Goal: Task Accomplishment & Management: Complete application form

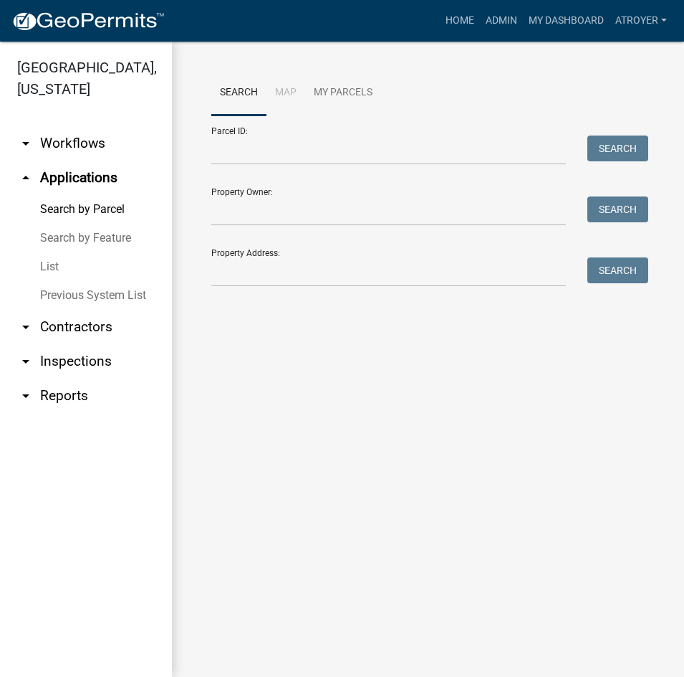
click at [336, 135] on div "Parcel ID: Search" at bounding box center [426, 139] width 430 height 49
click at [345, 149] on input "Parcel ID:" at bounding box center [388, 149] width 355 height 29
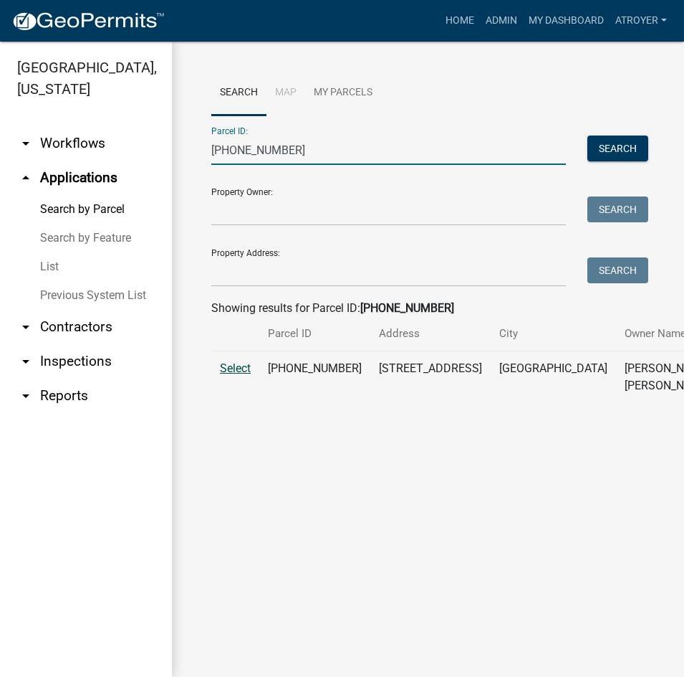
type input "[PHONE_NUMBER]"
click at [233, 375] on span "Select" at bounding box center [235, 368] width 31 height 14
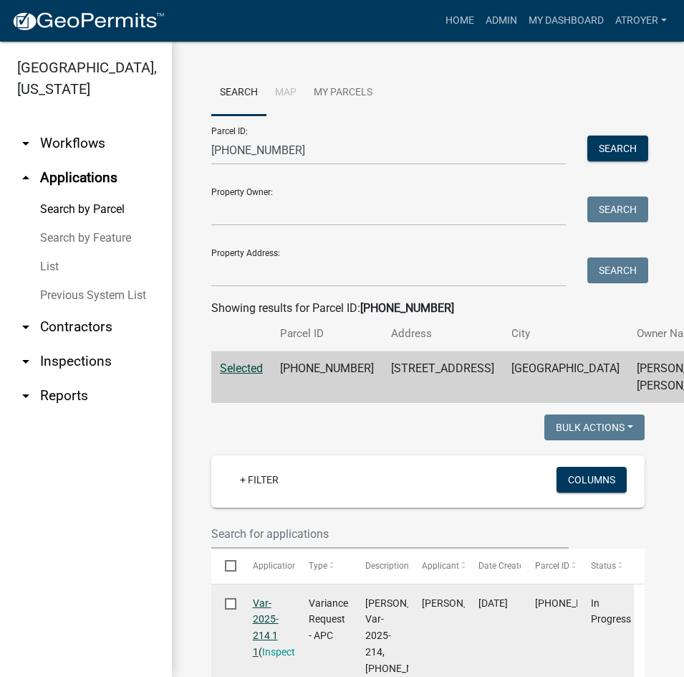
click at [257, 656] on link "Var-2025-214 1 1" at bounding box center [266, 627] width 26 height 60
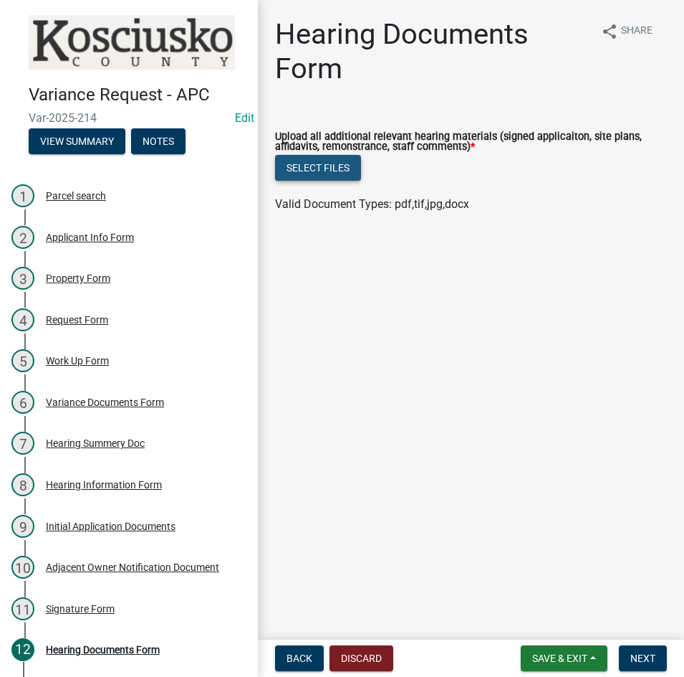
click at [304, 168] on button "Select files" at bounding box center [318, 168] width 86 height 26
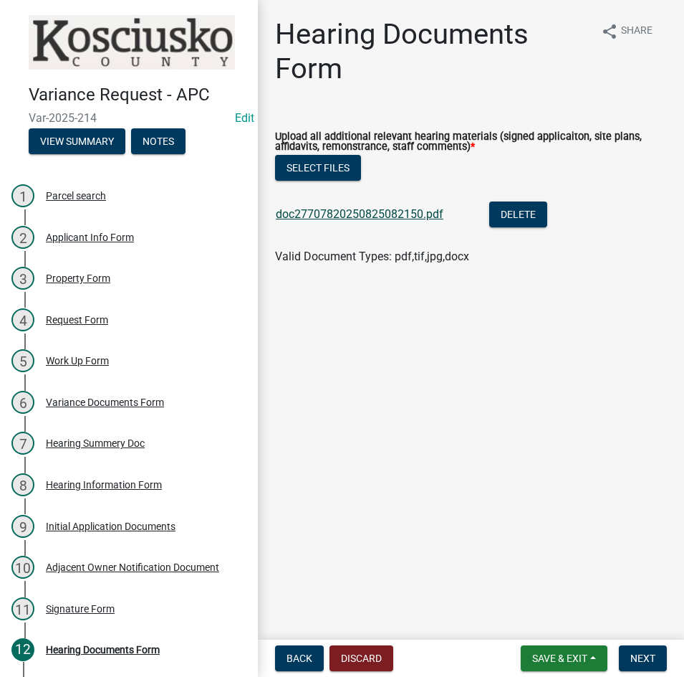
click at [366, 214] on link "doc27707820250825082150.pdf" at bounding box center [360, 214] width 168 height 14
click at [645, 660] on span "Next" at bounding box center [643, 657] width 25 height 11
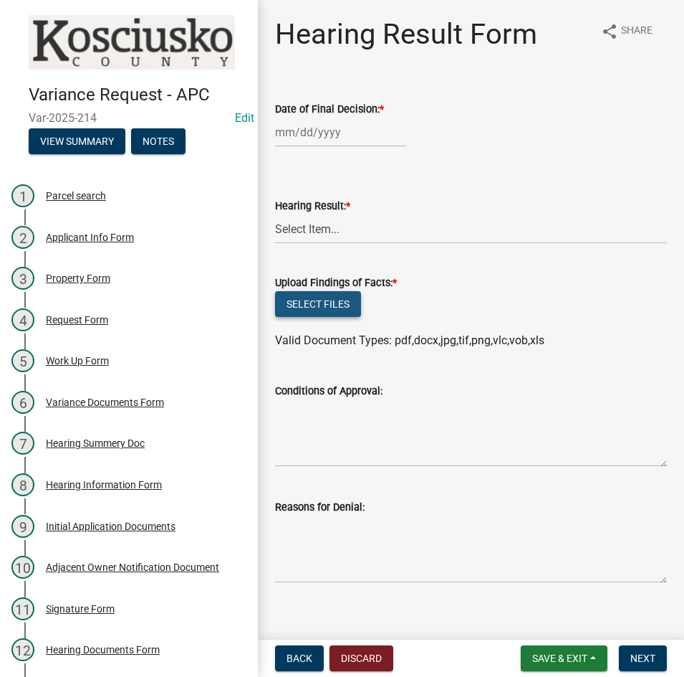
click at [305, 305] on button "Select files" at bounding box center [318, 304] width 86 height 26
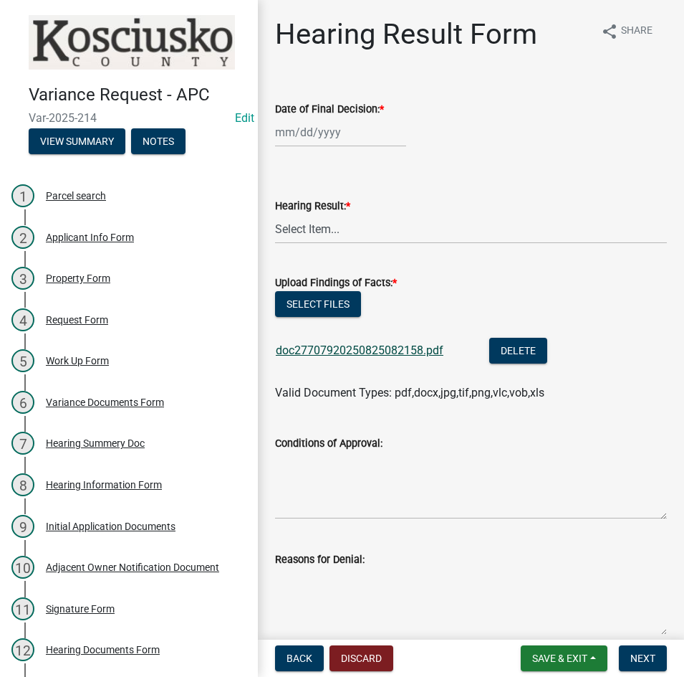
click at [363, 353] on link "doc27707920250825082158.pdf" at bounding box center [360, 350] width 168 height 14
click at [310, 309] on button "Select files" at bounding box center [318, 304] width 86 height 26
click at [336, 132] on div at bounding box center [340, 132] width 131 height 29
select select "8"
select select "2025"
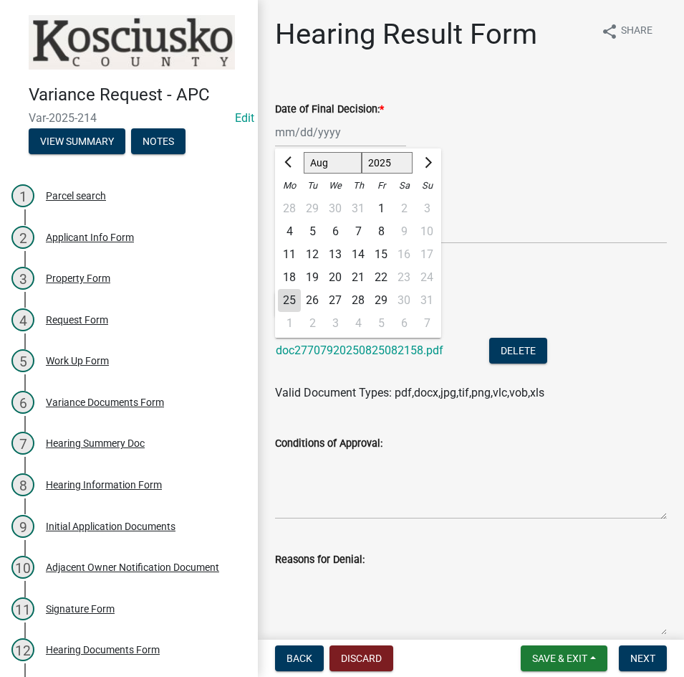
click at [290, 249] on div "11" at bounding box center [289, 254] width 23 height 23
type input "[DATE]"
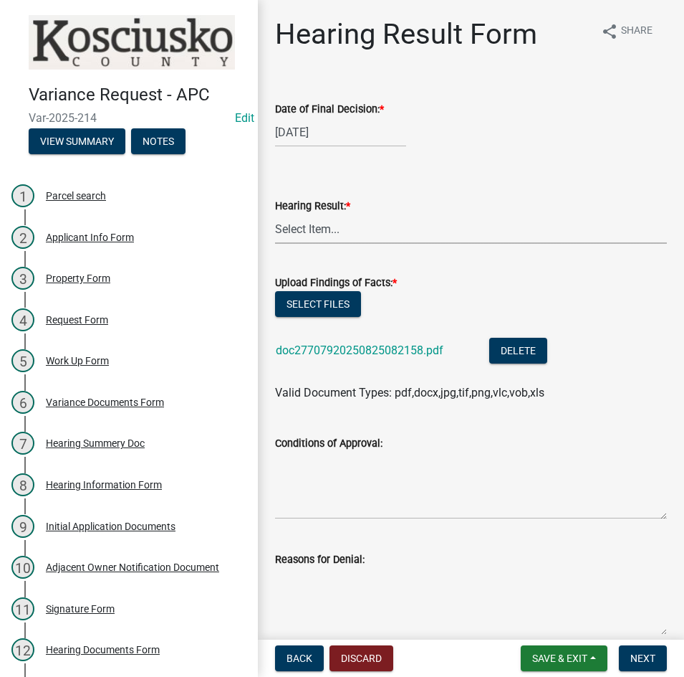
click at [301, 239] on select "Select Item... Approved Denied Withdrawn/Dropped" at bounding box center [471, 228] width 392 height 29
click at [275, 214] on select "Select Item... Approved Denied Withdrawn/Dropped" at bounding box center [471, 228] width 392 height 29
select select "808690c7-bf4f-4afa-b87c-7c10797e051c"
click at [302, 474] on textarea "Conditions of Approval:" at bounding box center [471, 485] width 392 height 67
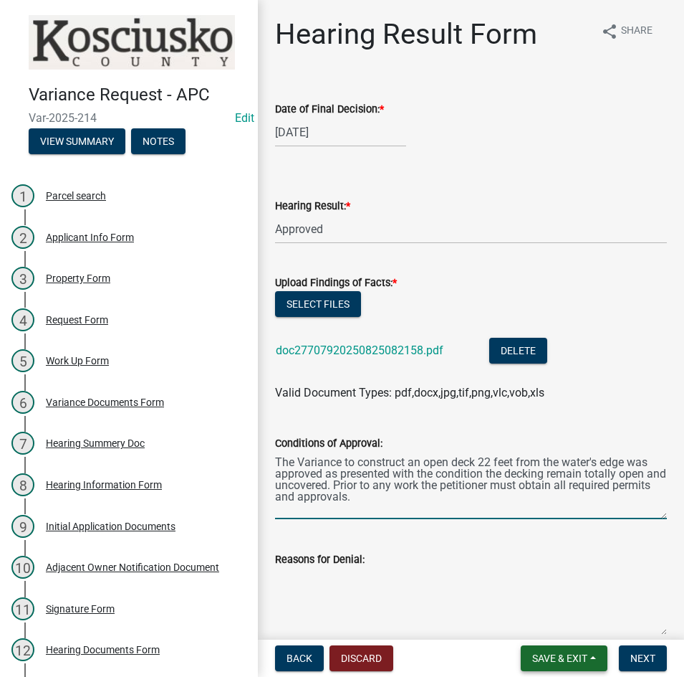
type textarea "The Variance to construct an open deck 22 feet from the water's edge was approv…"
click at [548, 664] on span "Save & Exit" at bounding box center [560, 657] width 55 height 11
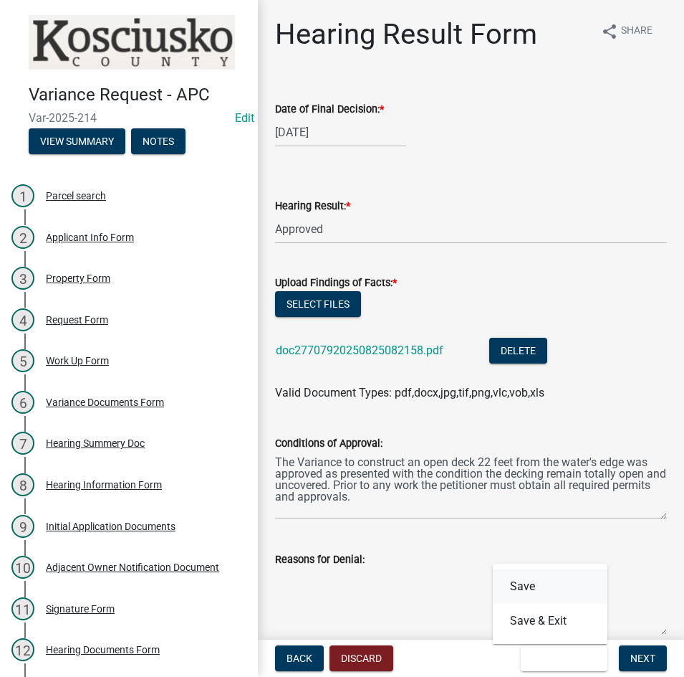
click at [524, 589] on button "Save" at bounding box center [550, 586] width 115 height 34
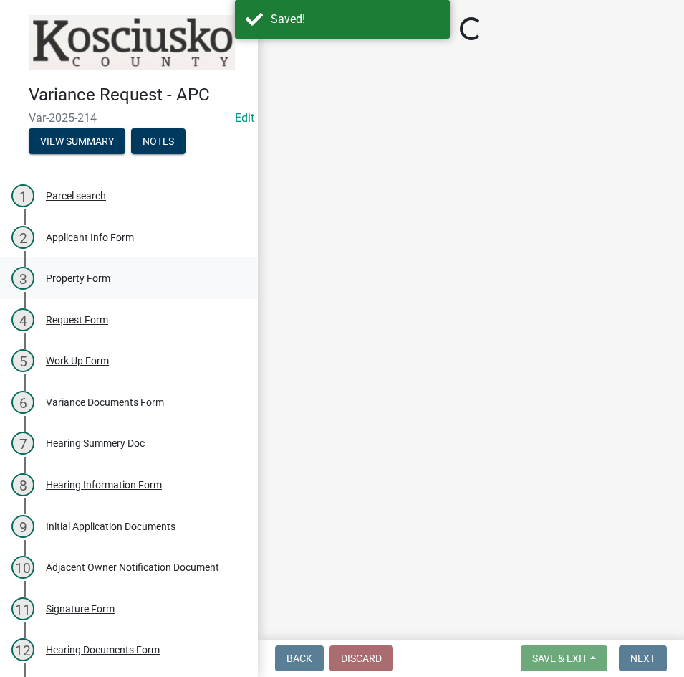
select select "808690c7-bf4f-4afa-b87c-7c10797e051c"
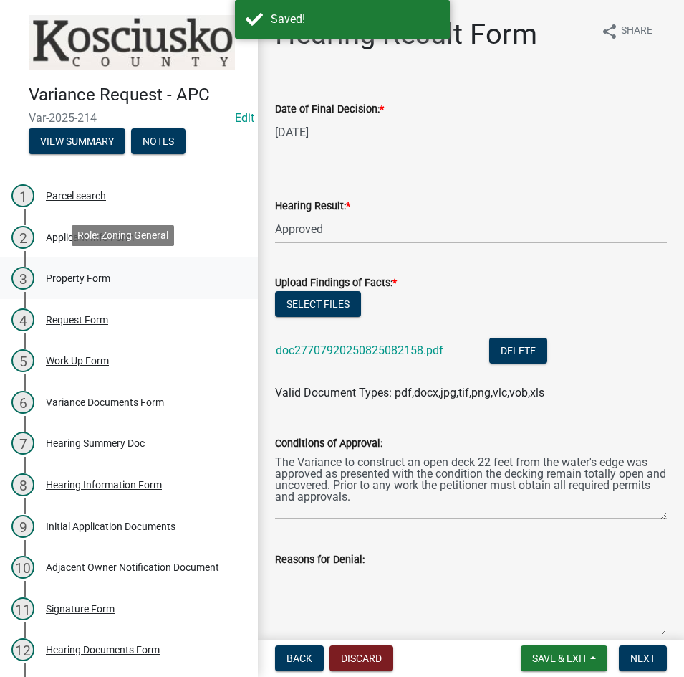
click at [76, 281] on div "3 Property Form" at bounding box center [123, 278] width 224 height 23
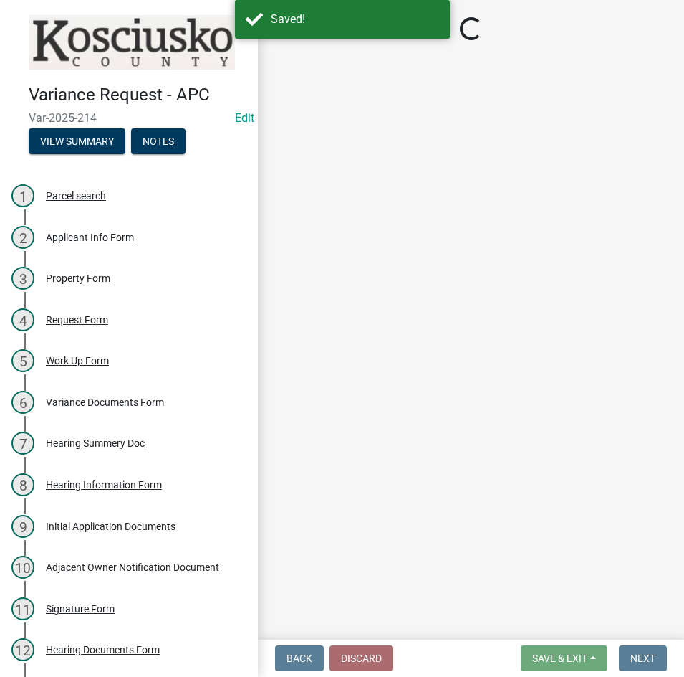
select select "1146270b-2111-4e23-bf7f-74ce85cf7041"
select select "dd23c302-fd8e-4dc5-81ce-e8ac1d060e01"
select select "cfa04aa3-54af-4fa3-ad31-ac65a78d0644"
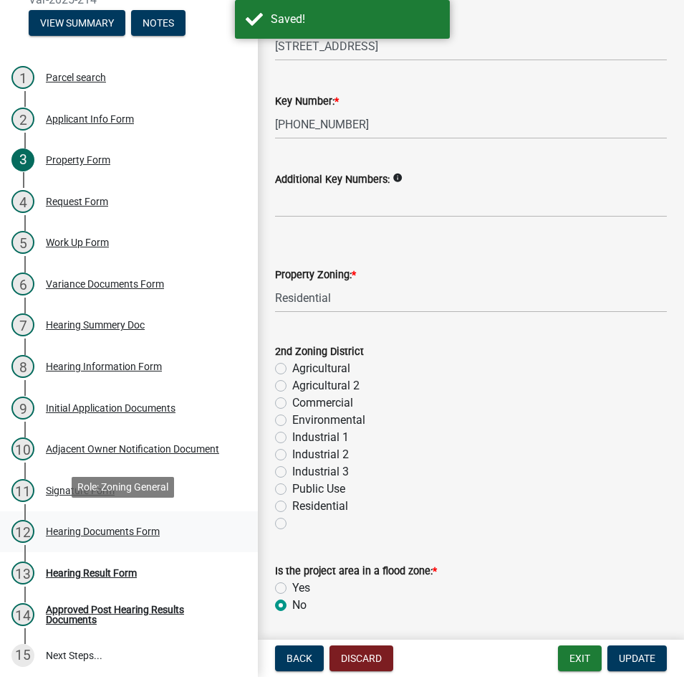
scroll to position [120, 0]
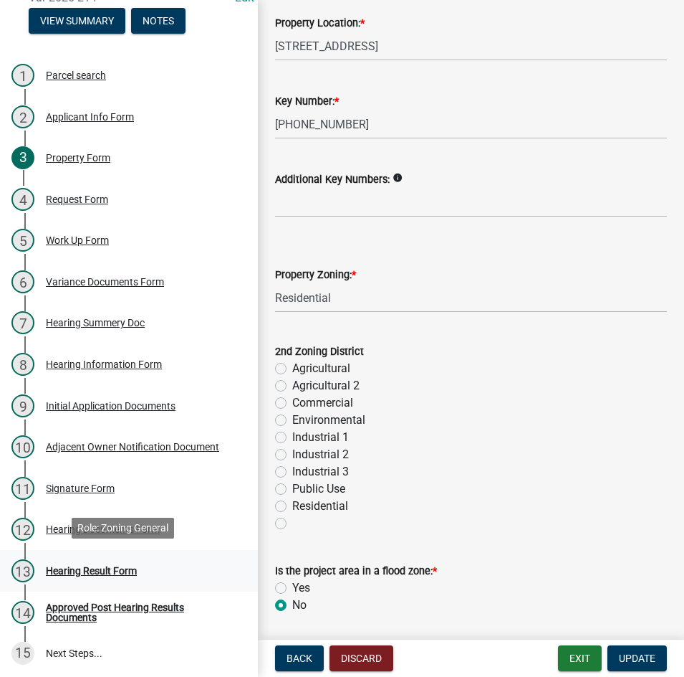
click at [123, 560] on div "13 Hearing Result Form" at bounding box center [123, 570] width 224 height 23
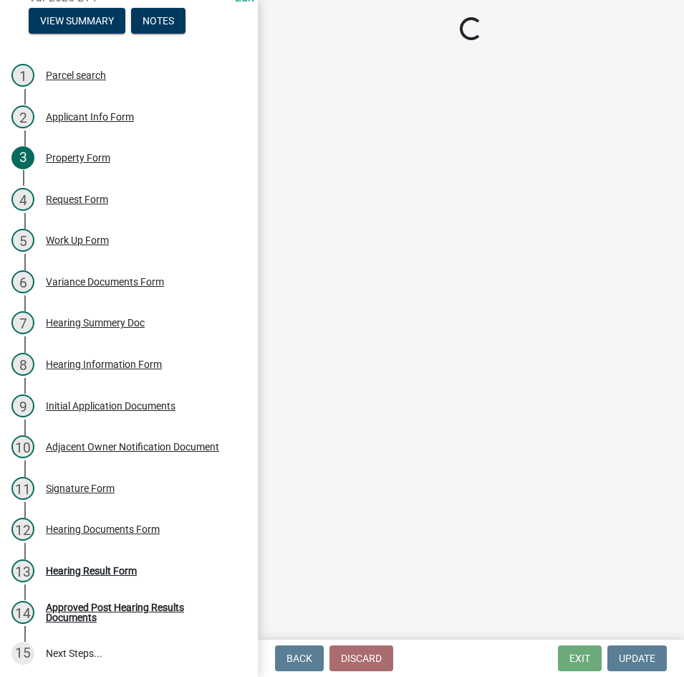
select select "808690c7-bf4f-4afa-b87c-7c10797e051c"
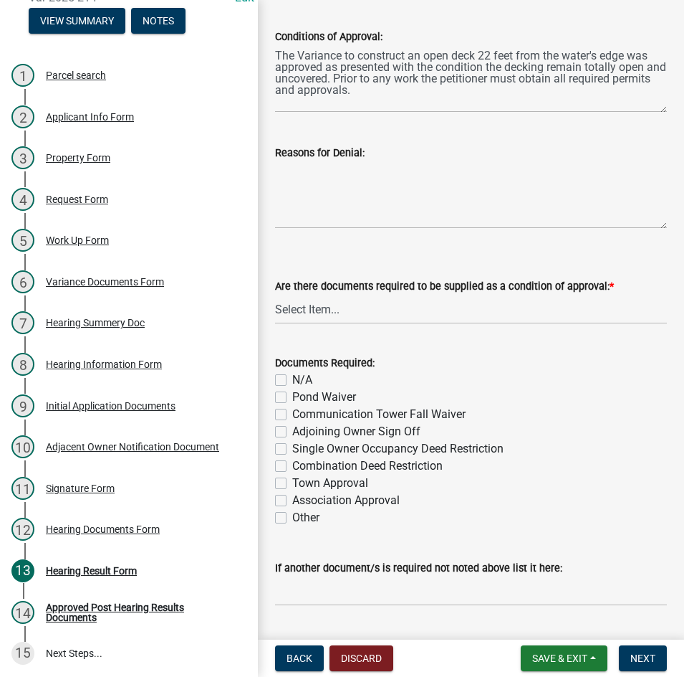
scroll to position [430, 0]
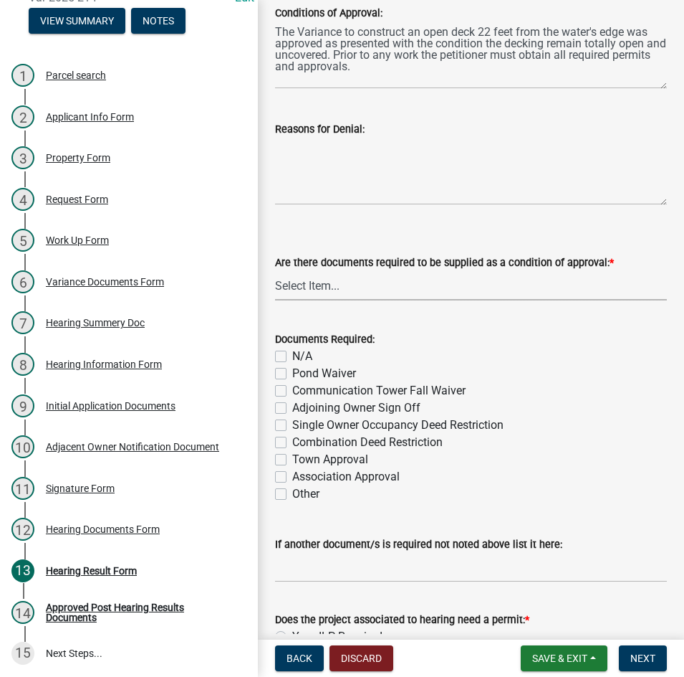
click at [371, 287] on select "Select Item... Yes No N/A" at bounding box center [471, 285] width 392 height 29
click at [275, 271] on select "Select Item... Yes No N/A" at bounding box center [471, 285] width 392 height 29
select select "3ebdabd2-24d2-4634-81b5-20525b4a7a54"
click at [292, 358] on label "N/A" at bounding box center [302, 356] width 20 height 17
click at [292, 357] on input "N/A" at bounding box center [296, 352] width 9 height 9
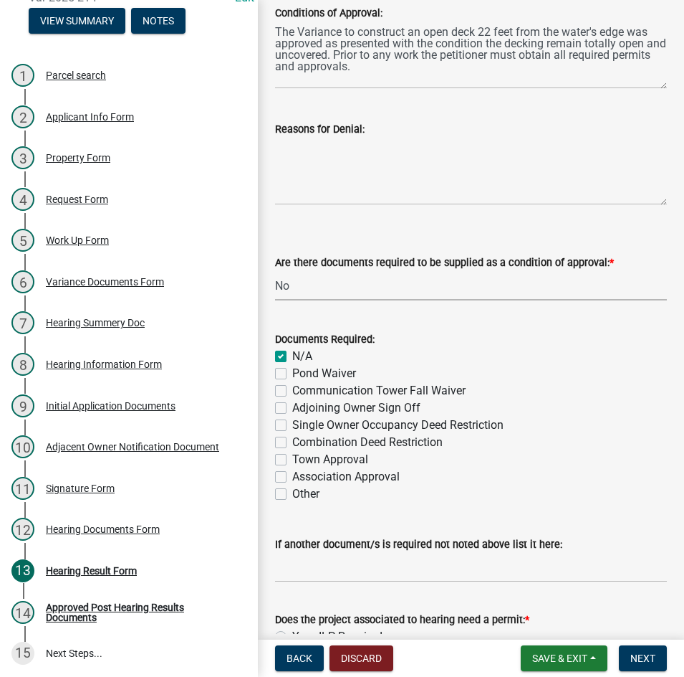
checkbox input "true"
checkbox input "false"
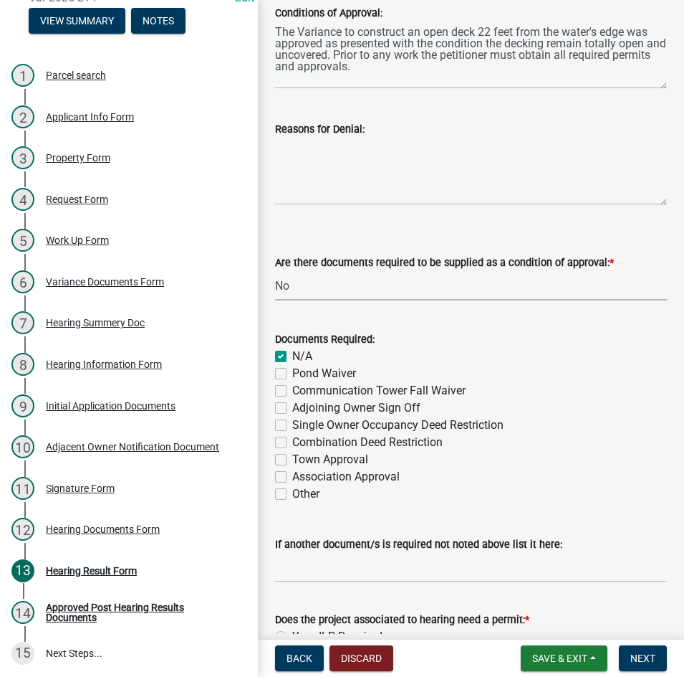
checkbox input "false"
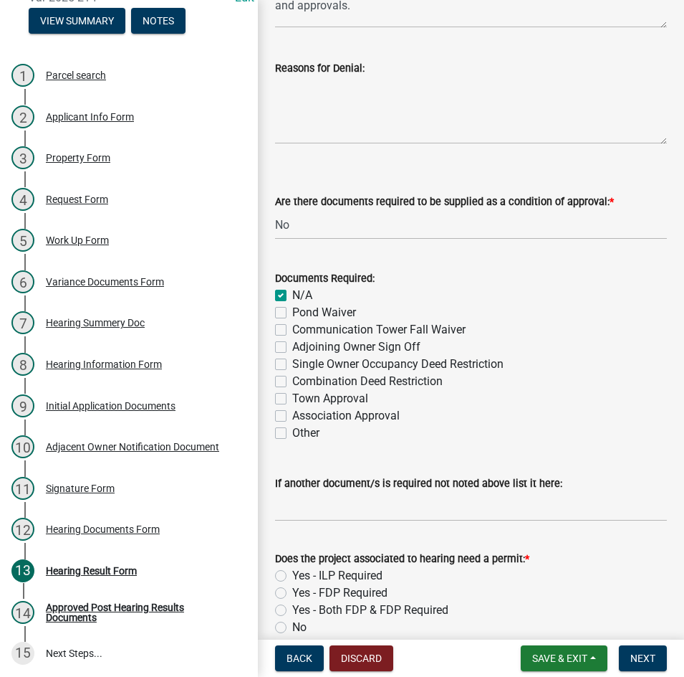
scroll to position [562, 0]
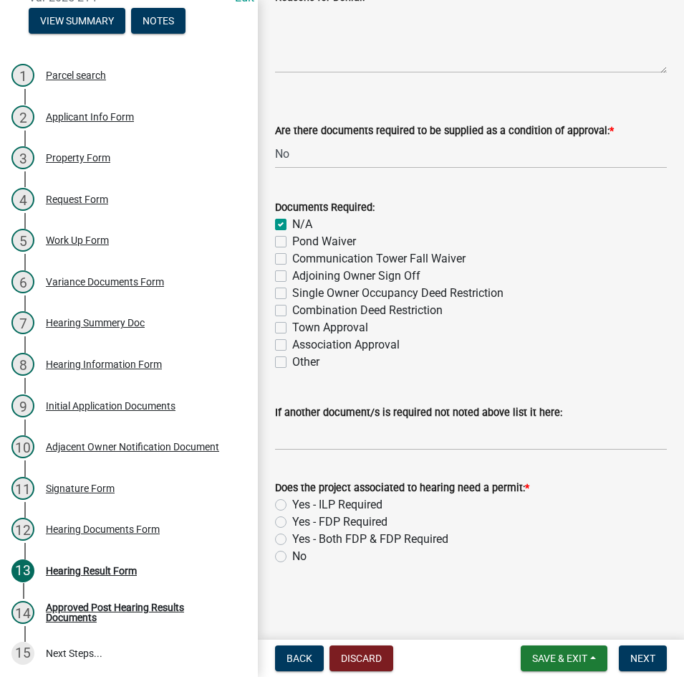
click at [292, 501] on label "Yes - ILP Required" at bounding box center [337, 504] width 90 height 17
click at [292, 501] on input "Yes - ILP Required" at bounding box center [296, 500] width 9 height 9
radio input "true"
click at [631, 656] on span "Next" at bounding box center [643, 657] width 25 height 11
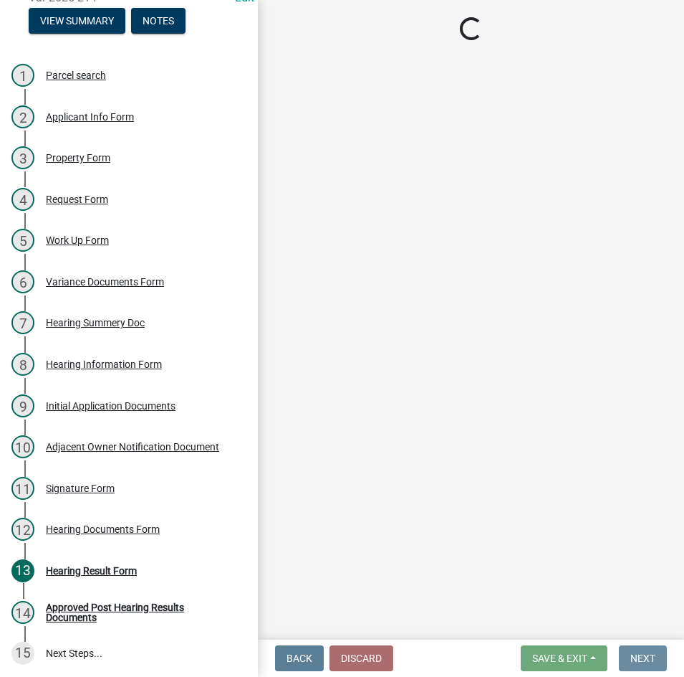
scroll to position [0, 0]
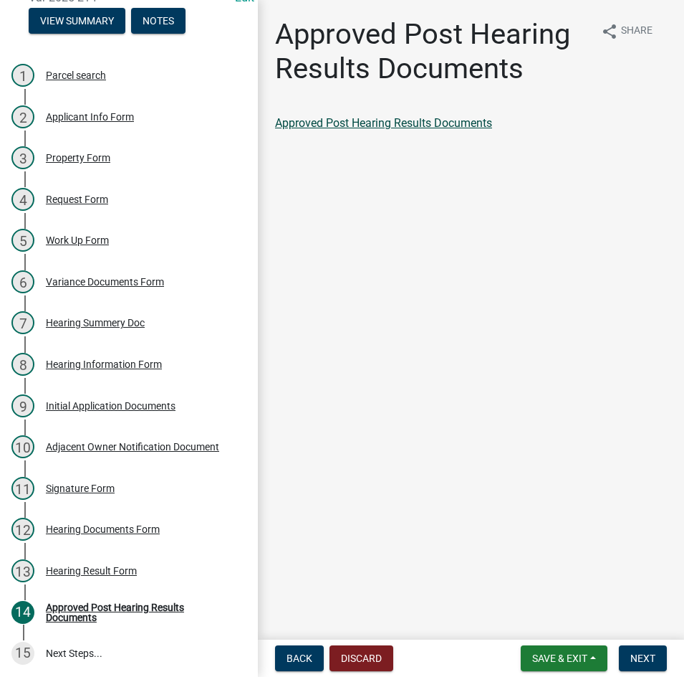
click at [386, 122] on link "Approved Post Hearing Results Documents" at bounding box center [383, 123] width 217 height 14
click at [644, 653] on span "Next" at bounding box center [643, 657] width 25 height 11
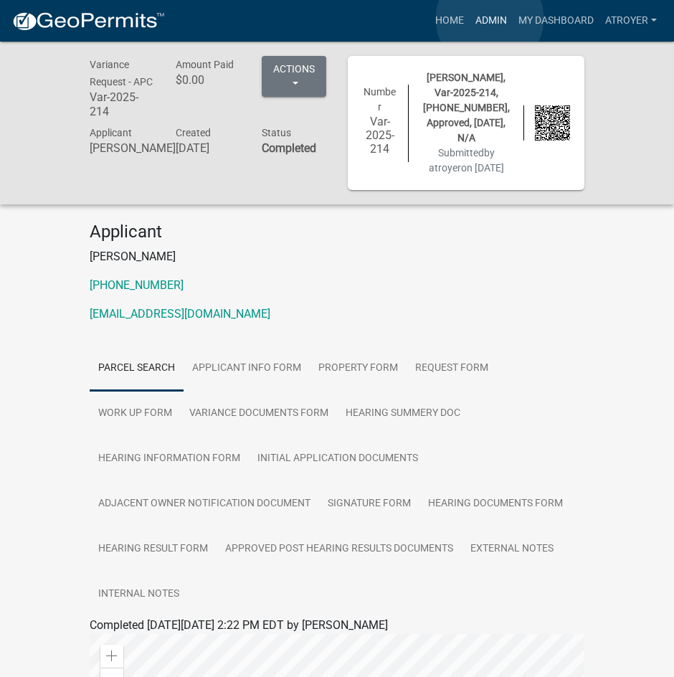
click at [490, 19] on link "Admin" at bounding box center [490, 20] width 43 height 27
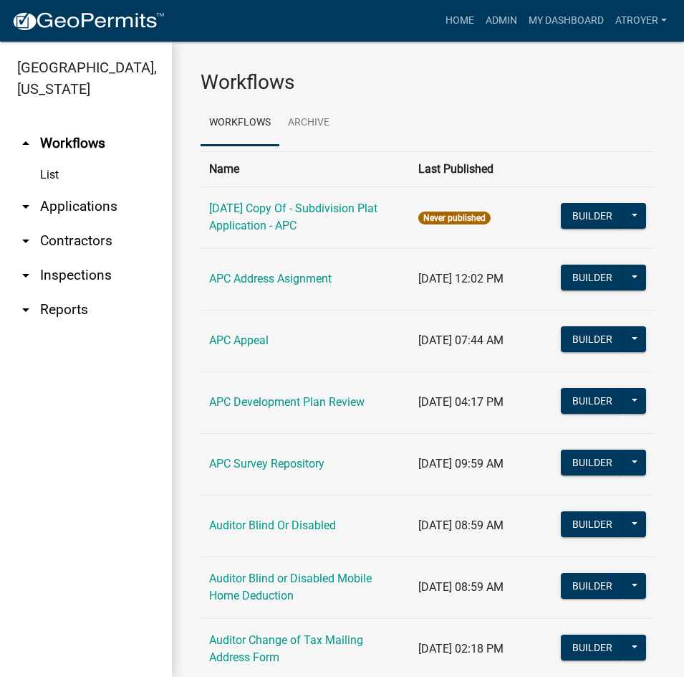
click at [71, 204] on link "arrow_drop_down Applications" at bounding box center [86, 206] width 172 height 34
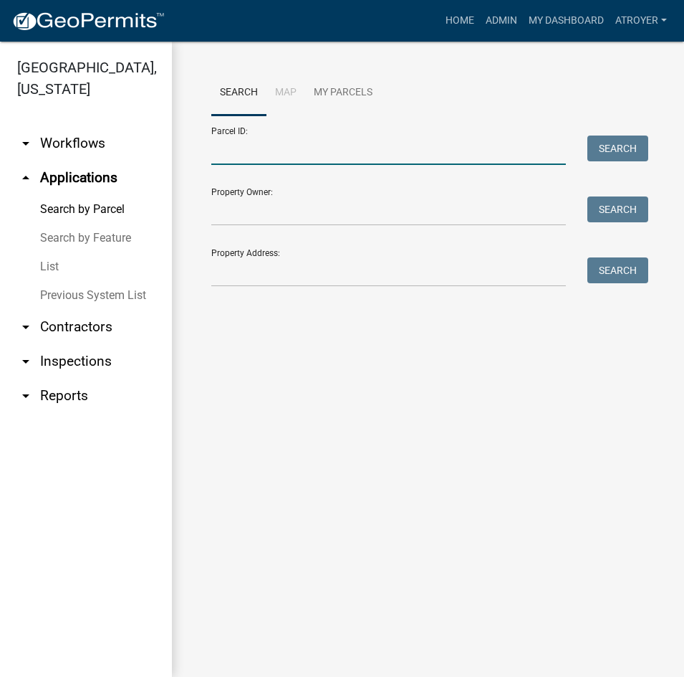
click at [321, 149] on input "Parcel ID:" at bounding box center [388, 149] width 355 height 29
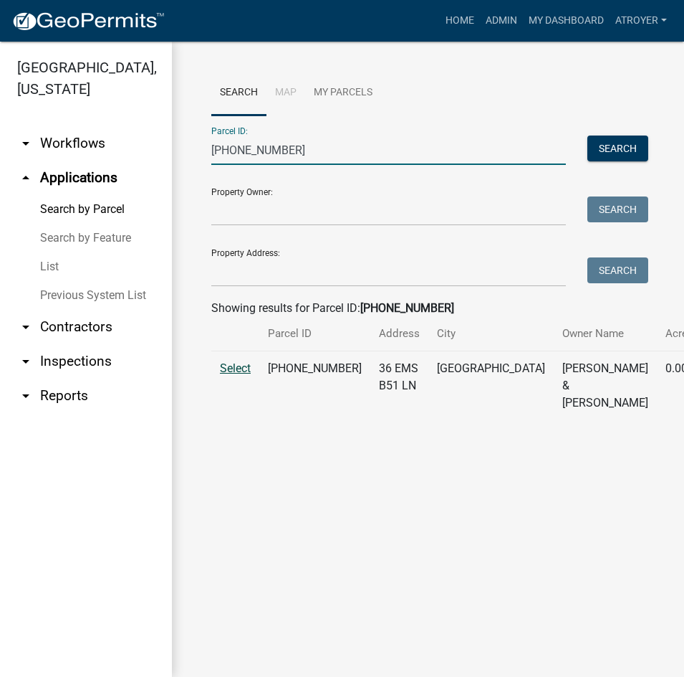
type input "[PHONE_NUMBER]"
click at [244, 375] on span "Select" at bounding box center [235, 368] width 31 height 14
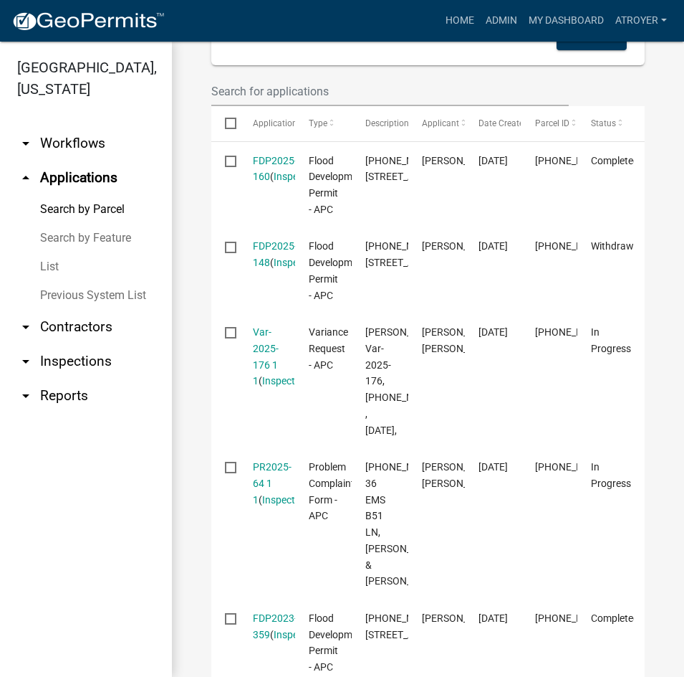
scroll to position [502, 0]
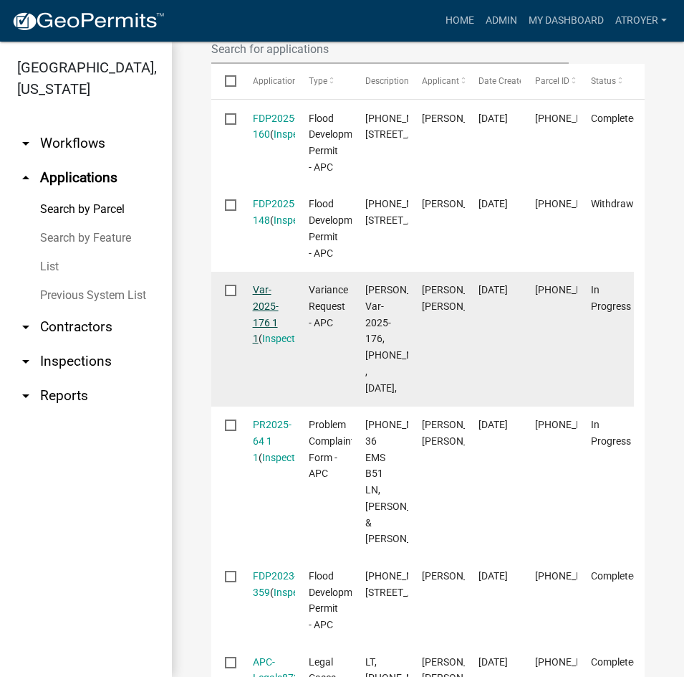
click at [258, 344] on link "Var-2025-176 1 1" at bounding box center [266, 314] width 26 height 60
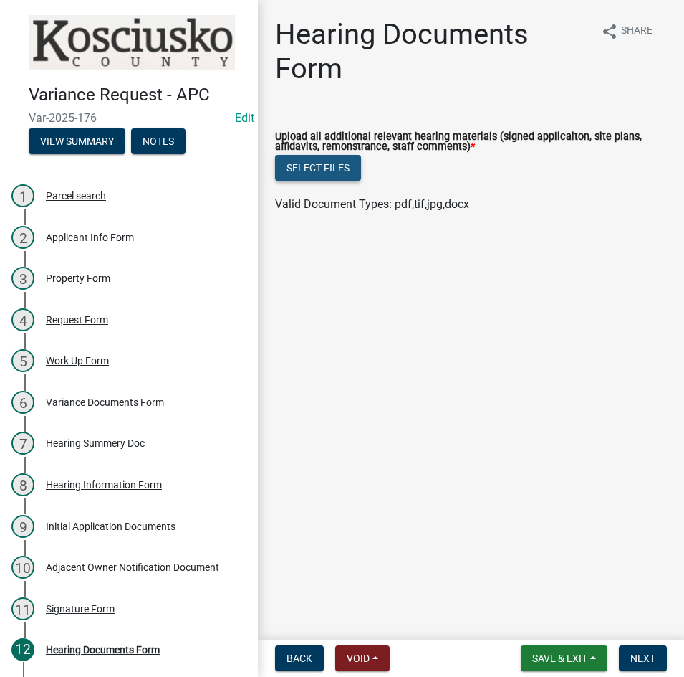
click at [313, 172] on button "Select files" at bounding box center [318, 168] width 86 height 26
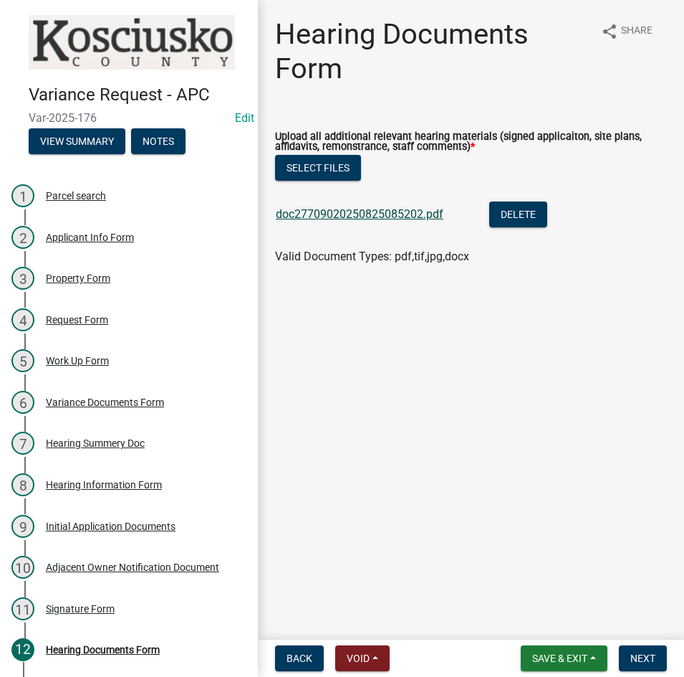
click at [378, 215] on link "doc27709020250825085202.pdf" at bounding box center [360, 214] width 168 height 14
click at [641, 655] on span "Next" at bounding box center [643, 657] width 25 height 11
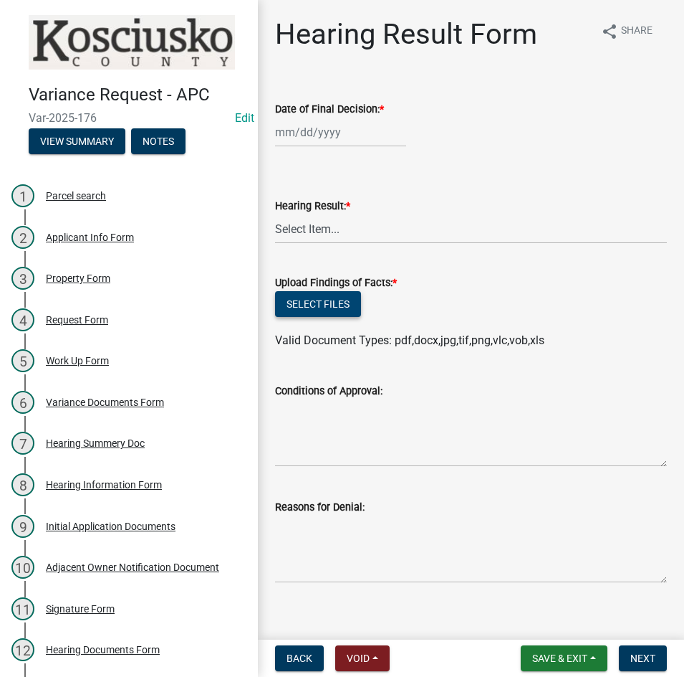
click at [312, 300] on button "Select files" at bounding box center [318, 304] width 86 height 26
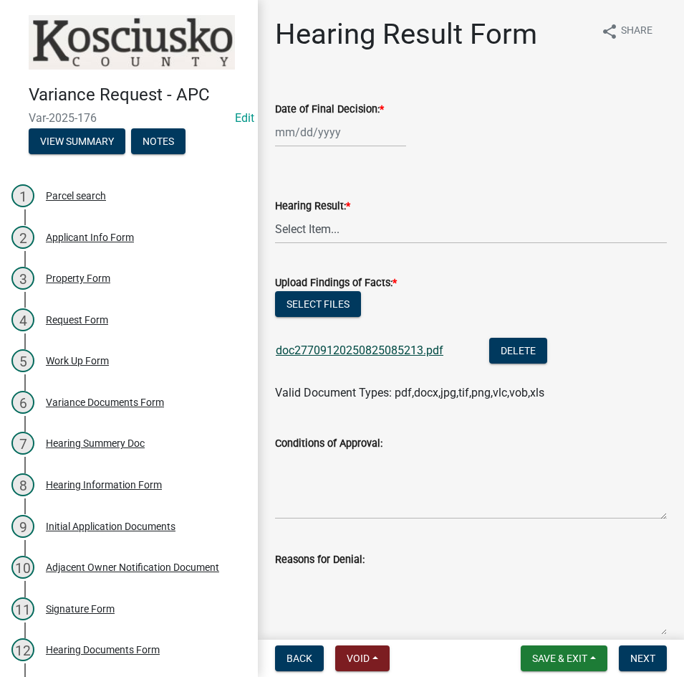
click at [369, 350] on link "doc27709120250825085213.pdf" at bounding box center [360, 350] width 168 height 14
click at [338, 297] on button "Select files" at bounding box center [318, 304] width 86 height 26
click at [358, 136] on div at bounding box center [340, 132] width 131 height 29
select select "8"
select select "2025"
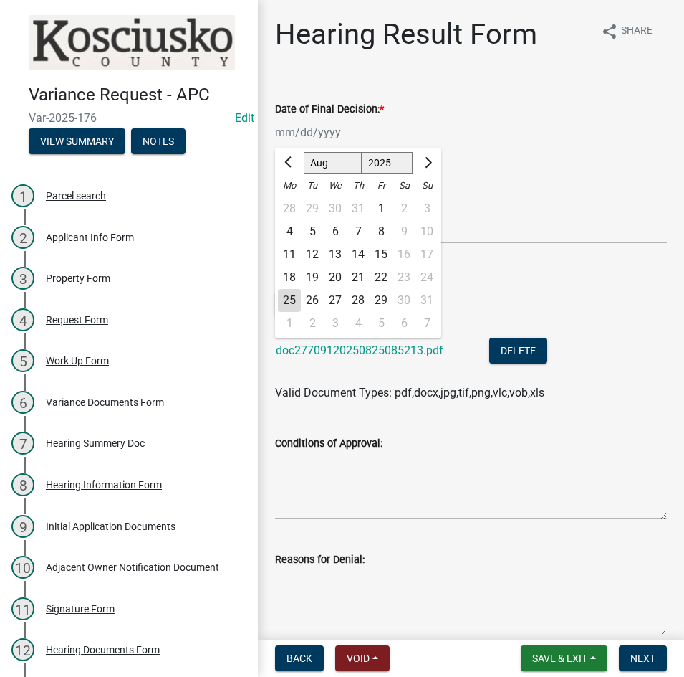
click at [318, 254] on div "12" at bounding box center [312, 254] width 23 height 23
type input "[DATE]"
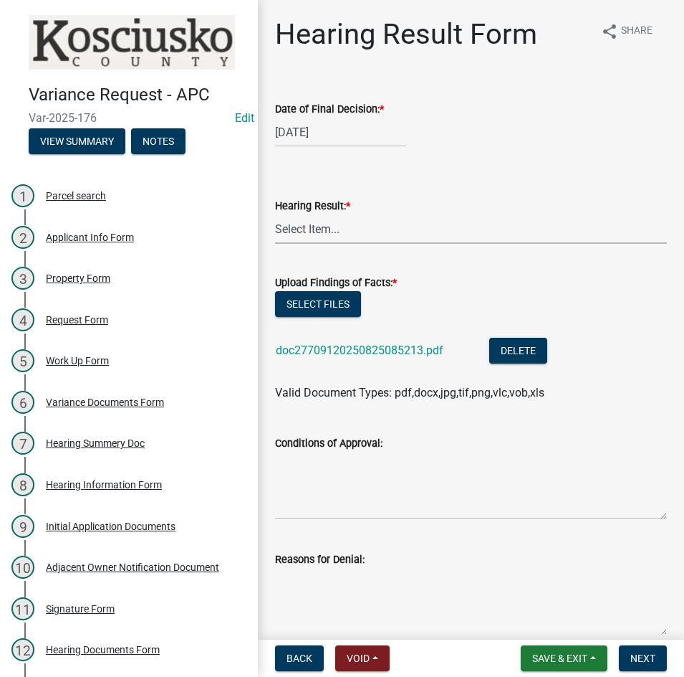
click at [313, 234] on select "Select Item... Approved Denied Withdrawn/Dropped" at bounding box center [471, 228] width 392 height 29
click at [275, 214] on select "Select Item... Approved Denied Withdrawn/Dropped" at bounding box center [471, 228] width 392 height 29
select select "808690c7-bf4f-4afa-b87c-7c10797e051c"
click at [334, 478] on textarea "Conditions of Approval:" at bounding box center [471, 485] width 392 height 67
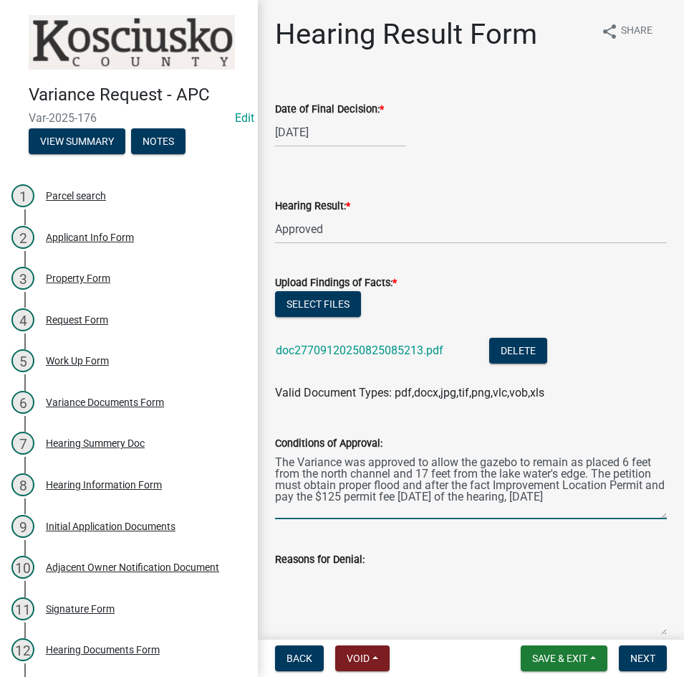
click at [654, 472] on textarea "The Variance was approved to allow the gazebo to remain as placed 6 feet from t…" at bounding box center [471, 485] width 392 height 67
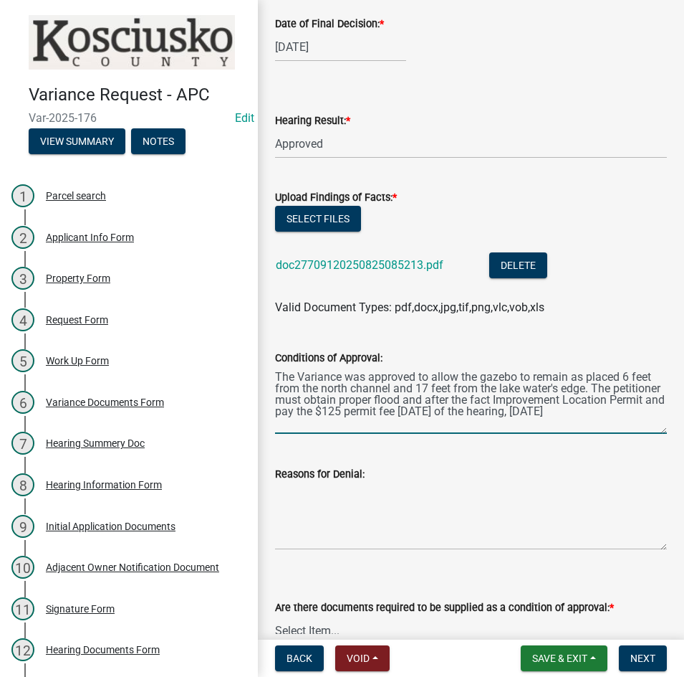
scroll to position [358, 0]
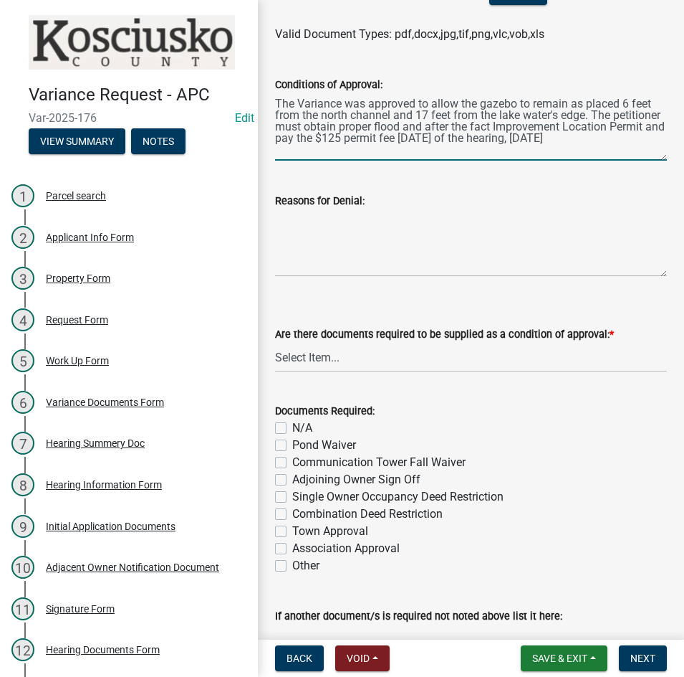
type textarea "The Variance was approved to allow the gazebo to remain as placed 6 feet from t…"
click at [317, 364] on select "Select Item... Yes No N/A" at bounding box center [471, 357] width 392 height 29
click at [275, 343] on select "Select Item... Yes No N/A" at bounding box center [471, 357] width 392 height 29
select select "3ebdabd2-24d2-4634-81b5-20525b4a7a54"
click at [292, 428] on label "N/A" at bounding box center [302, 427] width 20 height 17
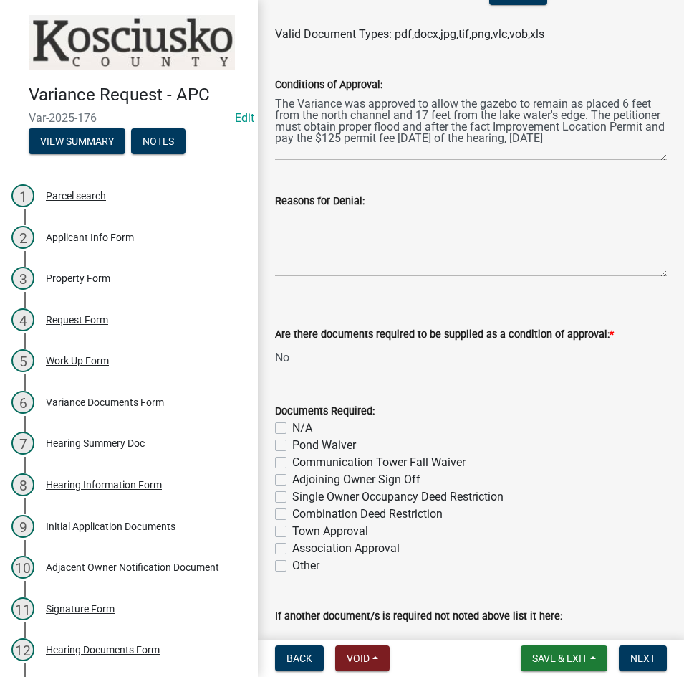
click at [292, 428] on input "N/A" at bounding box center [296, 423] width 9 height 9
checkbox input "true"
checkbox input "false"
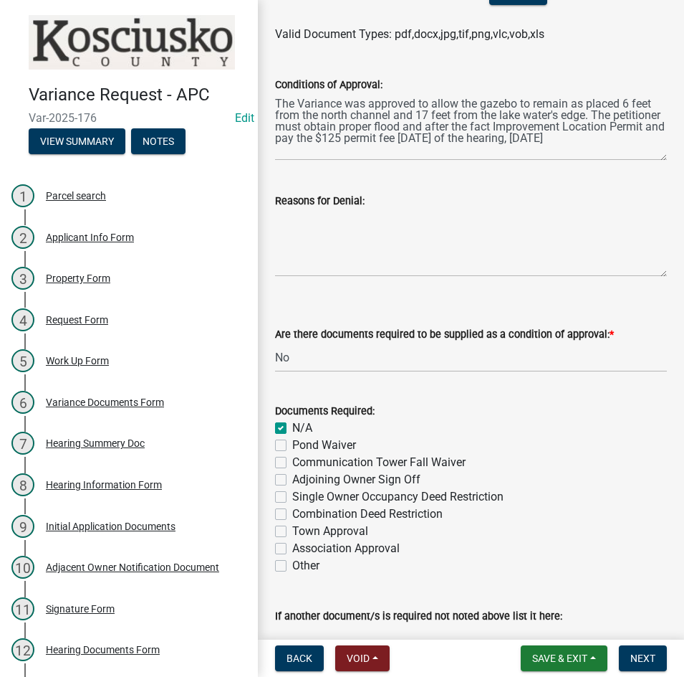
checkbox input "false"
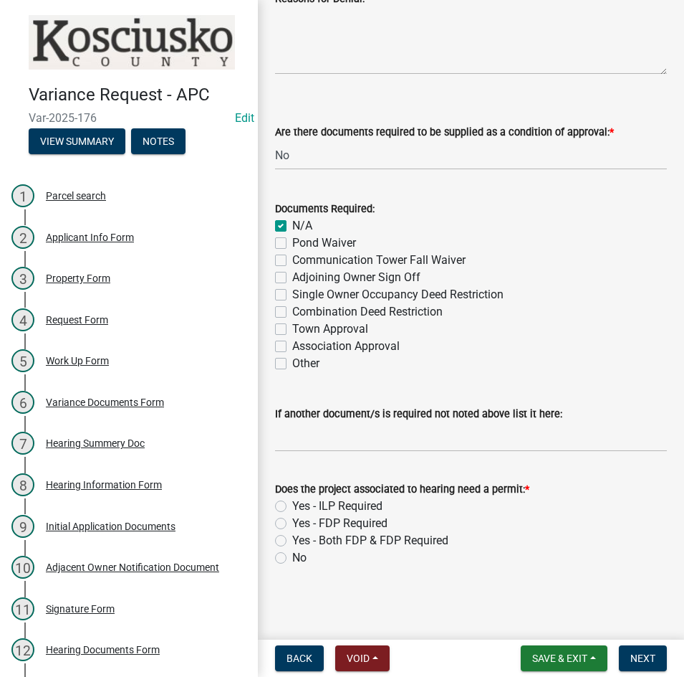
scroll to position [562, 0]
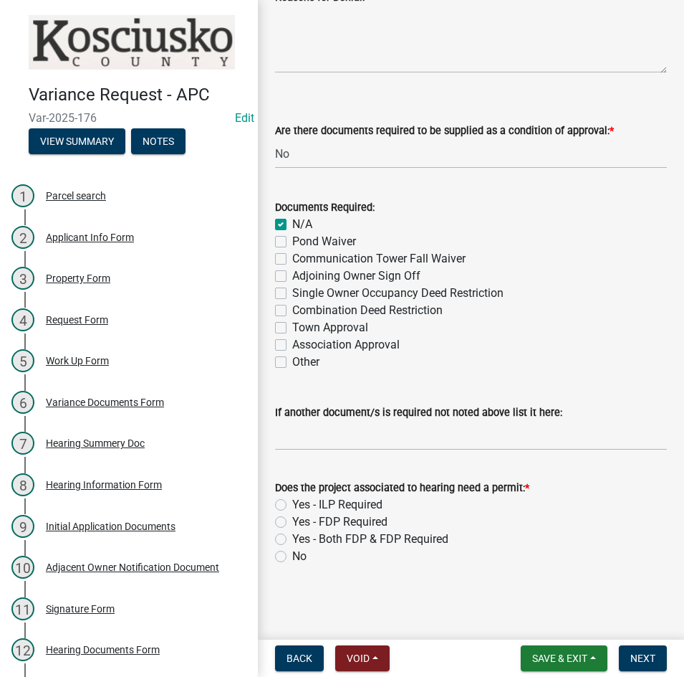
click at [292, 537] on label "Yes - Both FDP & FDP Required" at bounding box center [370, 538] width 156 height 17
click at [292, 537] on input "Yes - Both FDP & FDP Required" at bounding box center [296, 534] width 9 height 9
radio input "true"
click at [644, 658] on span "Next" at bounding box center [643, 657] width 25 height 11
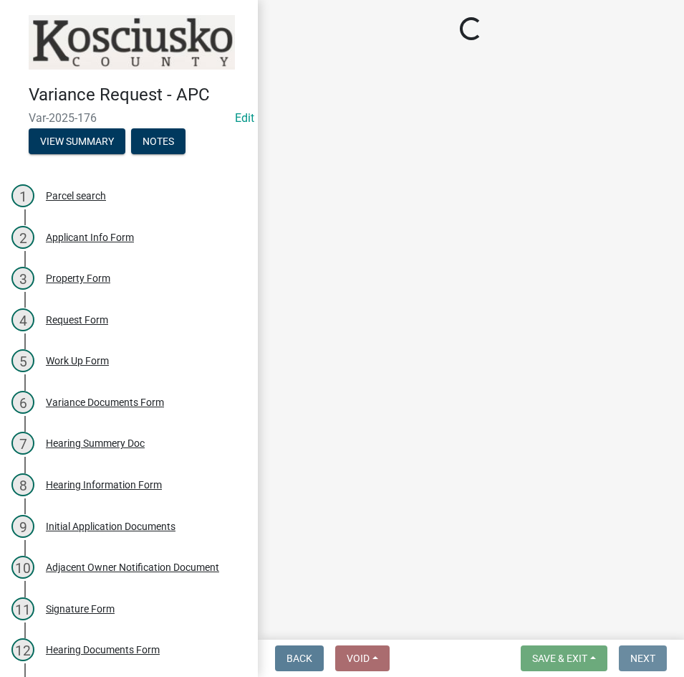
scroll to position [0, 0]
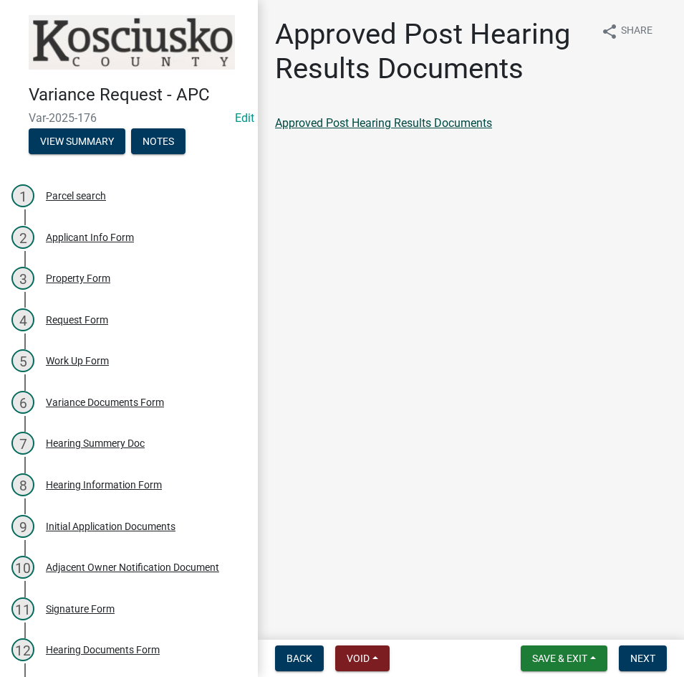
click at [375, 120] on link "Approved Post Hearing Results Documents" at bounding box center [383, 123] width 217 height 14
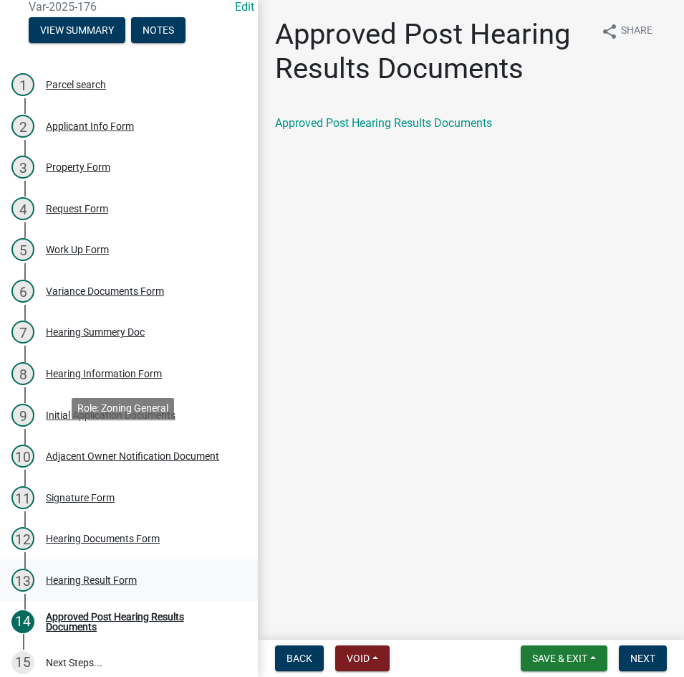
scroll to position [120, 0]
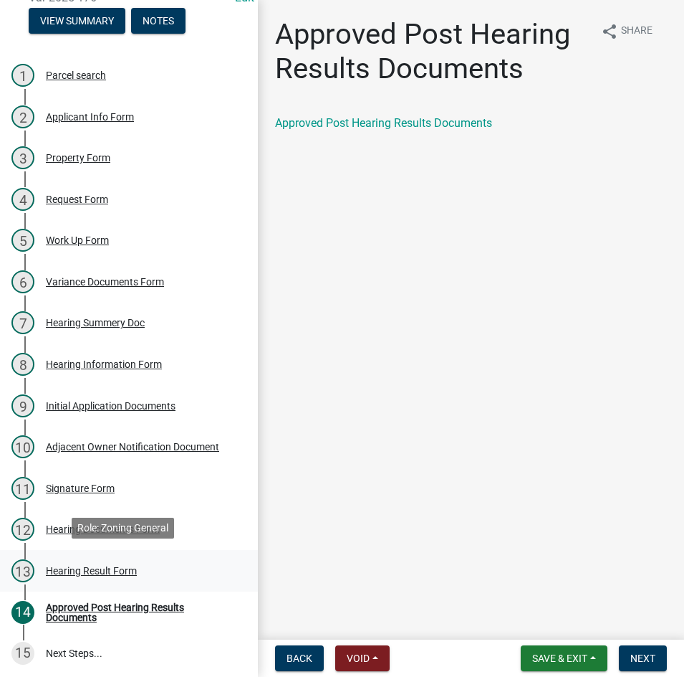
click at [107, 568] on div "Hearing Result Form" at bounding box center [91, 571] width 91 height 10
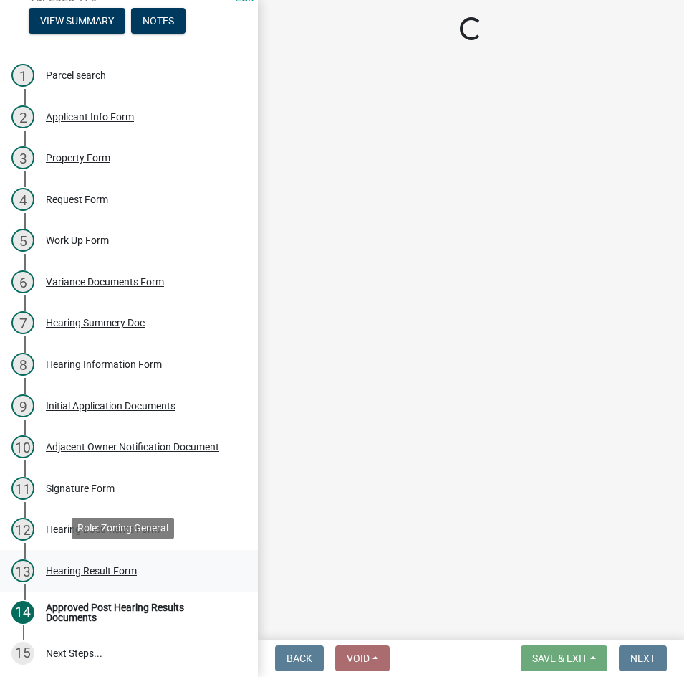
select select "808690c7-bf4f-4afa-b87c-7c10797e051c"
select select "3ebdabd2-24d2-4634-81b5-20525b4a7a54"
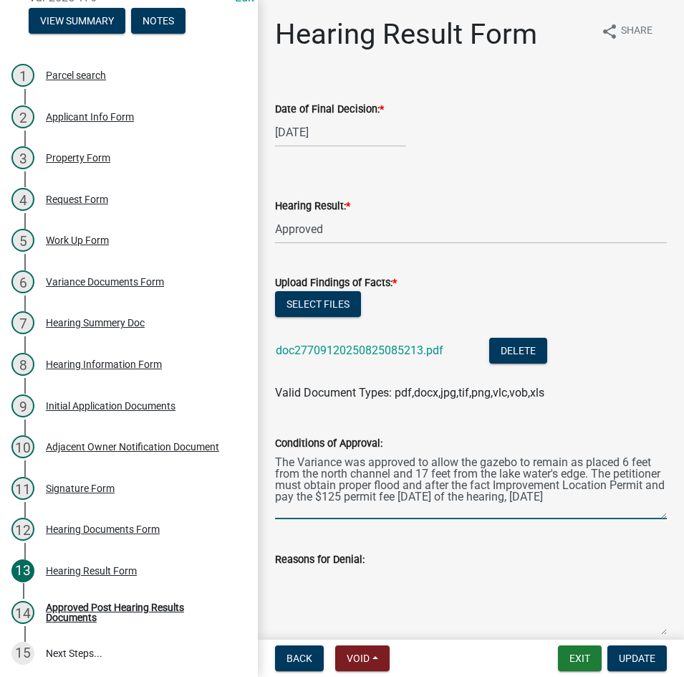
click at [400, 511] on textarea "The Variance was approved to allow the gazebo to remain as placed 6 feet from t…" at bounding box center [471, 485] width 392 height 67
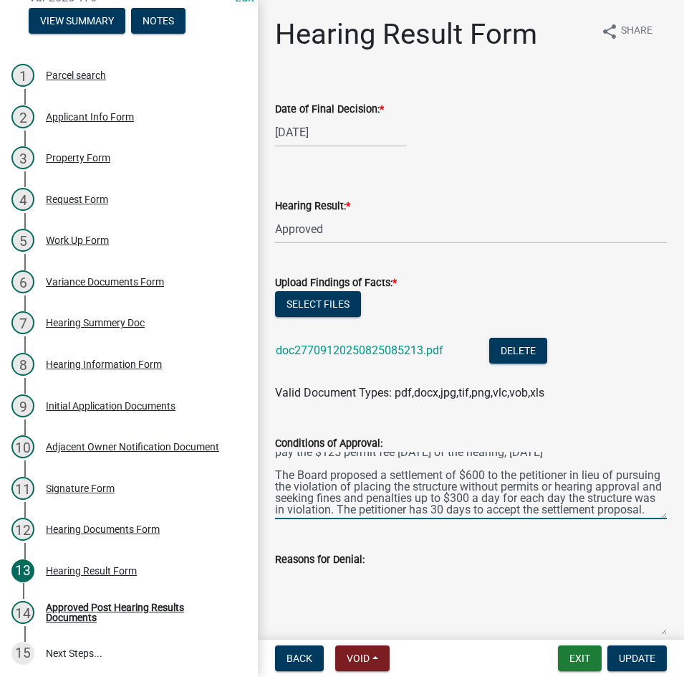
scroll to position [36, 0]
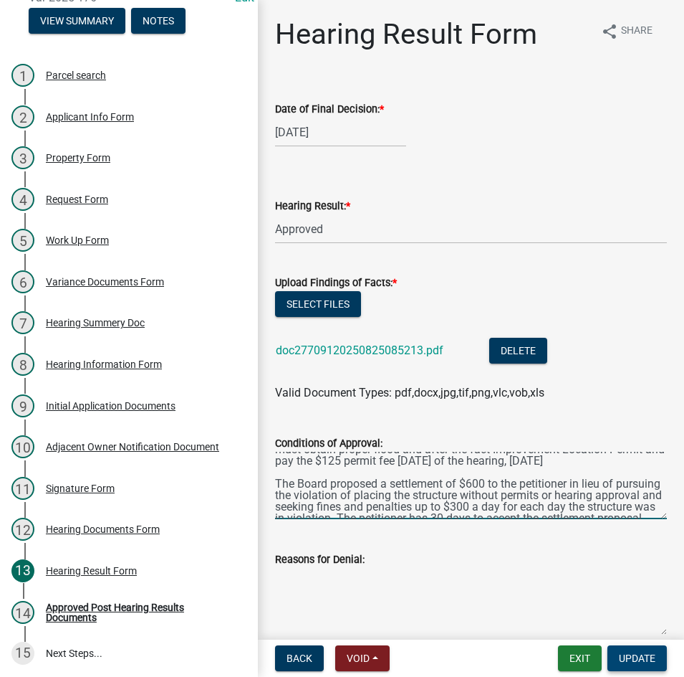
type textarea "The Variance was approved to allow the gazebo to remain as placed 6 feet from t…"
click at [641, 658] on span "Update" at bounding box center [637, 657] width 37 height 11
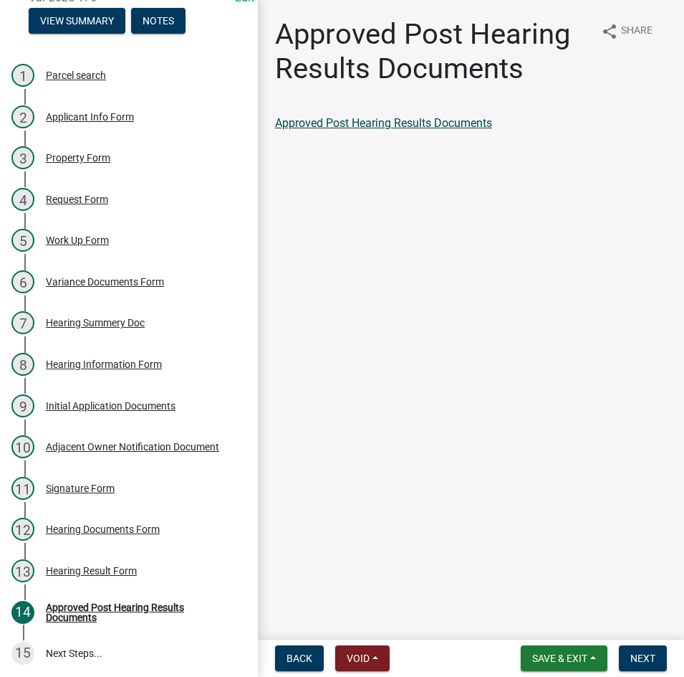
click at [375, 123] on link "Approved Post Hearing Results Documents" at bounding box center [383, 123] width 217 height 14
click at [638, 653] on span "Next" at bounding box center [643, 657] width 25 height 11
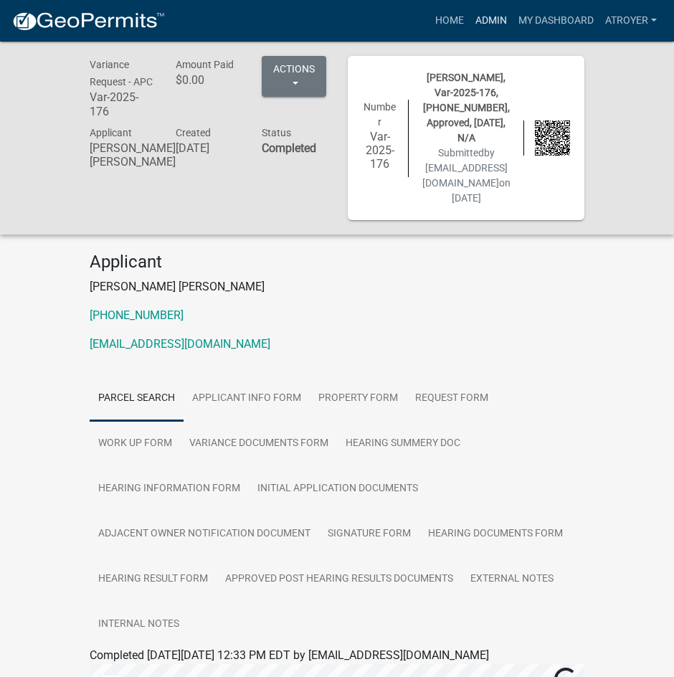
click at [492, 19] on link "Admin" at bounding box center [490, 20] width 43 height 27
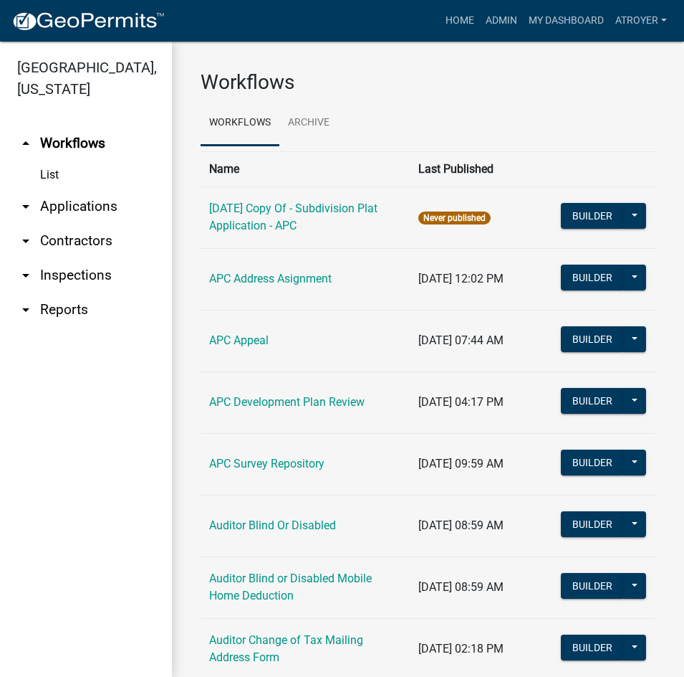
click at [85, 209] on link "arrow_drop_down Applications" at bounding box center [86, 206] width 172 height 34
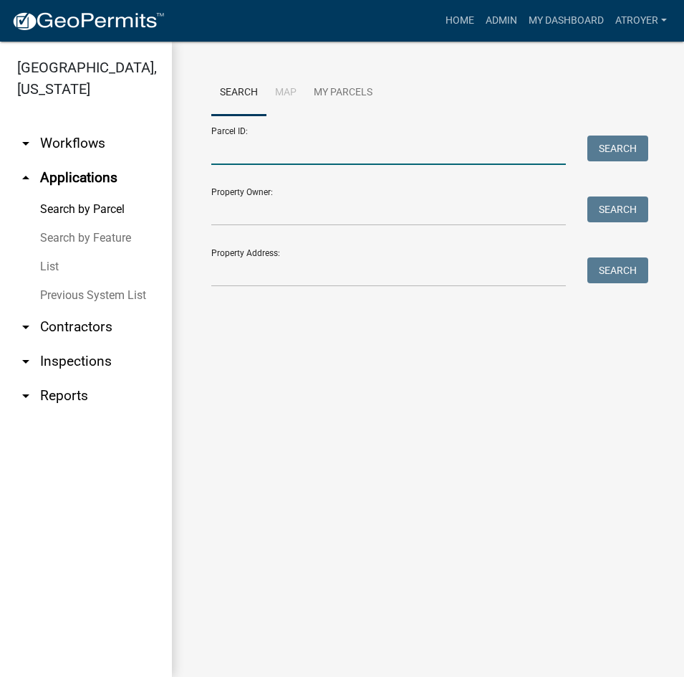
click at [315, 146] on input "Parcel ID:" at bounding box center [388, 149] width 355 height 29
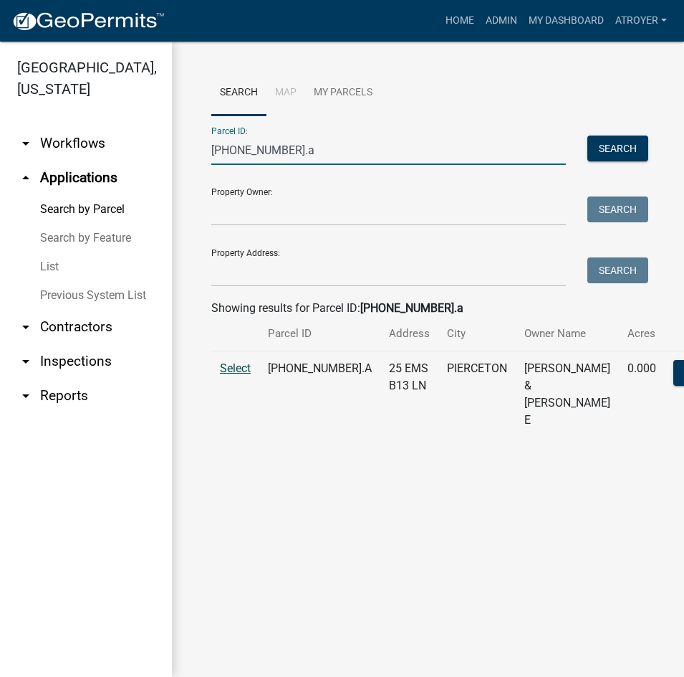
type input "[PHONE_NUMBER].a"
click at [244, 375] on span "Select" at bounding box center [235, 368] width 31 height 14
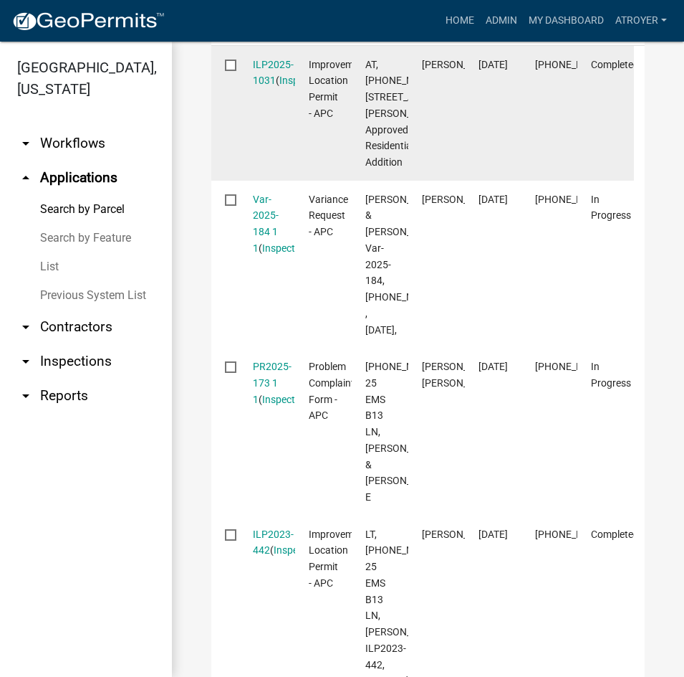
scroll to position [573, 0]
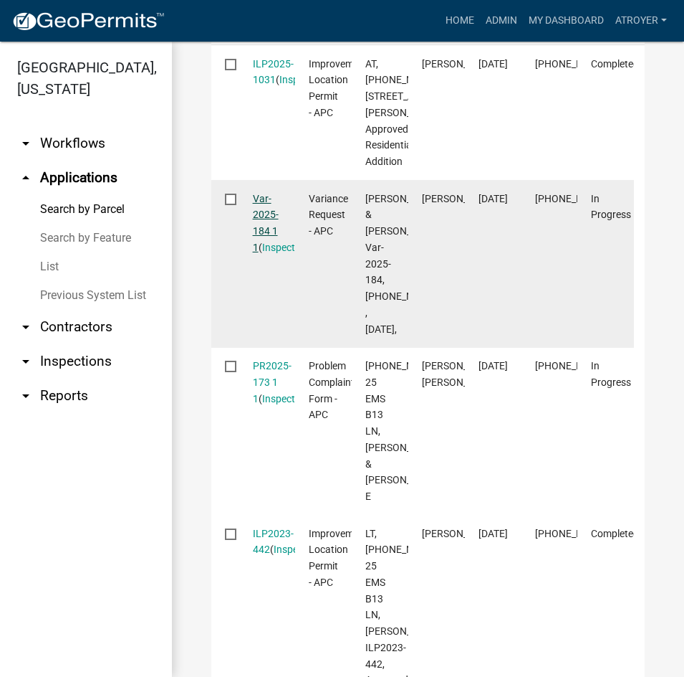
click at [263, 253] on link "Var-2025-184 1 1" at bounding box center [266, 223] width 26 height 60
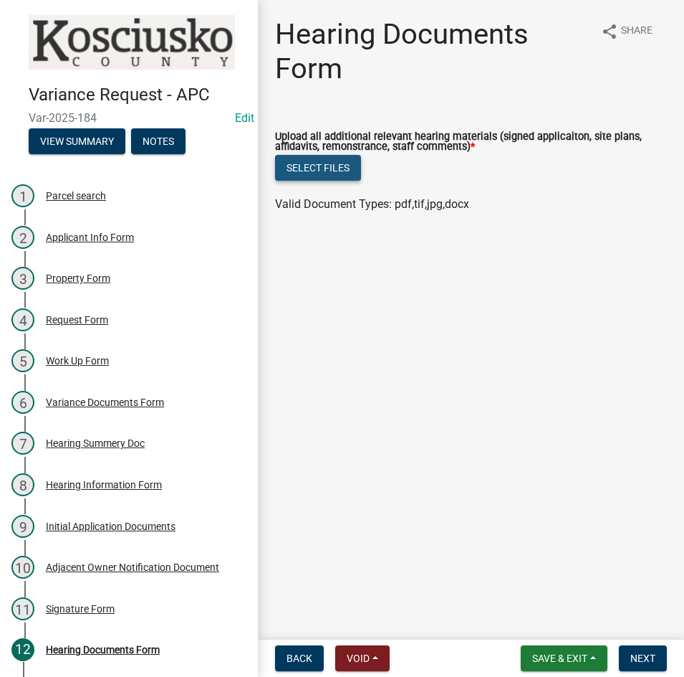
click at [315, 168] on button "Select files" at bounding box center [318, 168] width 86 height 26
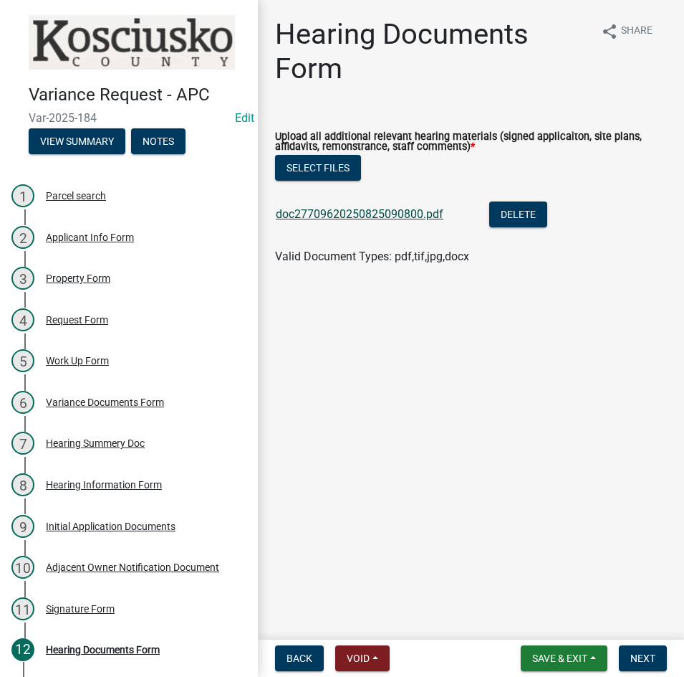
click at [368, 216] on link "doc27709620250825090800.pdf" at bounding box center [360, 214] width 168 height 14
click at [647, 657] on span "Next" at bounding box center [643, 657] width 25 height 11
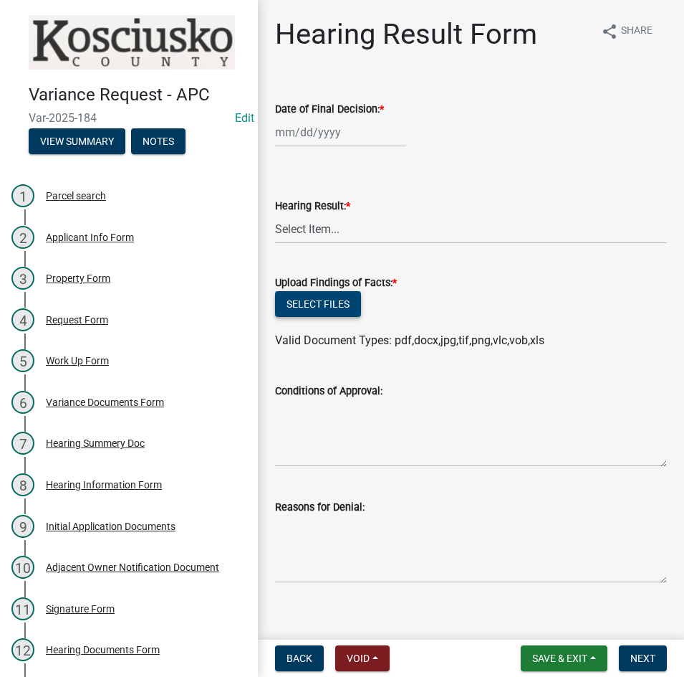
click at [317, 303] on button "Select files" at bounding box center [318, 304] width 86 height 26
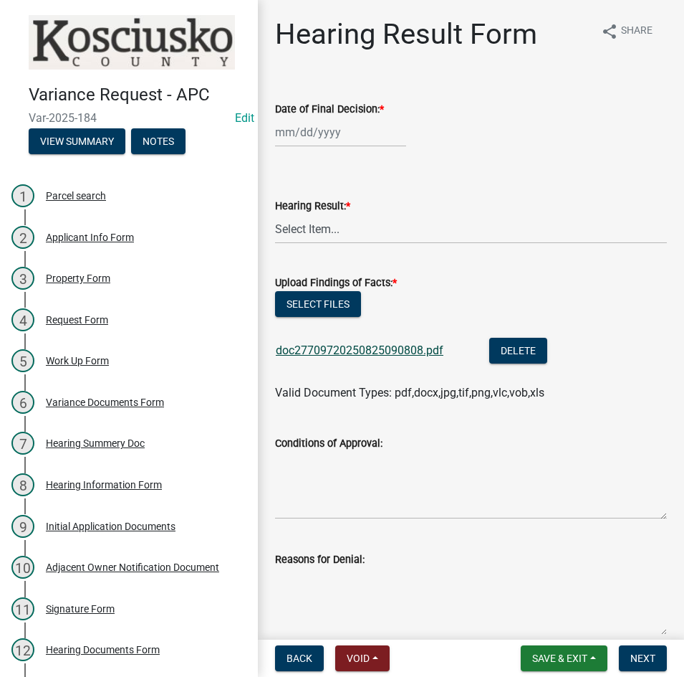
click at [399, 348] on link "doc27709720250825090808.pdf" at bounding box center [360, 350] width 168 height 14
click at [330, 314] on button "Select files" at bounding box center [318, 304] width 86 height 26
click at [340, 139] on div at bounding box center [340, 132] width 131 height 29
select select "8"
select select "2025"
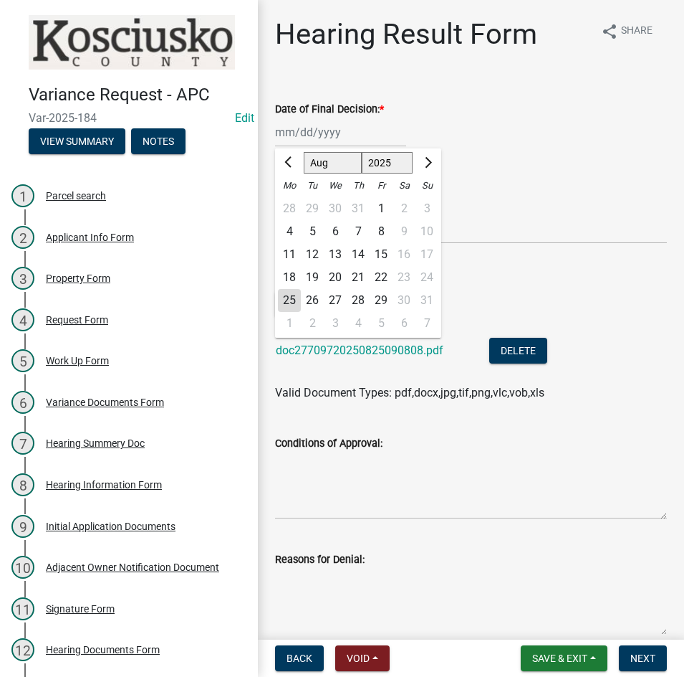
click at [310, 254] on div "12" at bounding box center [312, 254] width 23 height 23
type input "[DATE]"
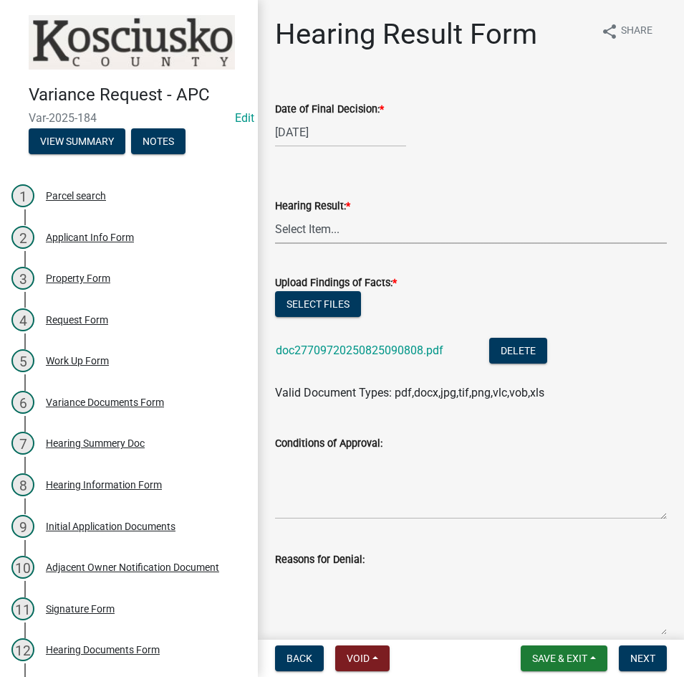
click at [313, 232] on select "Select Item... Approved Denied Withdrawn/Dropped" at bounding box center [471, 228] width 392 height 29
click at [275, 214] on select "Select Item... Approved Denied Withdrawn/Dropped" at bounding box center [471, 228] width 392 height 29
select select "808690c7-bf4f-4afa-b87c-7c10797e051c"
click at [342, 459] on textarea "Conditions of Approval:" at bounding box center [471, 485] width 392 height 67
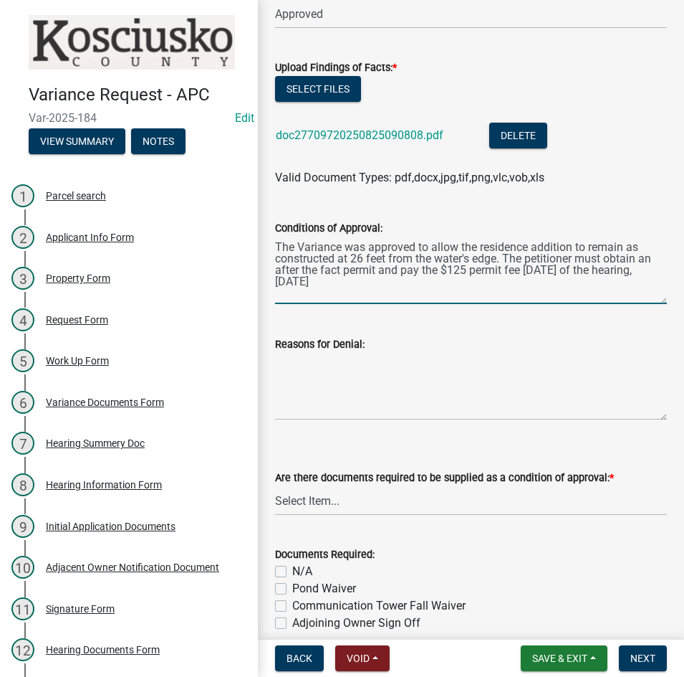
scroll to position [287, 0]
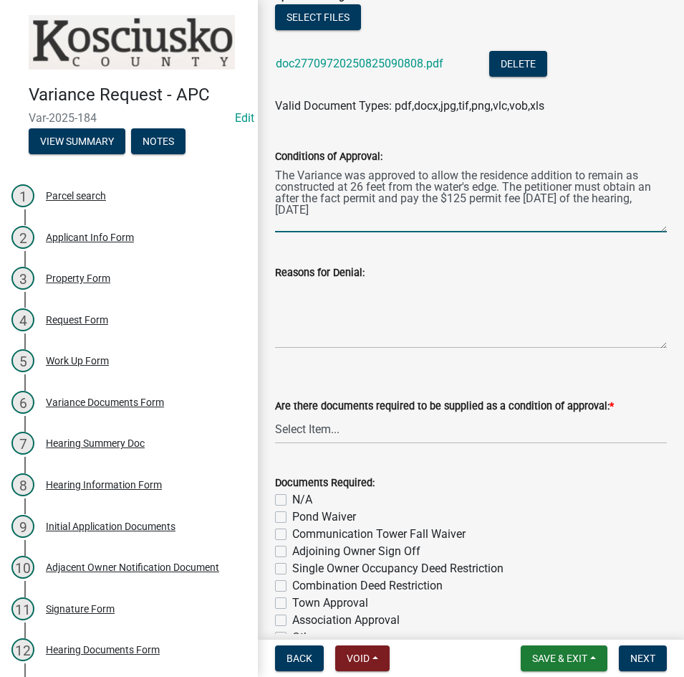
type textarea "The Variance was approved to allow the residence addition to remain as construc…"
click at [383, 436] on select "Select Item... Yes No N/A" at bounding box center [471, 428] width 392 height 29
click at [275, 414] on select "Select Item... Yes No N/A" at bounding box center [471, 428] width 392 height 29
select select "3ebdabd2-24d2-4634-81b5-20525b4a7a54"
click at [292, 501] on label "N/A" at bounding box center [302, 499] width 20 height 17
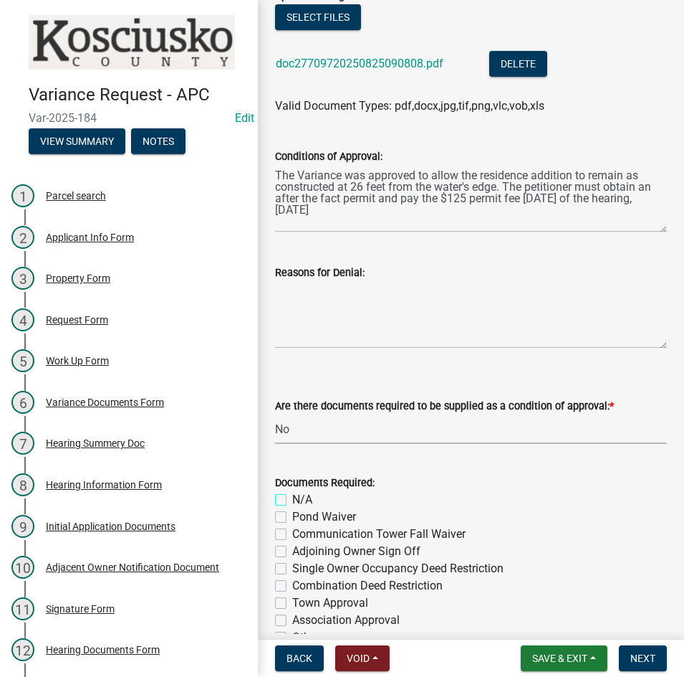
click at [292, 500] on input "N/A" at bounding box center [296, 495] width 9 height 9
checkbox input "true"
checkbox input "false"
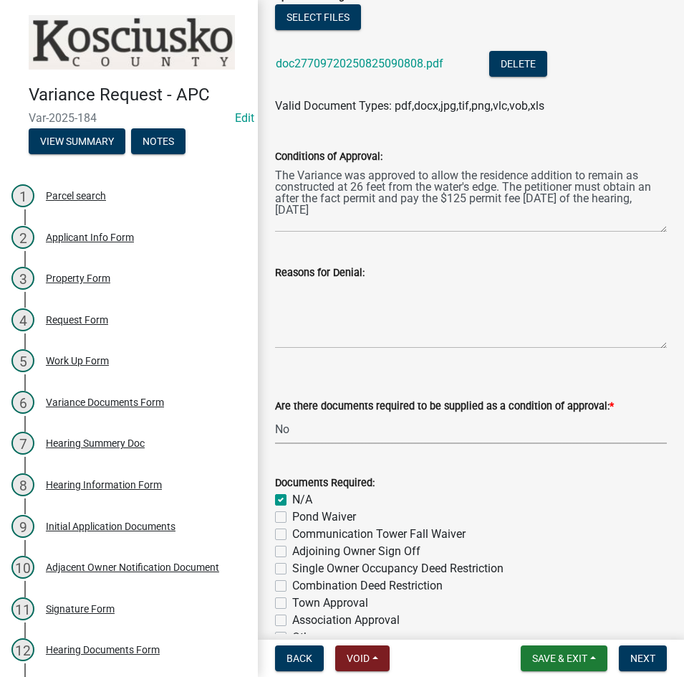
checkbox input "false"
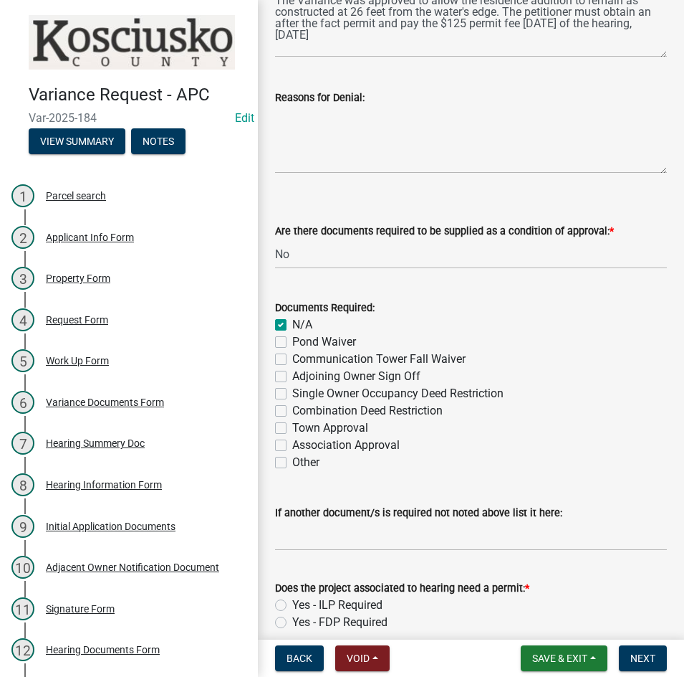
scroll to position [562, 0]
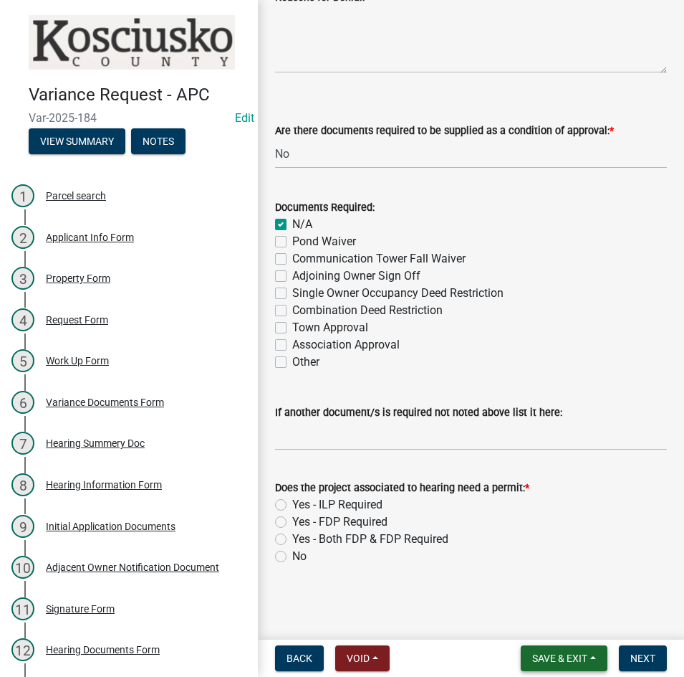
click at [547, 662] on span "Save & Exit" at bounding box center [560, 657] width 55 height 11
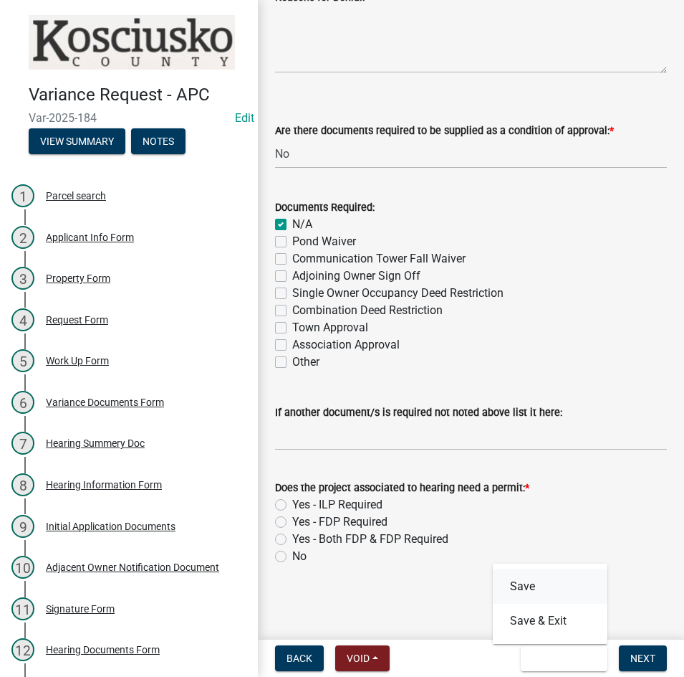
click at [523, 583] on button "Save" at bounding box center [550, 586] width 115 height 34
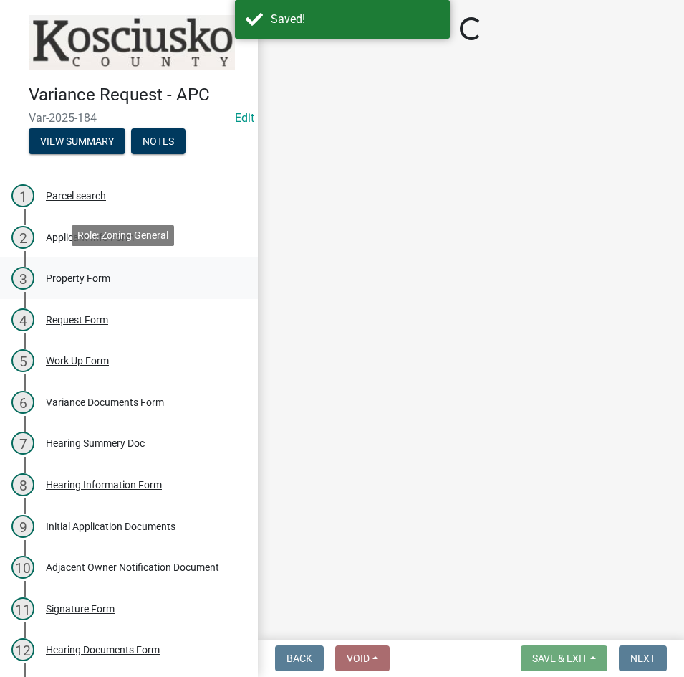
select select "808690c7-bf4f-4afa-b87c-7c10797e051c"
select select "3ebdabd2-24d2-4634-81b5-20525b4a7a54"
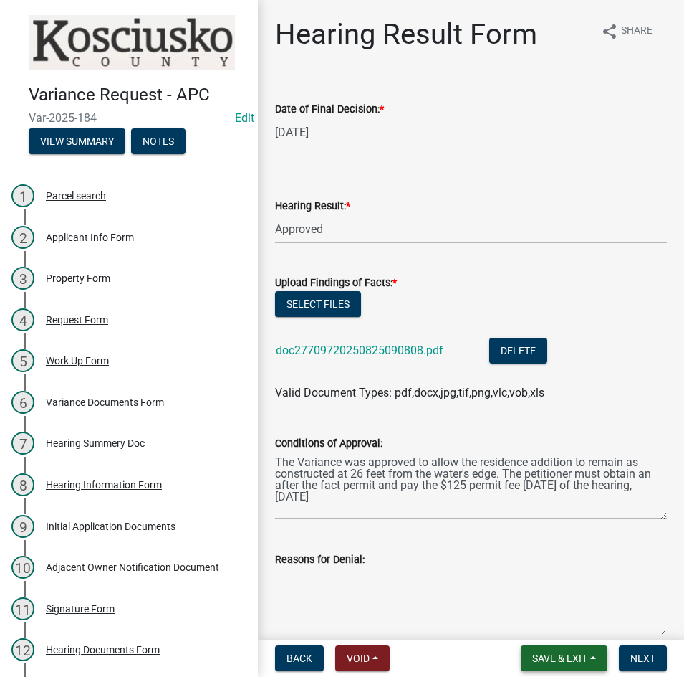
click at [558, 653] on span "Save & Exit" at bounding box center [560, 657] width 55 height 11
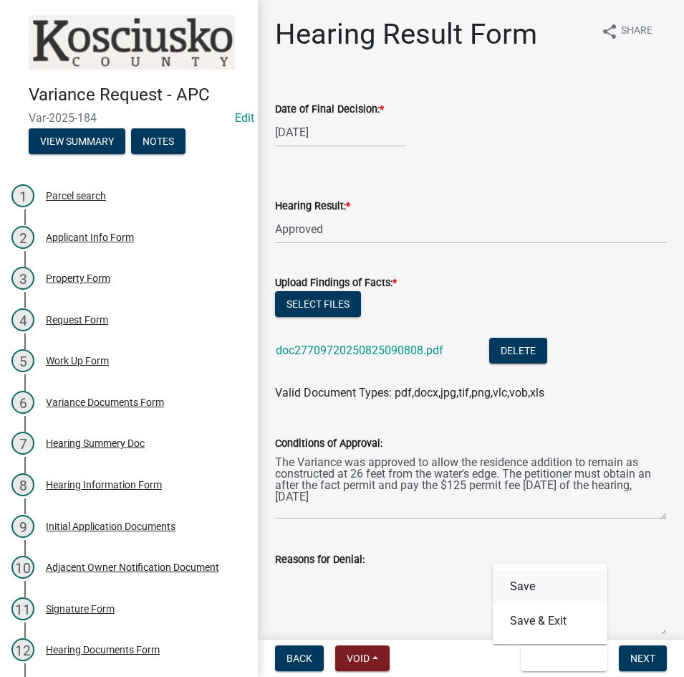
click at [535, 587] on button "Save" at bounding box center [550, 586] width 115 height 34
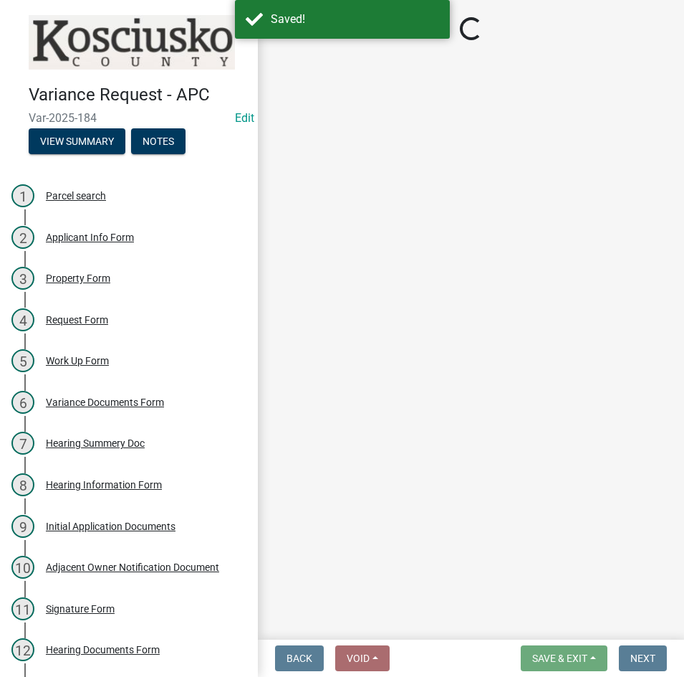
select select "808690c7-bf4f-4afa-b87c-7c10797e051c"
select select "3ebdabd2-24d2-4634-81b5-20525b4a7a54"
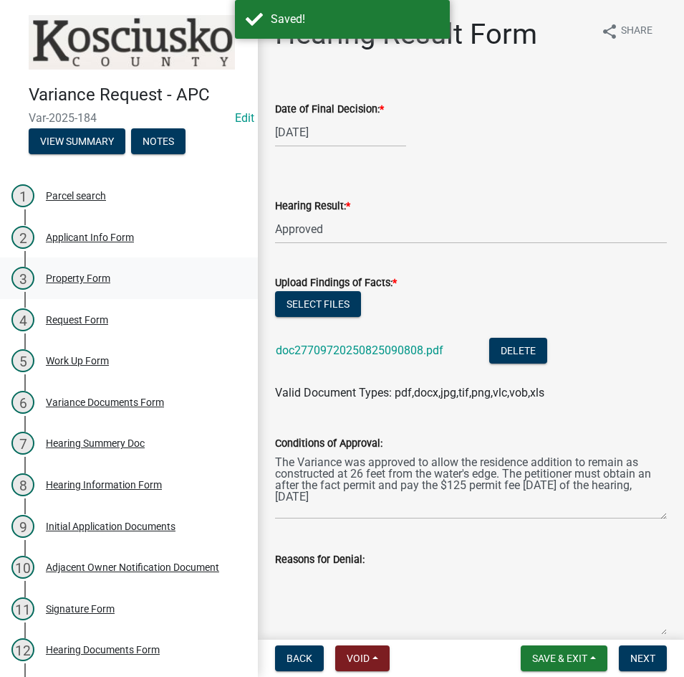
click at [95, 275] on div "Property Form" at bounding box center [78, 278] width 65 height 10
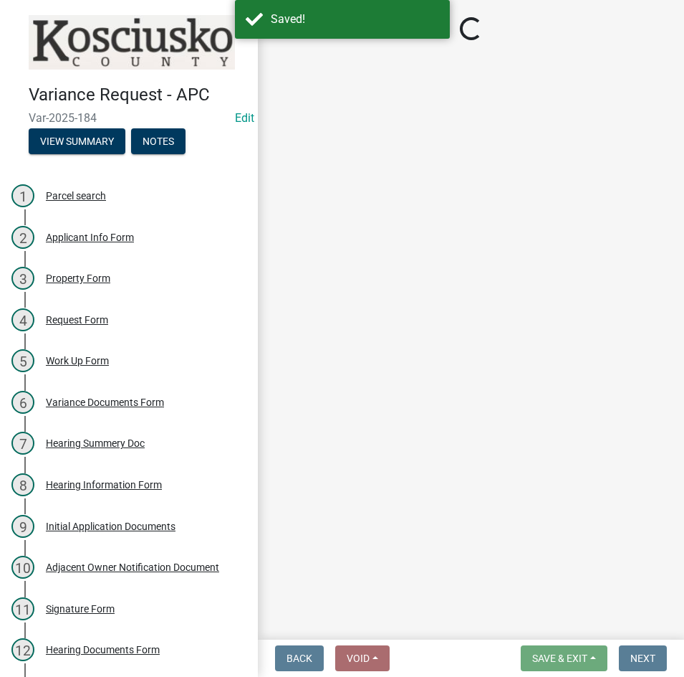
select select "1146270b-2111-4e23-bf7f-74ce85cf7041"
select select "d8c320fa-3fd0-4fe1-af08-bb647ef17508"
select select "b983368b-bd6c-49f0-a245-937c986c7d91"
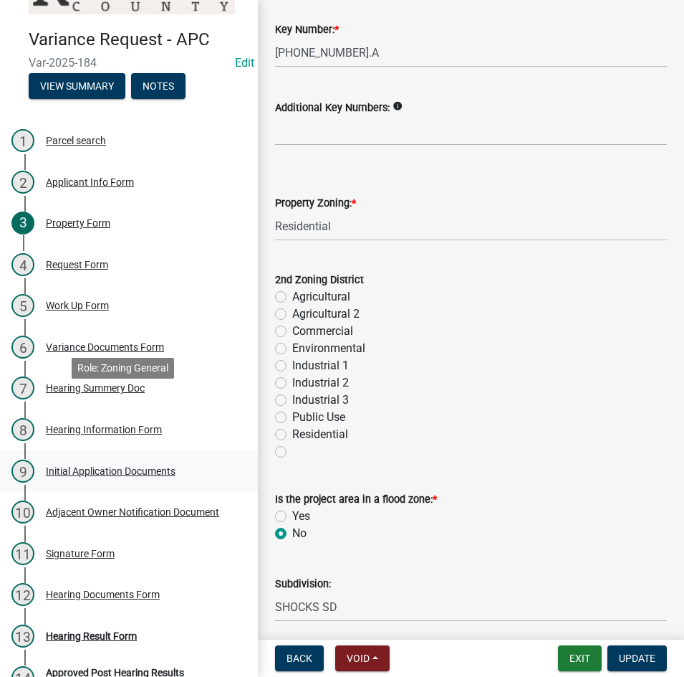
scroll to position [120, 0]
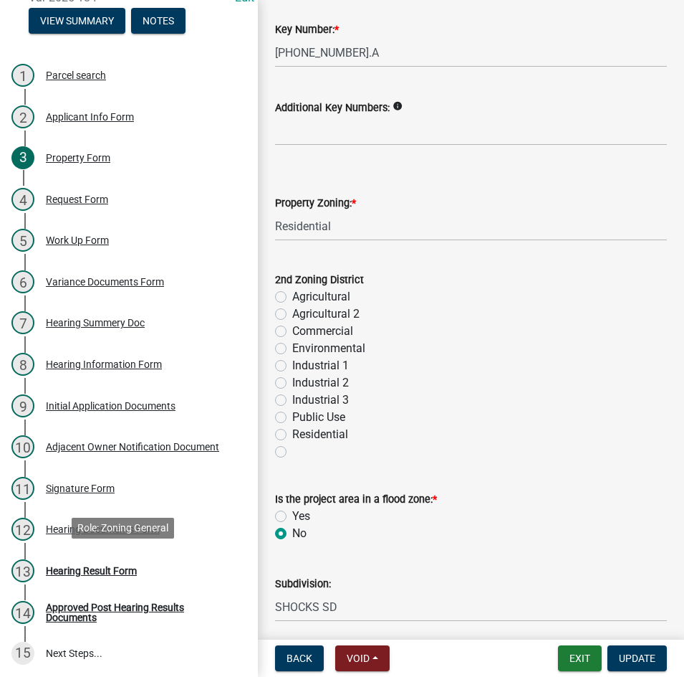
click at [117, 568] on div "Hearing Result Form" at bounding box center [91, 571] width 91 height 10
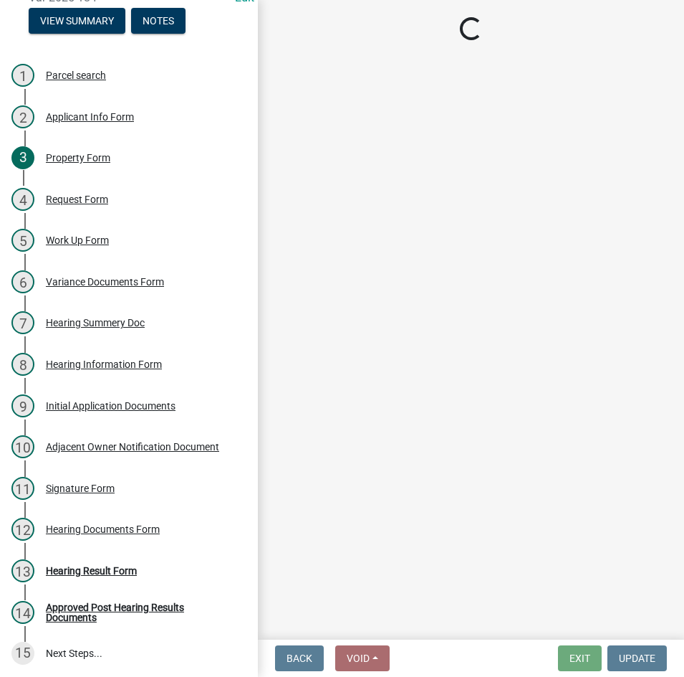
select select "808690c7-bf4f-4afa-b87c-7c10797e051c"
select select "3ebdabd2-24d2-4634-81b5-20525b4a7a54"
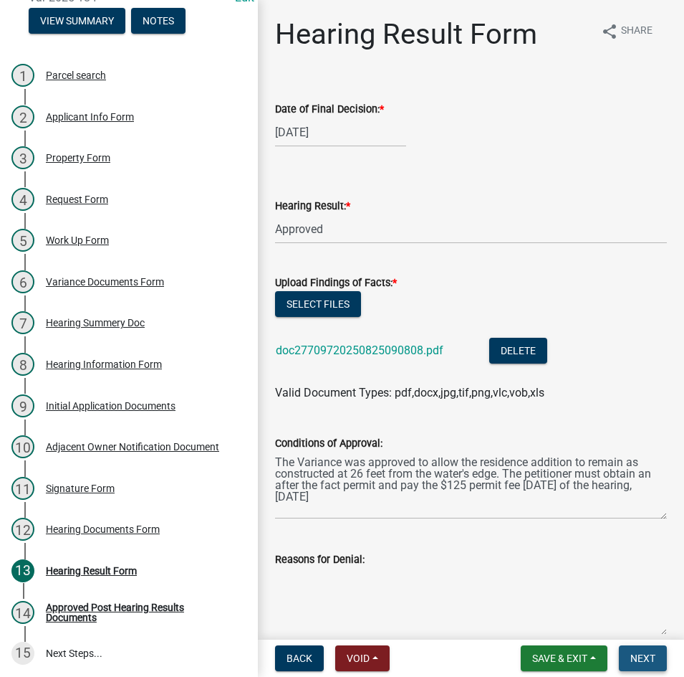
click at [635, 659] on span "Next" at bounding box center [643, 657] width 25 height 11
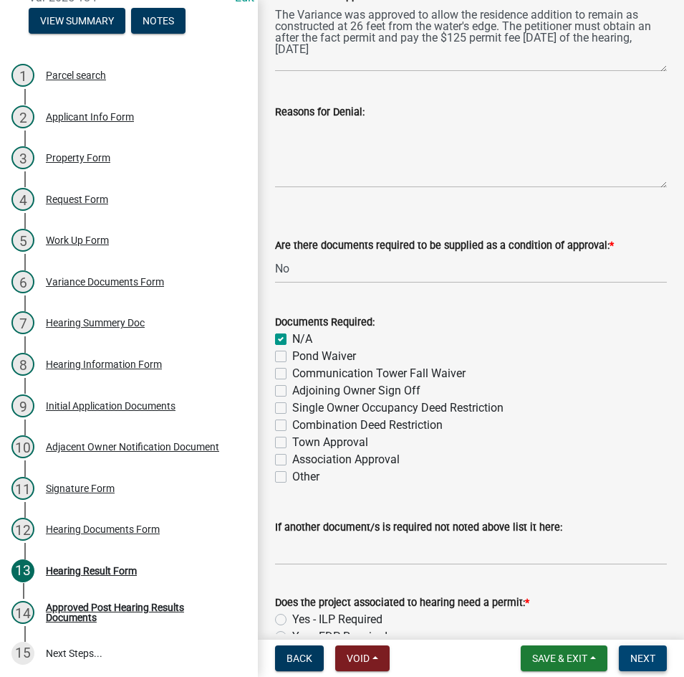
scroll to position [591, 0]
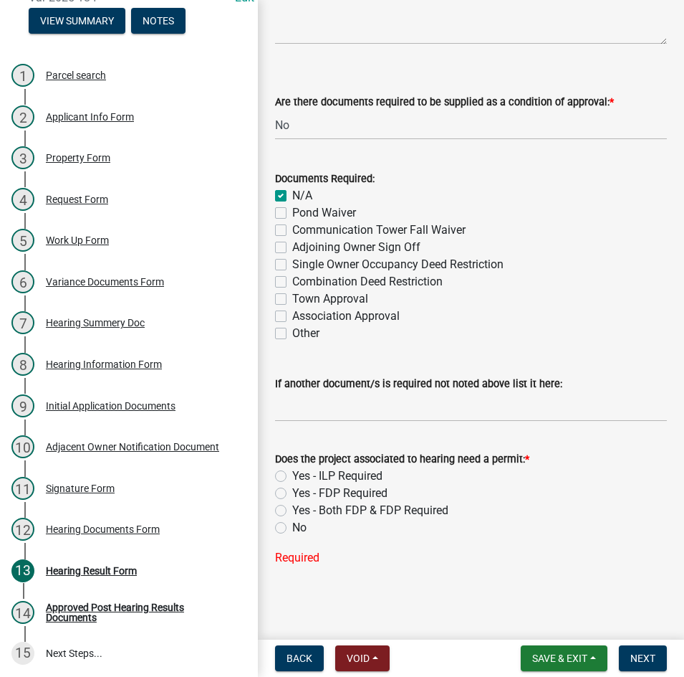
click at [292, 477] on label "Yes - ILP Required" at bounding box center [337, 475] width 90 height 17
click at [292, 477] on input "Yes - ILP Required" at bounding box center [296, 471] width 9 height 9
radio input "true"
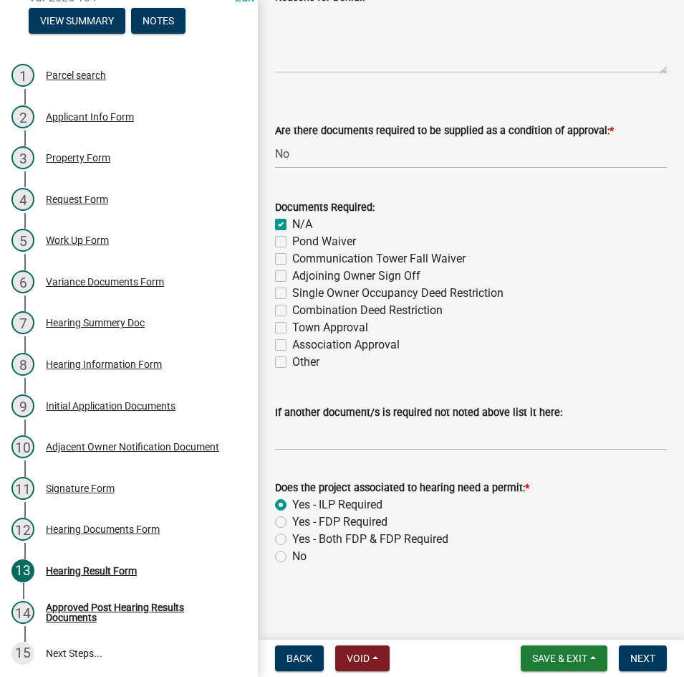
scroll to position [562, 0]
click at [640, 658] on span "Next" at bounding box center [643, 657] width 25 height 11
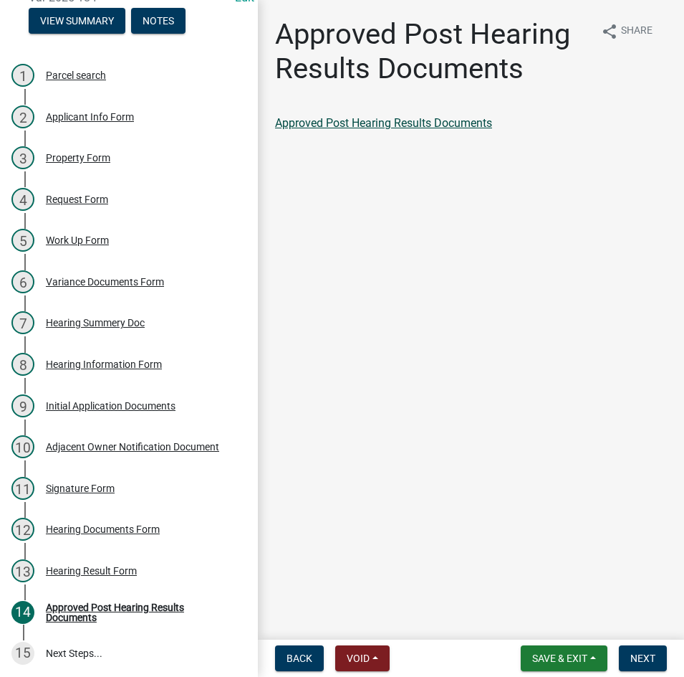
click at [411, 121] on link "Approved Post Hearing Results Documents" at bounding box center [383, 123] width 217 height 14
click at [645, 654] on span "Next" at bounding box center [643, 657] width 25 height 11
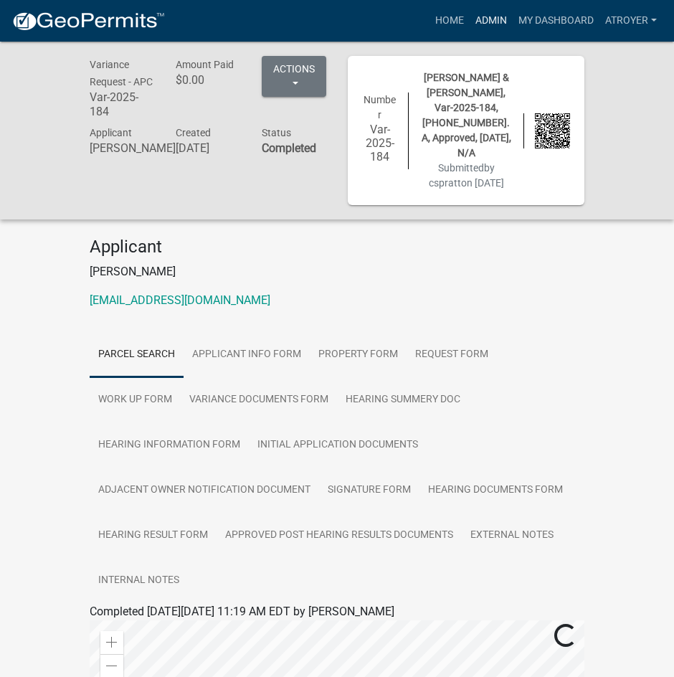
click at [490, 21] on link "Admin" at bounding box center [490, 20] width 43 height 27
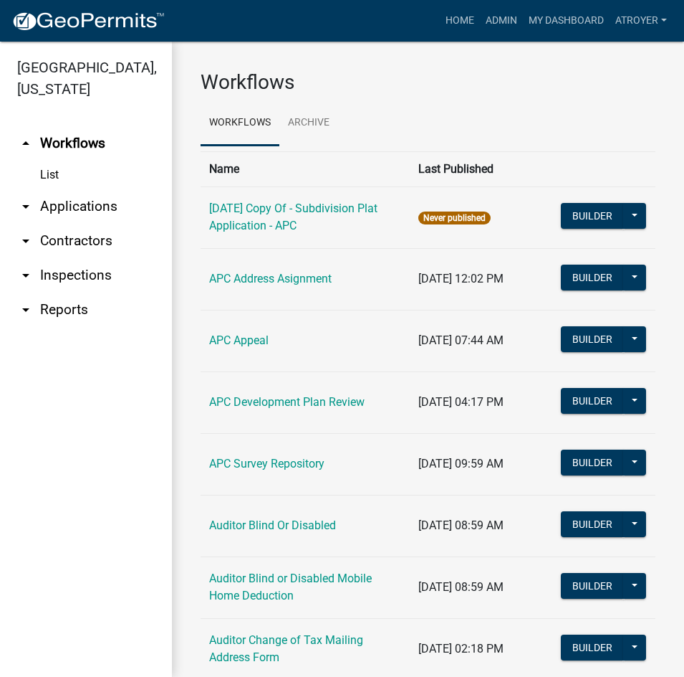
click at [89, 201] on link "arrow_drop_down Applications" at bounding box center [86, 206] width 172 height 34
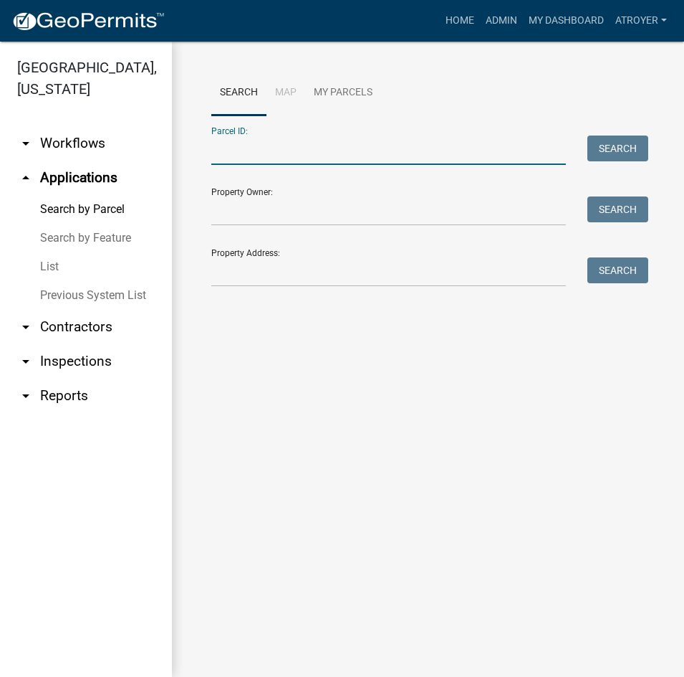
click at [242, 147] on input "Parcel ID:" at bounding box center [388, 149] width 355 height 29
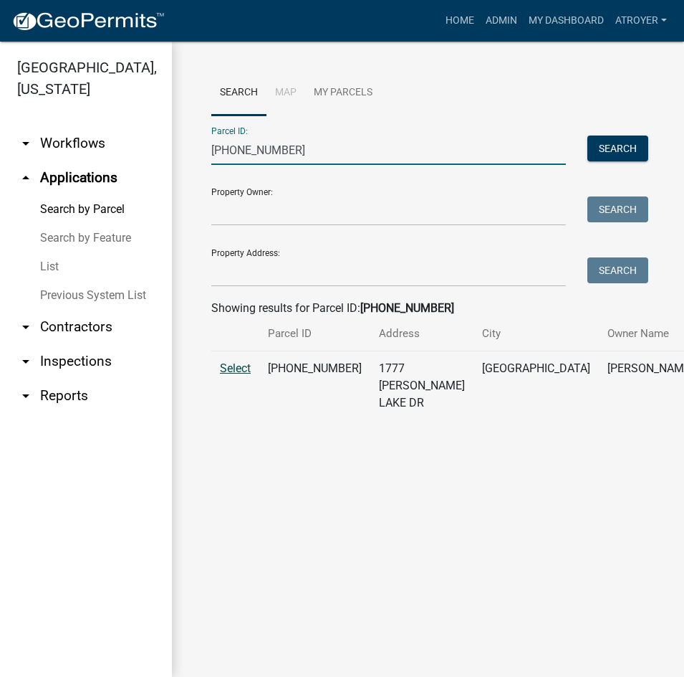
type input "[PHONE_NUMBER]"
click at [234, 375] on span "Select" at bounding box center [235, 368] width 31 height 14
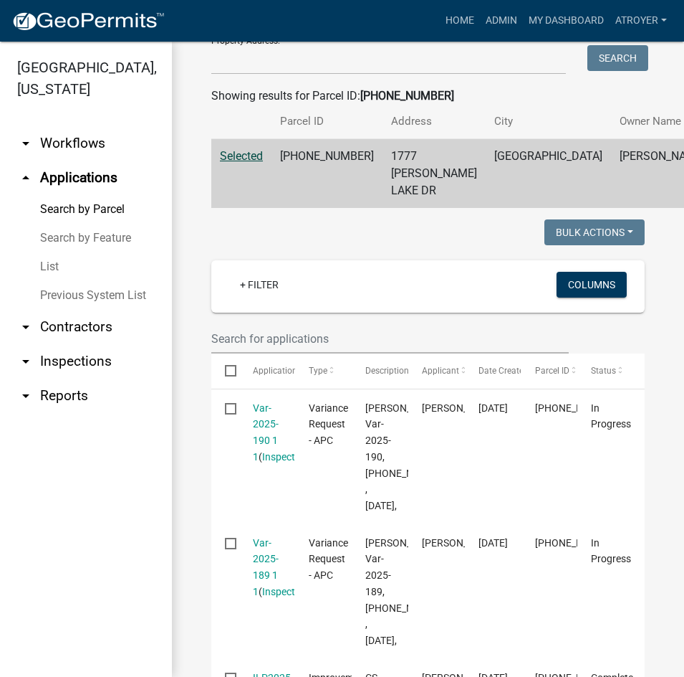
scroll to position [215, 0]
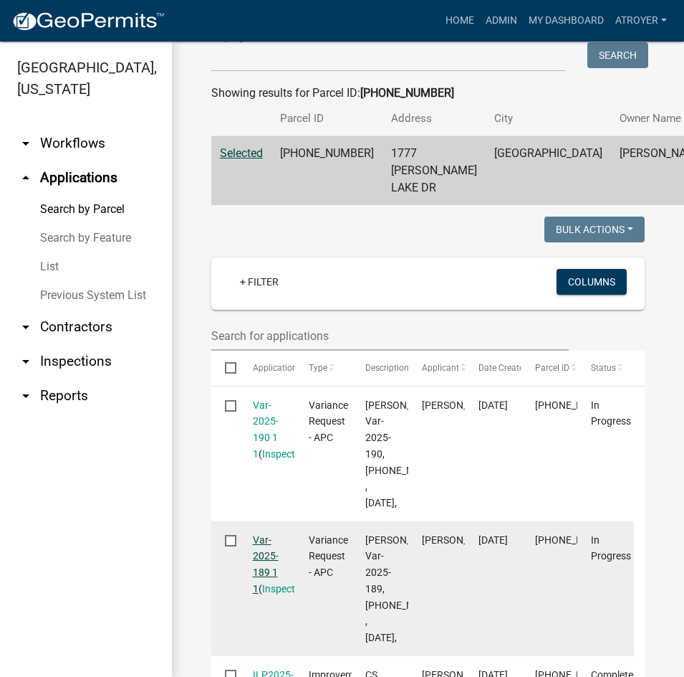
click at [264, 592] on link "Var-2025-189 1 1" at bounding box center [266, 564] width 26 height 60
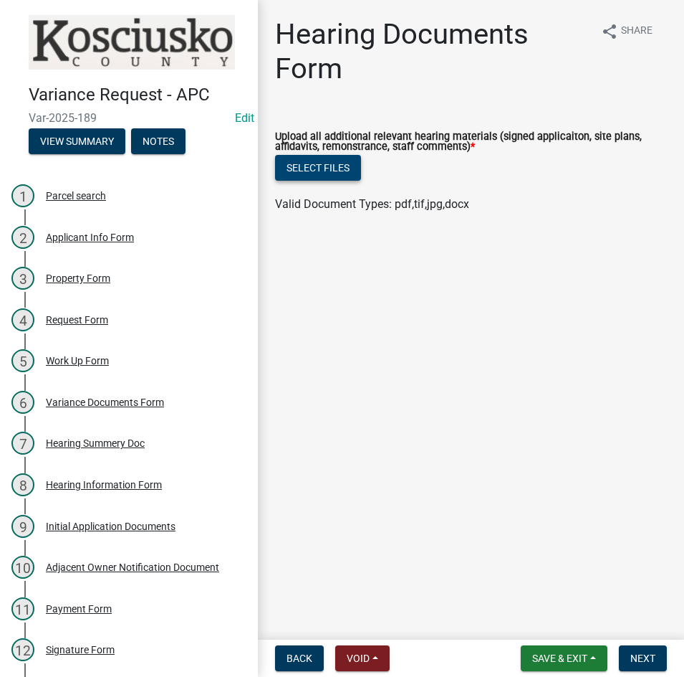
click at [307, 161] on button "Select files" at bounding box center [318, 168] width 86 height 26
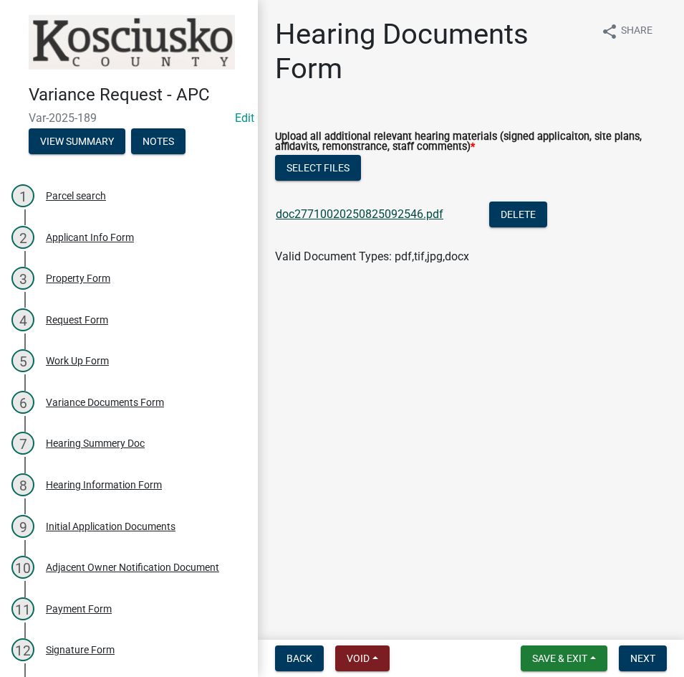
click at [349, 209] on link "doc27710020250825092546.pdf" at bounding box center [360, 214] width 168 height 14
click at [623, 652] on button "Next" at bounding box center [643, 658] width 48 height 26
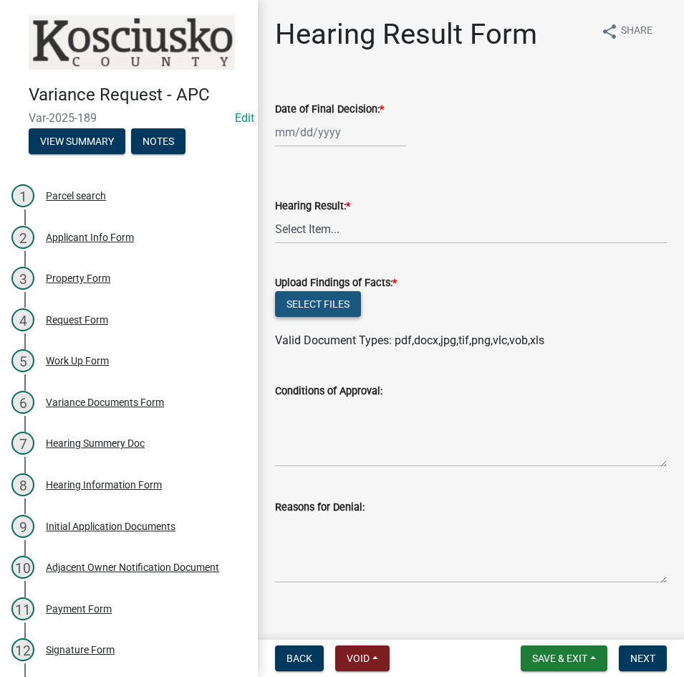
click at [305, 298] on button "Select files" at bounding box center [318, 304] width 86 height 26
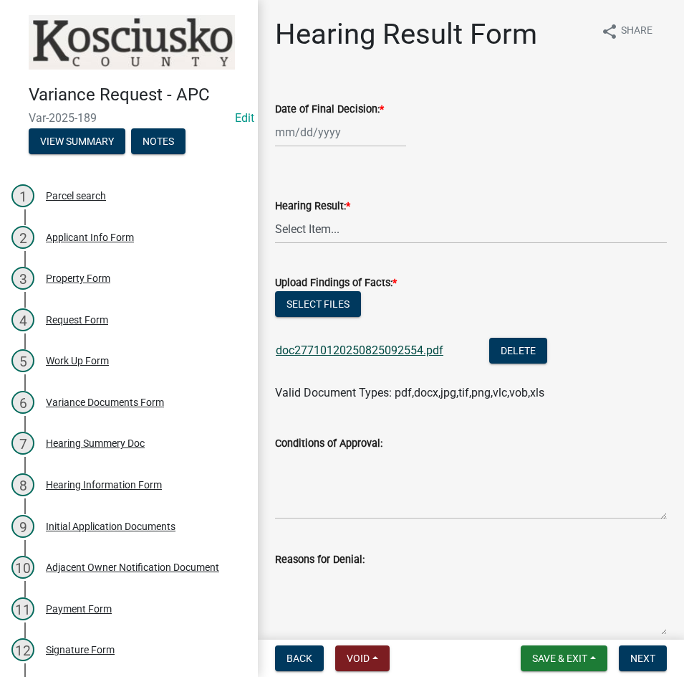
click at [378, 350] on link "doc27710120250825092554.pdf" at bounding box center [360, 350] width 168 height 14
click at [311, 306] on button "Select files" at bounding box center [318, 304] width 86 height 26
click at [343, 131] on div at bounding box center [340, 132] width 131 height 29
select select "8"
select select "2025"
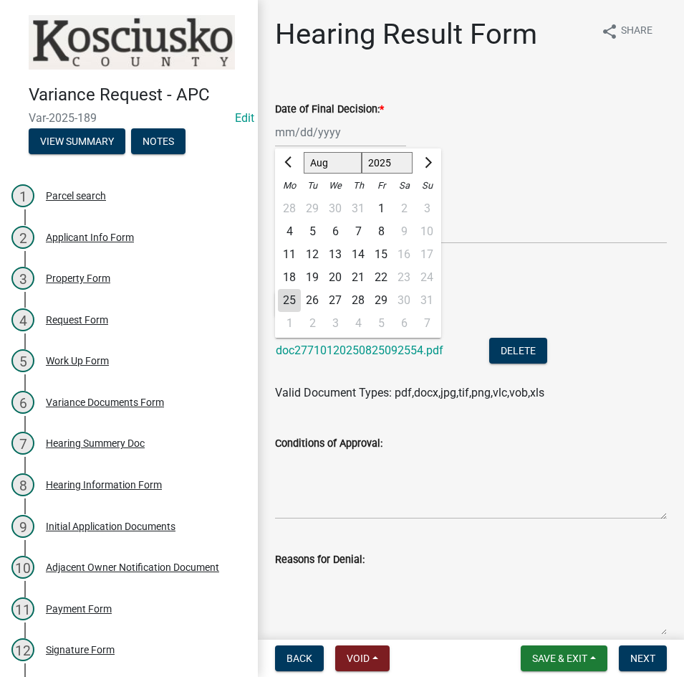
click at [306, 253] on div "12" at bounding box center [312, 254] width 23 height 23
type input "[DATE]"
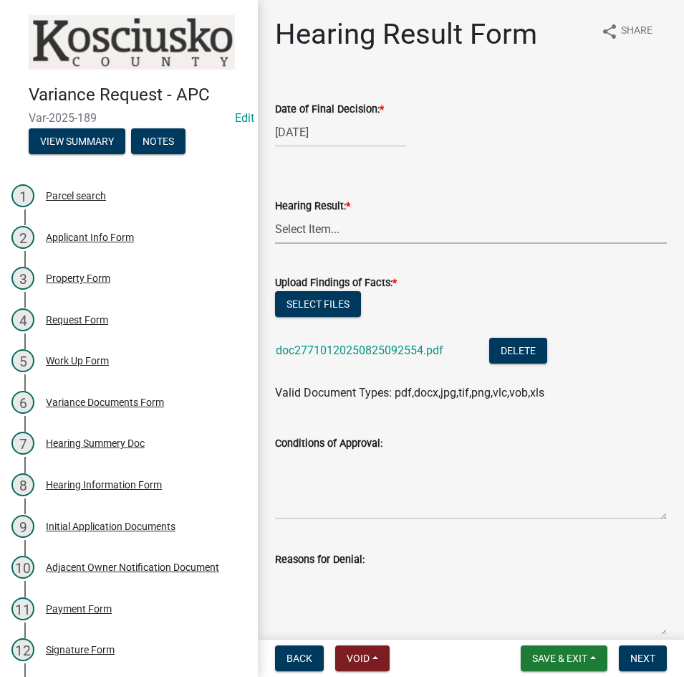
click at [306, 232] on select "Select Item... Approved Denied Withdrawn/Dropped" at bounding box center [471, 228] width 392 height 29
click at [275, 214] on select "Select Item... Approved Denied Withdrawn/Dropped" at bounding box center [471, 228] width 392 height 29
select select "808690c7-bf4f-4afa-b87c-7c10797e051c"
click at [316, 467] on textarea "Conditions of Approval:" at bounding box center [471, 485] width 392 height 67
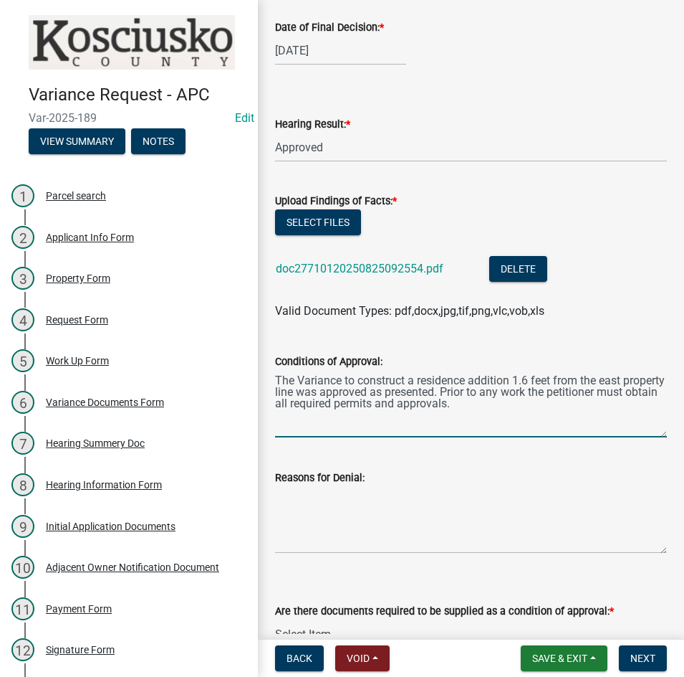
scroll to position [215, 0]
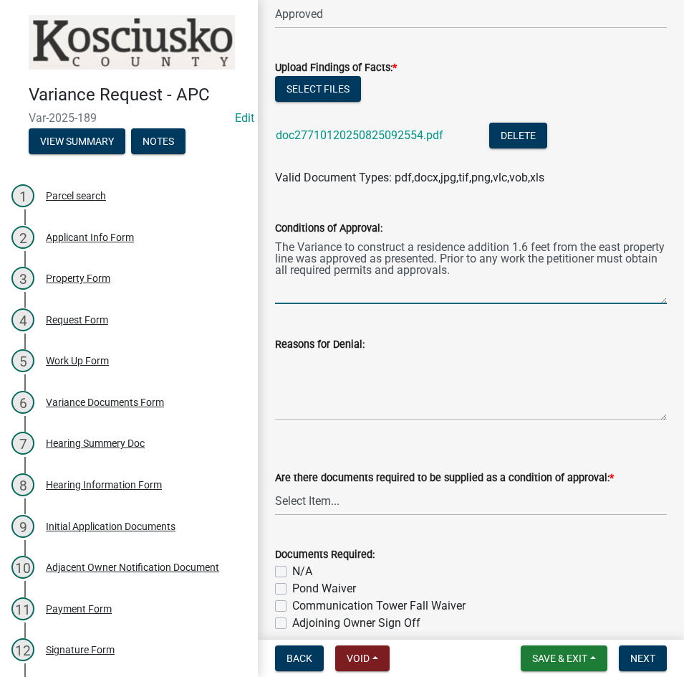
type textarea "The Variance to construct a residence addition 1.6 feet from the east property …"
click at [383, 500] on select "Select Item... Yes No N/A" at bounding box center [471, 500] width 392 height 29
click at [275, 486] on select "Select Item... Yes No N/A" at bounding box center [471, 500] width 392 height 29
select select "3ebdabd2-24d2-4634-81b5-20525b4a7a54"
click at [292, 573] on label "N/A" at bounding box center [302, 571] width 20 height 17
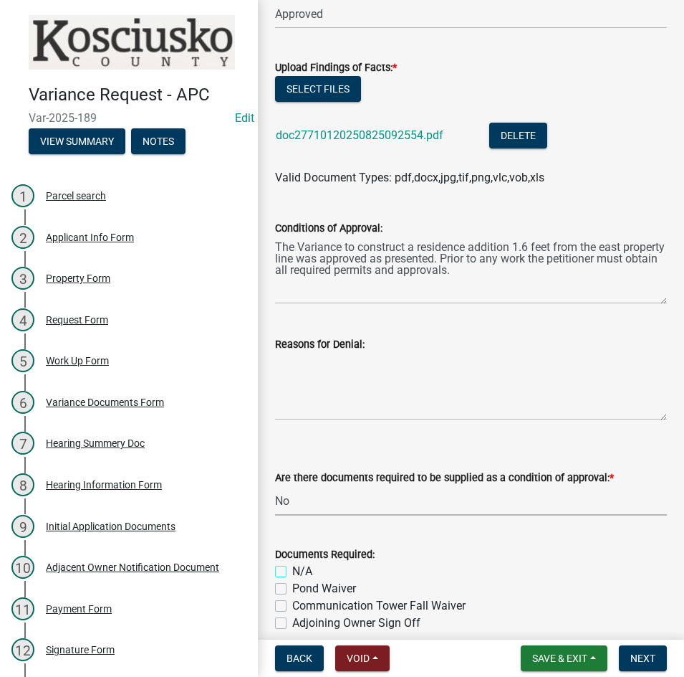
click at [292, 572] on input "N/A" at bounding box center [296, 567] width 9 height 9
checkbox input "true"
checkbox input "false"
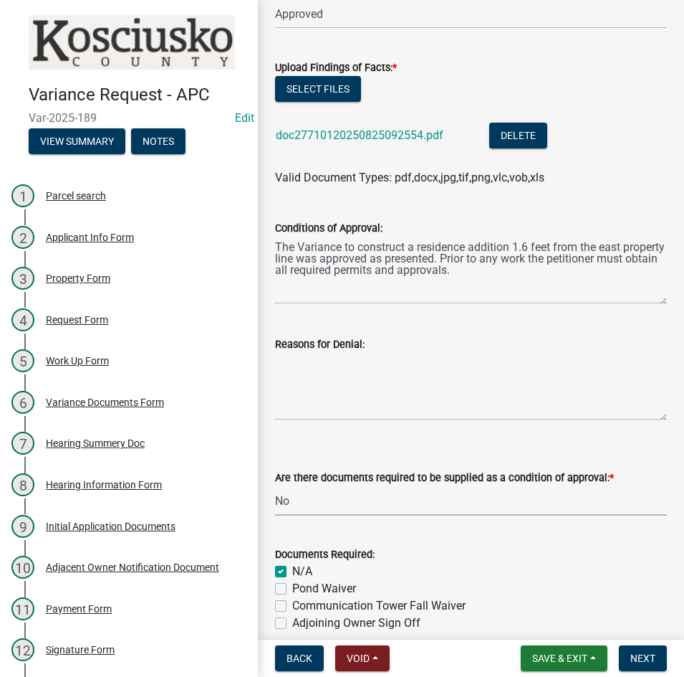
checkbox input "false"
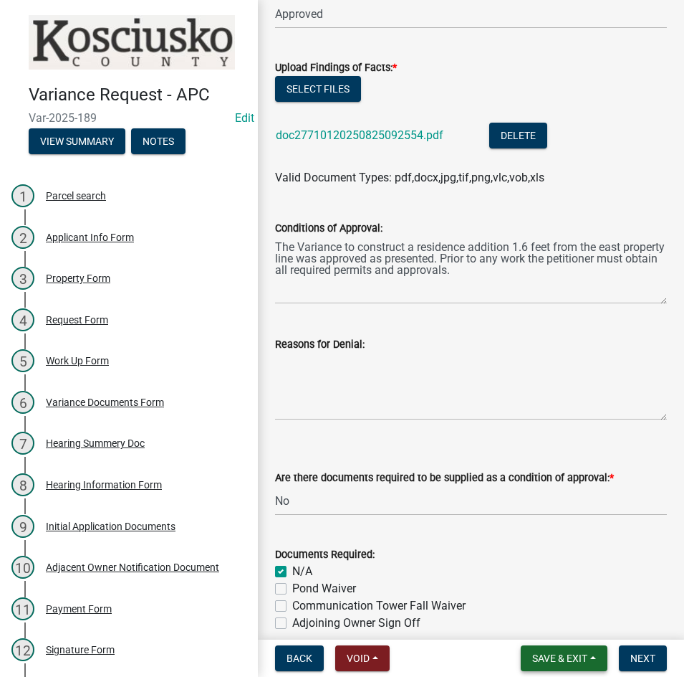
click at [545, 659] on span "Save & Exit" at bounding box center [560, 657] width 55 height 11
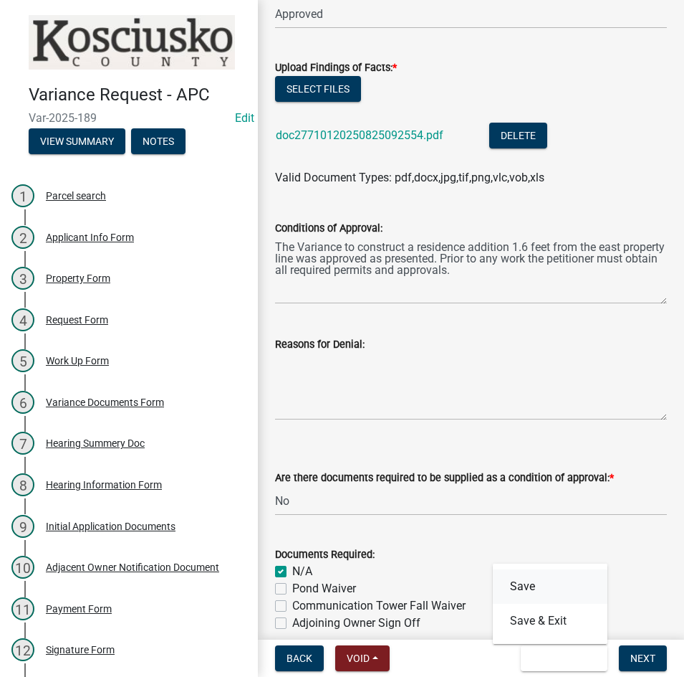
click at [527, 582] on button "Save" at bounding box center [550, 586] width 115 height 34
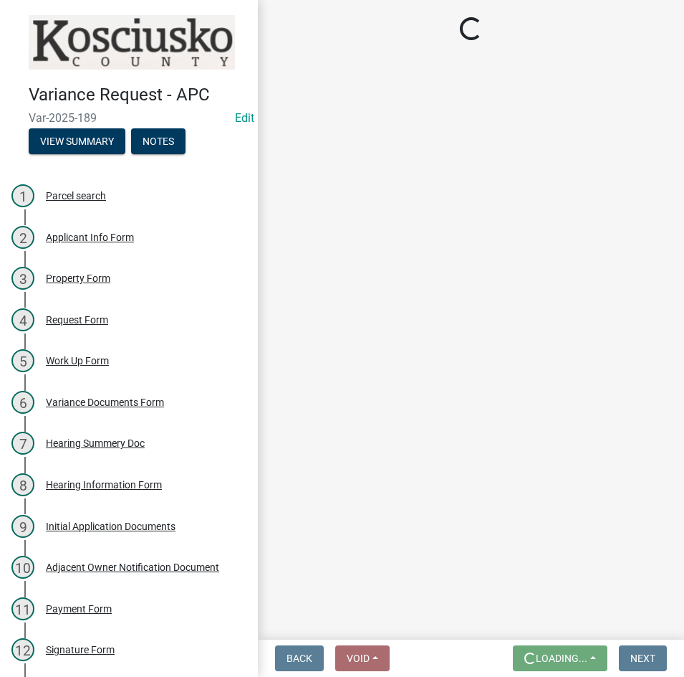
scroll to position [0, 0]
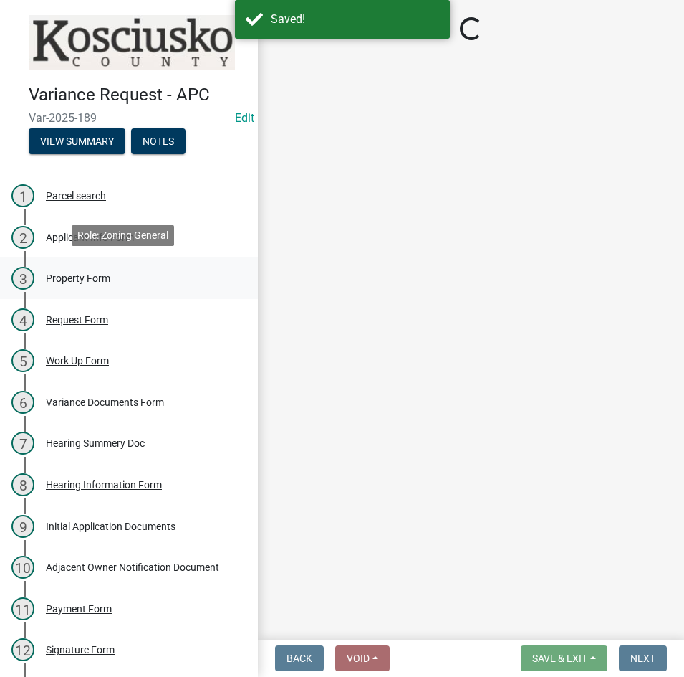
select select "808690c7-bf4f-4afa-b87c-7c10797e051c"
select select "3ebdabd2-24d2-4634-81b5-20525b4a7a54"
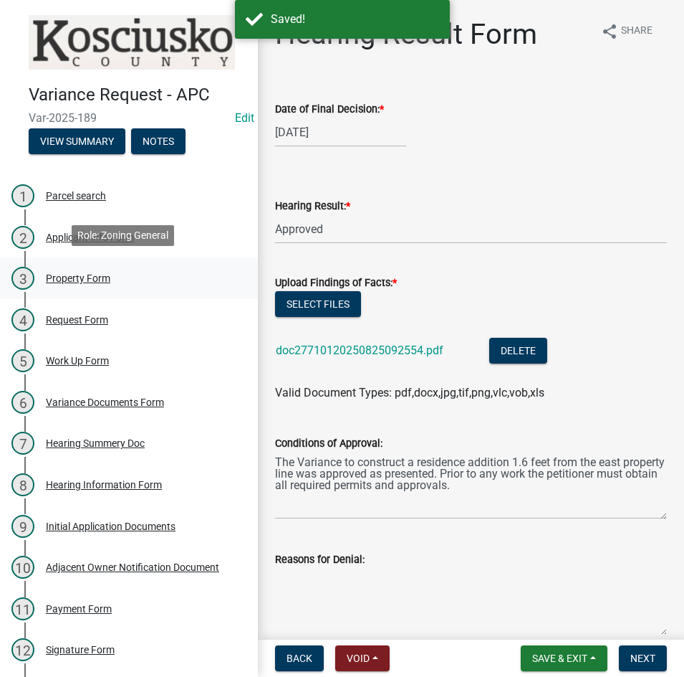
drag, startPoint x: 86, startPoint y: 275, endPoint x: 107, endPoint y: 269, distance: 21.8
click at [87, 276] on div "Property Form" at bounding box center [78, 278] width 65 height 10
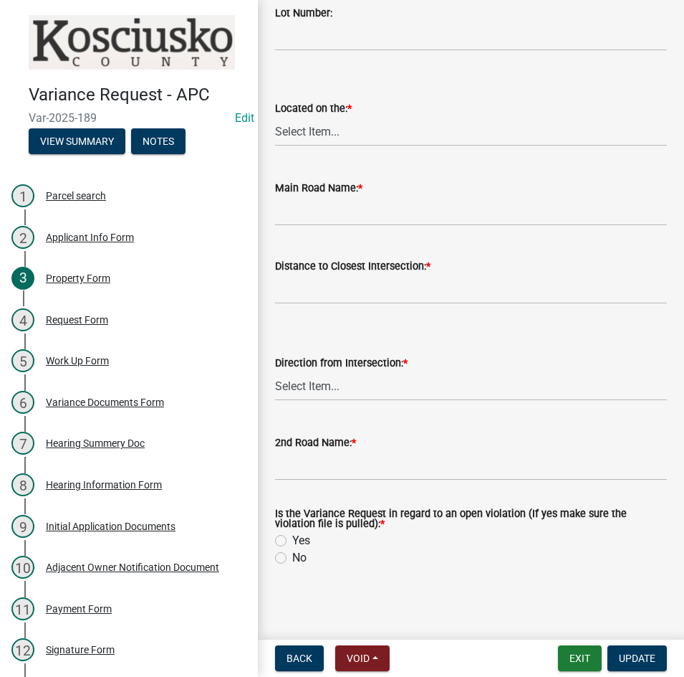
scroll to position [1081, 0]
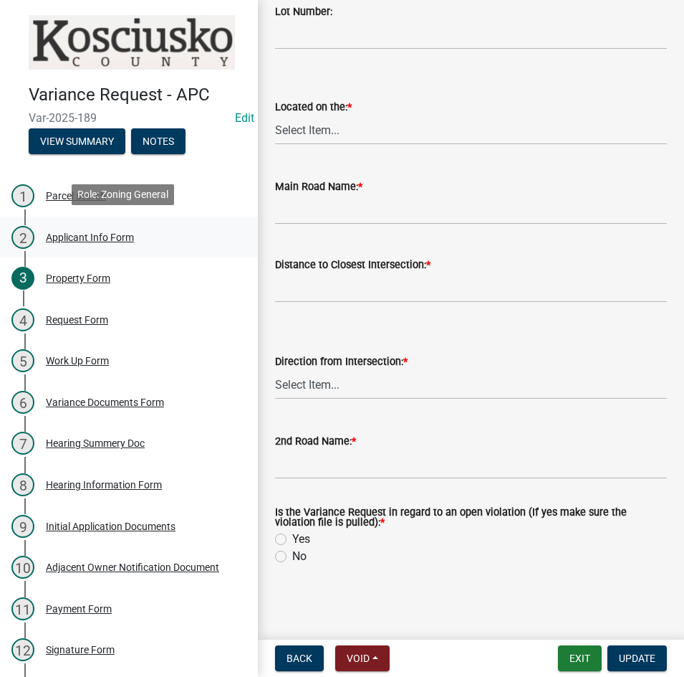
click at [100, 235] on div "Applicant Info Form" at bounding box center [90, 237] width 88 height 10
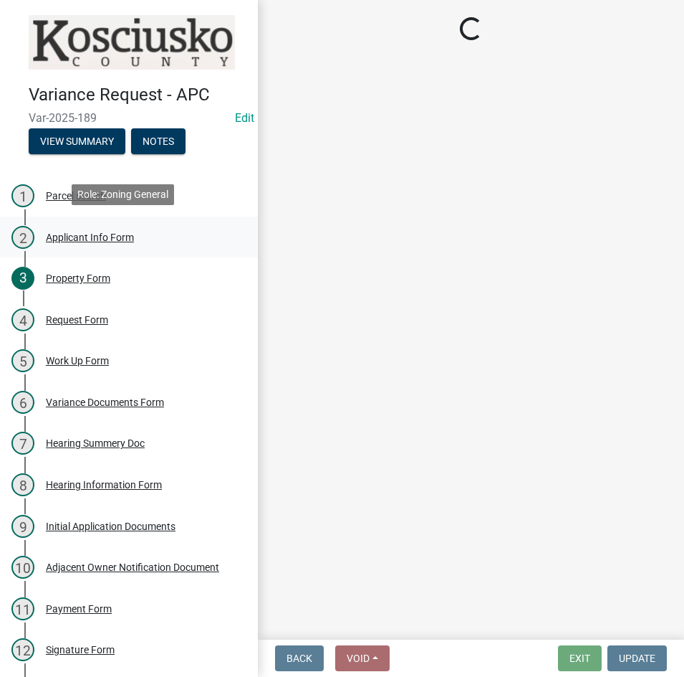
select select "c872cdc8-ca01-49f1-a213-e4b05fa58cd2"
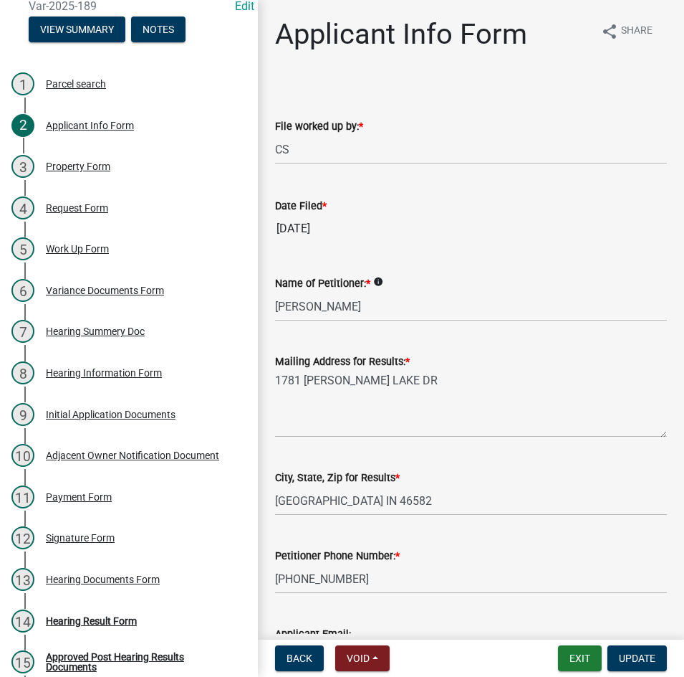
scroll to position [162, 0]
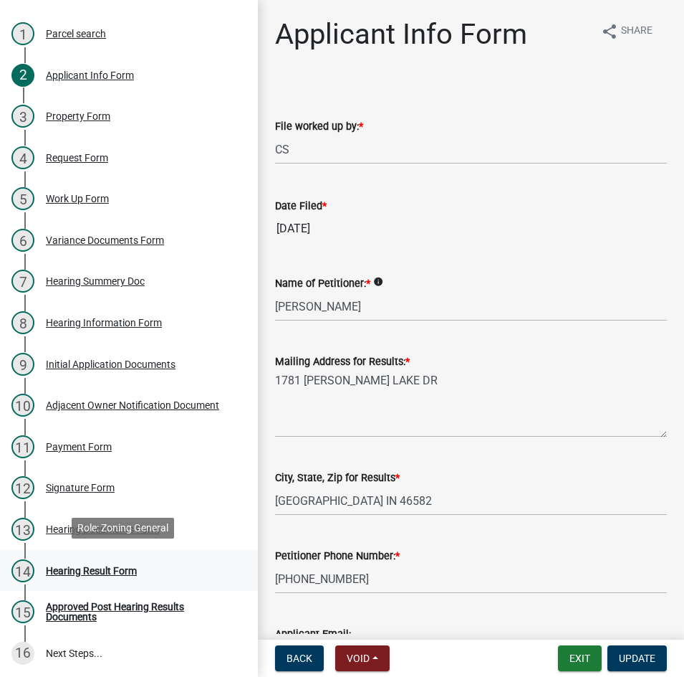
click at [107, 568] on div "Hearing Result Form" at bounding box center [91, 571] width 91 height 10
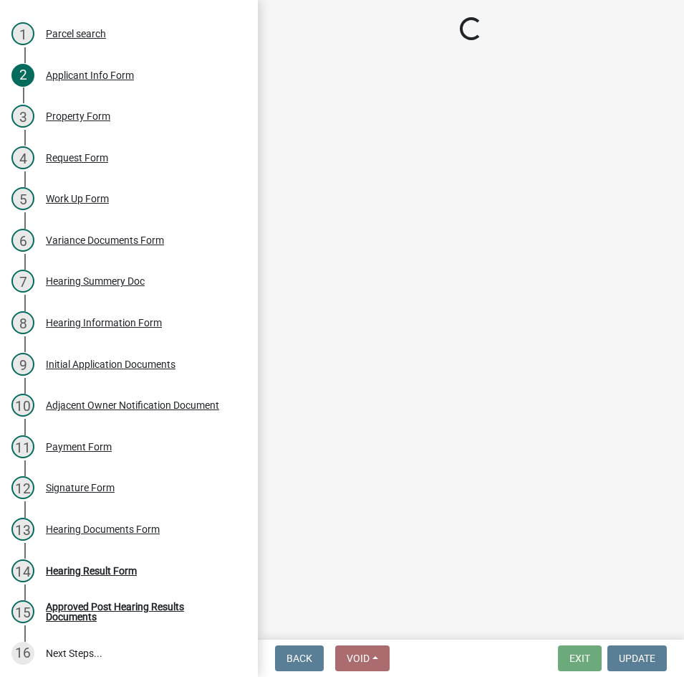
select select "808690c7-bf4f-4afa-b87c-7c10797e051c"
select select "3ebdabd2-24d2-4634-81b5-20525b4a7a54"
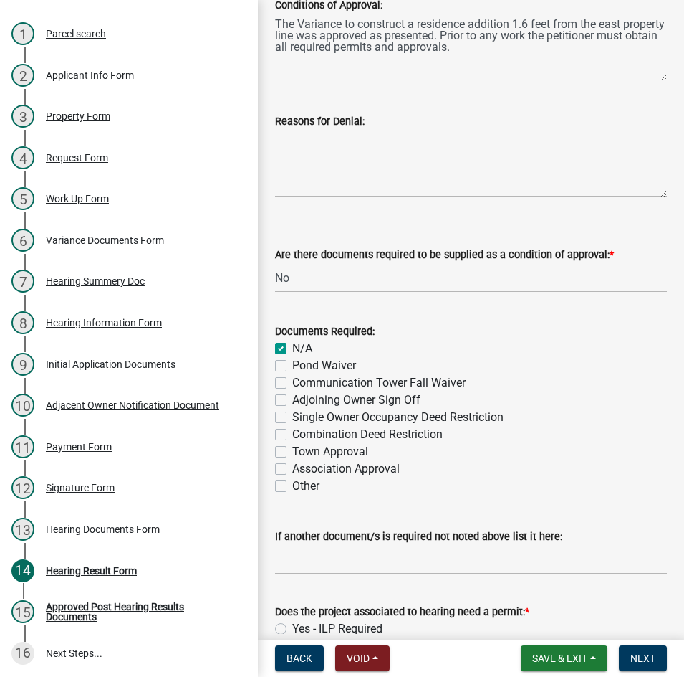
scroll to position [562, 0]
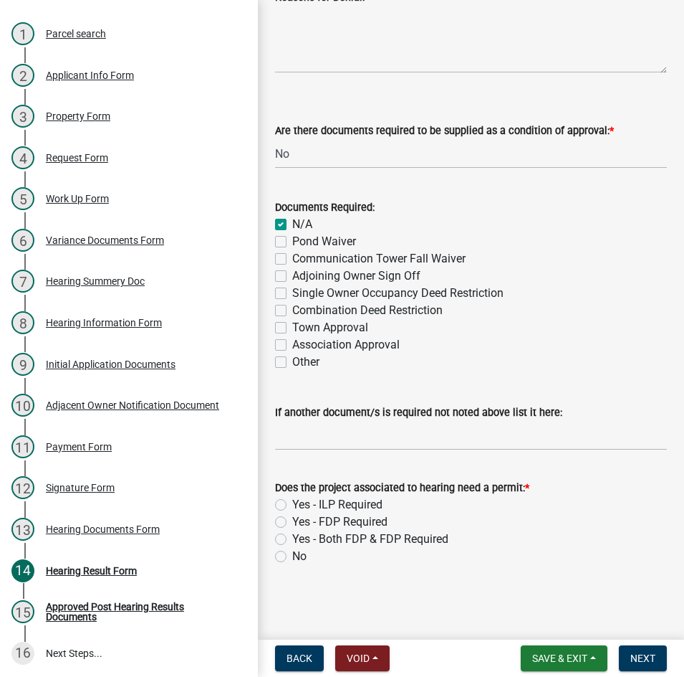
click at [292, 502] on label "Yes - ILP Required" at bounding box center [337, 504] width 90 height 17
click at [292, 502] on input "Yes - ILP Required" at bounding box center [296, 500] width 9 height 9
radio input "true"
click at [631, 656] on span "Next" at bounding box center [643, 657] width 25 height 11
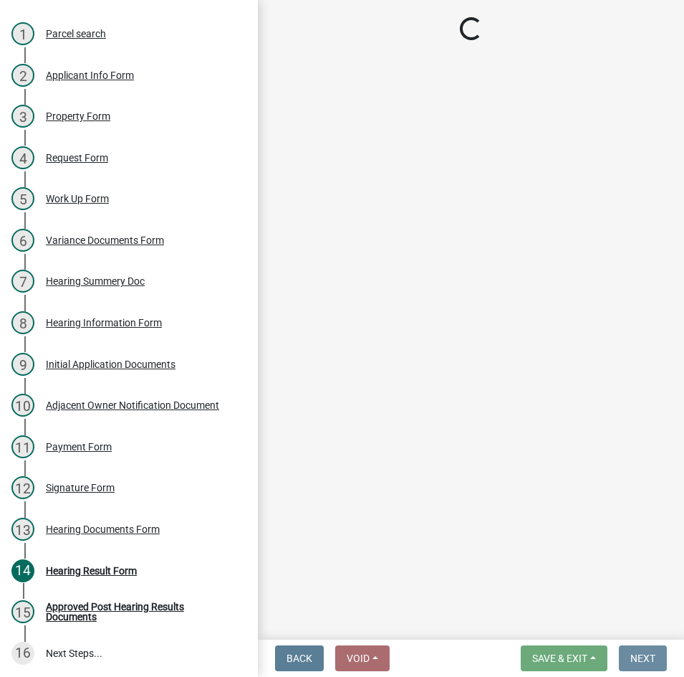
scroll to position [0, 0]
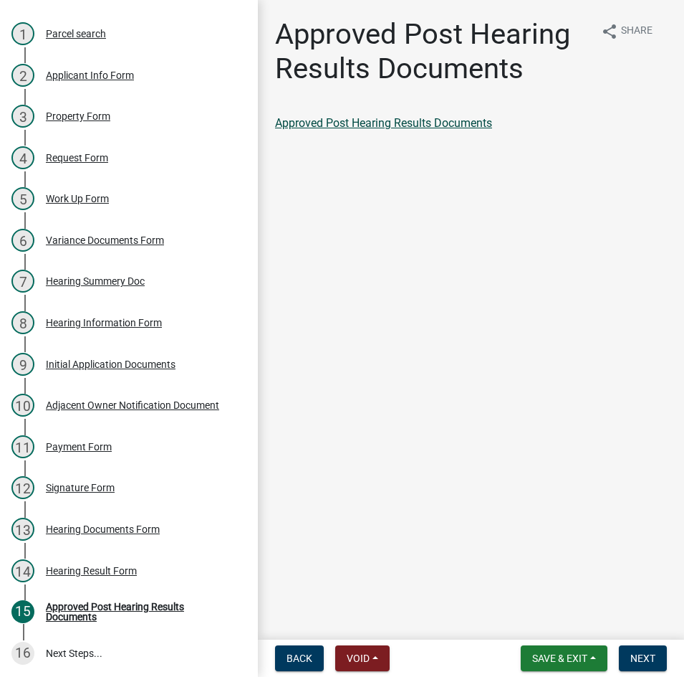
click at [416, 120] on link "Approved Post Hearing Results Documents" at bounding box center [383, 123] width 217 height 14
click at [644, 654] on span "Next" at bounding box center [643, 657] width 25 height 11
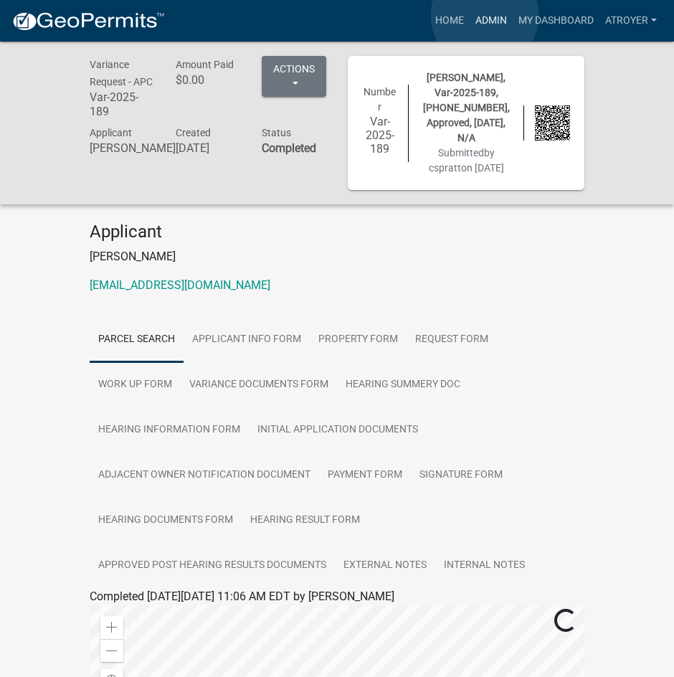
click at [485, 16] on link "Admin" at bounding box center [490, 20] width 43 height 27
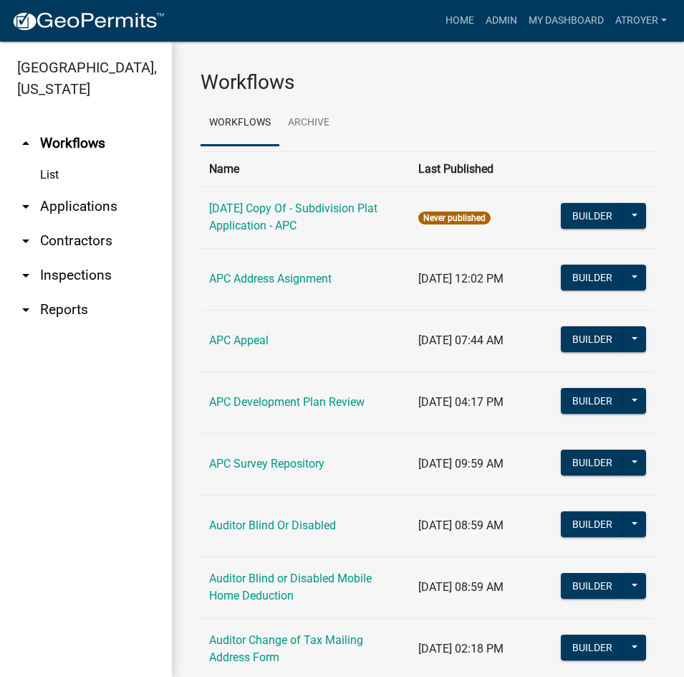
click at [87, 205] on link "arrow_drop_down Applications" at bounding box center [86, 206] width 172 height 34
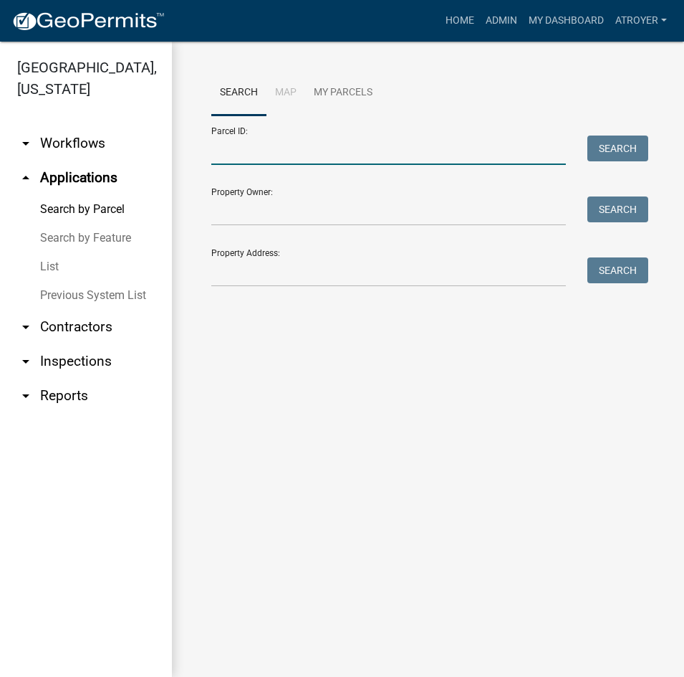
click at [320, 148] on input "Parcel ID:" at bounding box center [388, 149] width 355 height 29
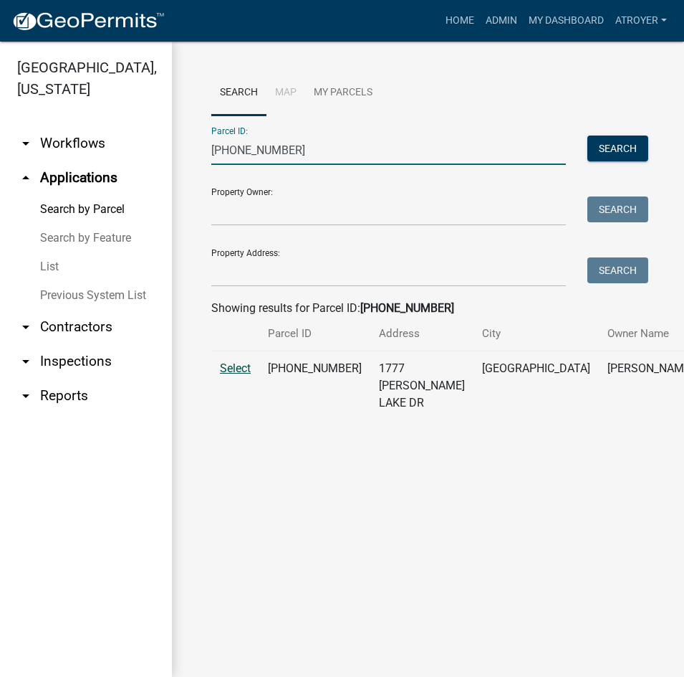
type input "[PHONE_NUMBER]"
click at [224, 375] on span "Select" at bounding box center [235, 368] width 31 height 14
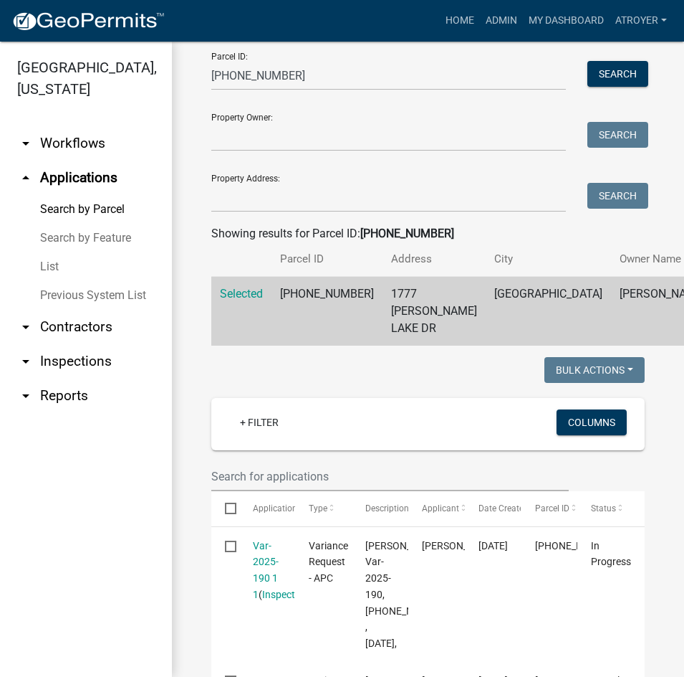
scroll to position [287, 0]
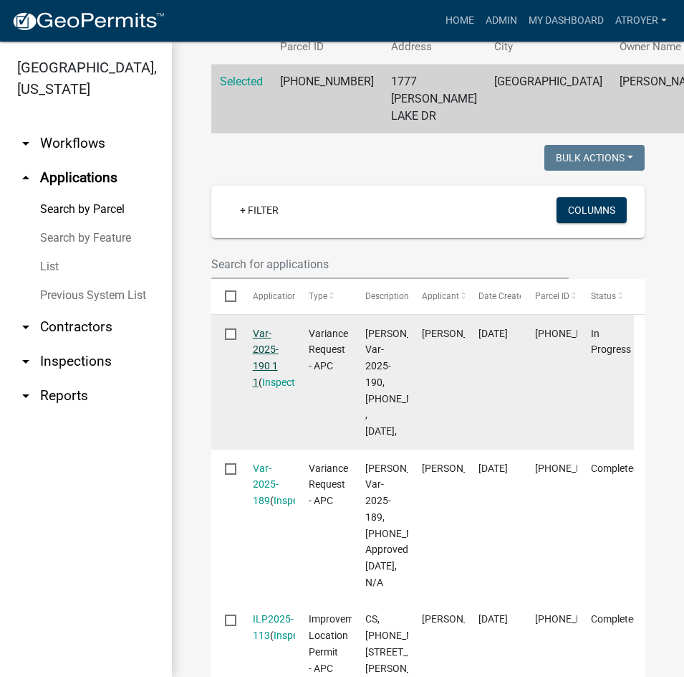
click at [259, 345] on link "Var-2025-190 1 1" at bounding box center [266, 358] width 26 height 60
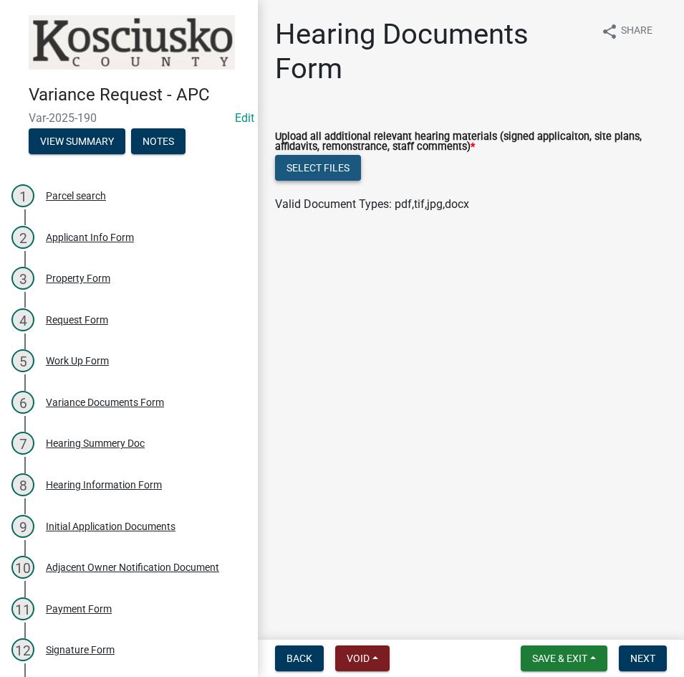
click at [311, 169] on button "Select files" at bounding box center [318, 168] width 86 height 26
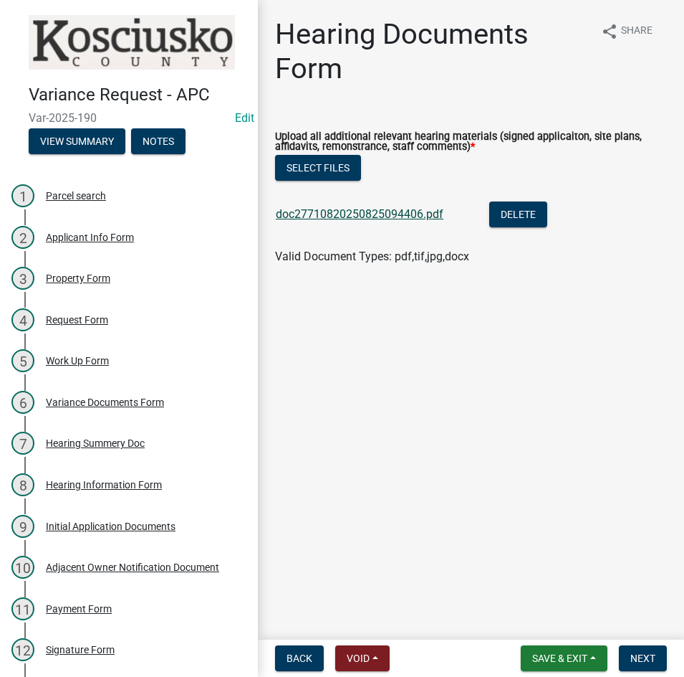
click at [372, 209] on link "doc27710820250825094406.pdf" at bounding box center [360, 214] width 168 height 14
click at [635, 655] on span "Next" at bounding box center [643, 657] width 25 height 11
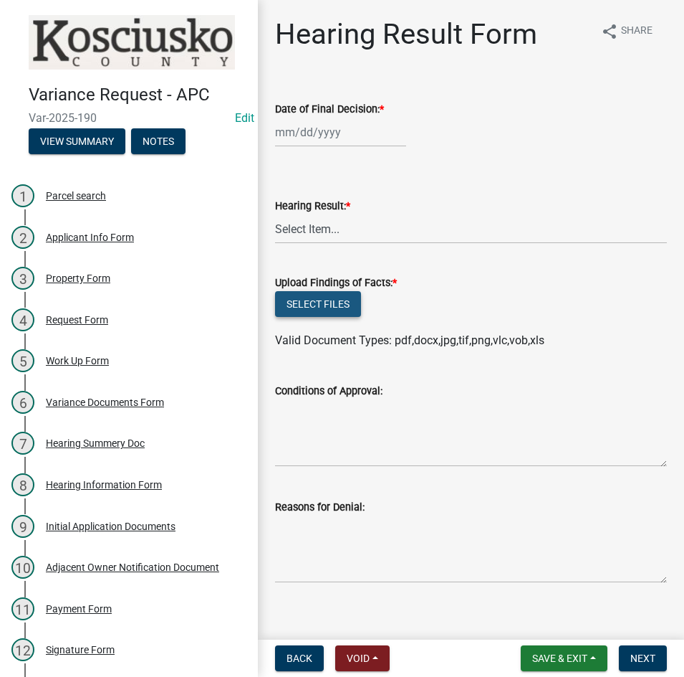
click at [300, 303] on button "Select files" at bounding box center [318, 304] width 86 height 26
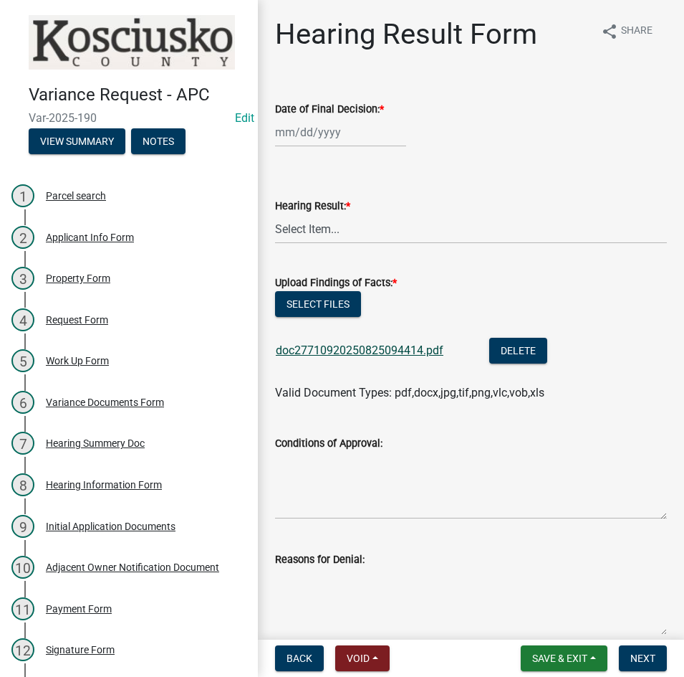
click at [347, 347] on link "doc27710920250825094414.pdf" at bounding box center [360, 350] width 168 height 14
click at [323, 300] on button "Select files" at bounding box center [318, 304] width 86 height 26
click at [364, 138] on div at bounding box center [340, 132] width 131 height 29
select select "8"
select select "2025"
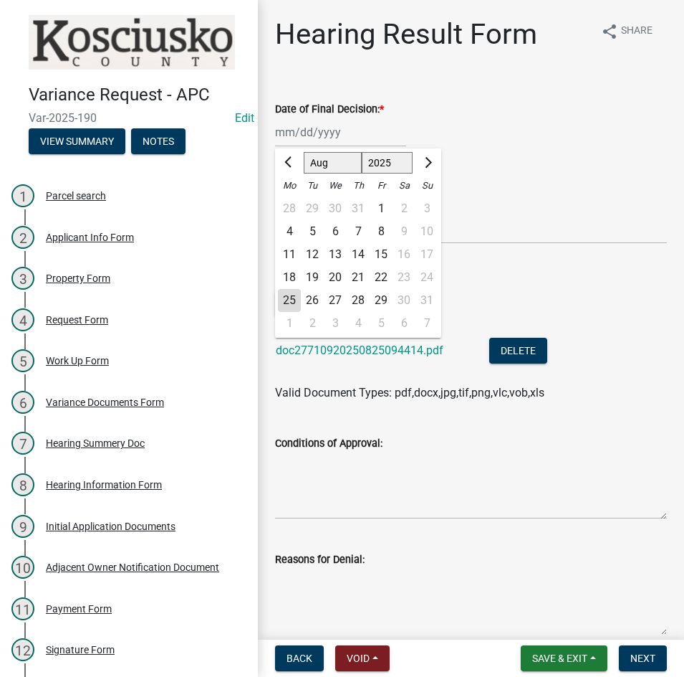
click at [310, 257] on div "12" at bounding box center [312, 254] width 23 height 23
type input "[DATE]"
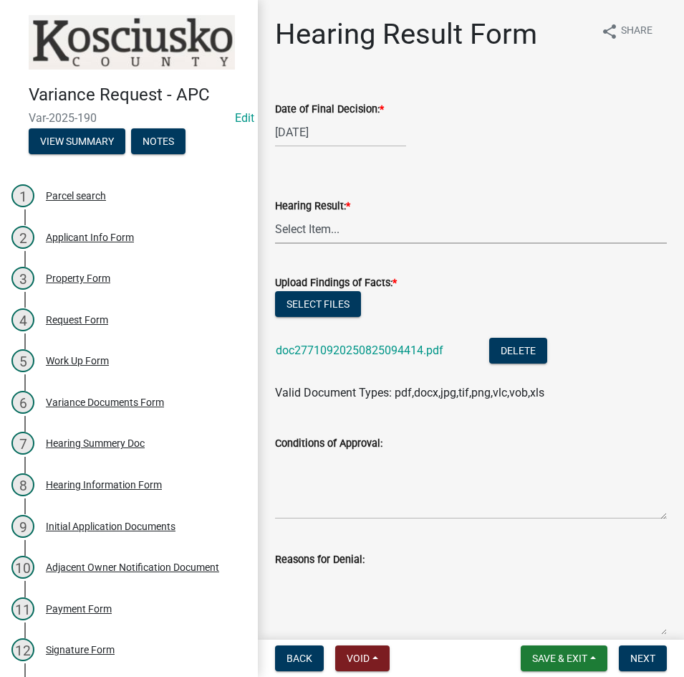
click at [340, 229] on select "Select Item... Approved Denied Withdrawn/Dropped" at bounding box center [471, 228] width 392 height 29
click at [275, 214] on select "Select Item... Approved Denied Withdrawn/Dropped" at bounding box center [471, 228] width 392 height 29
select select "808690c7-bf4f-4afa-b87c-7c10797e051c"
click at [335, 490] on textarea "Conditions of Approval:" at bounding box center [471, 485] width 392 height 67
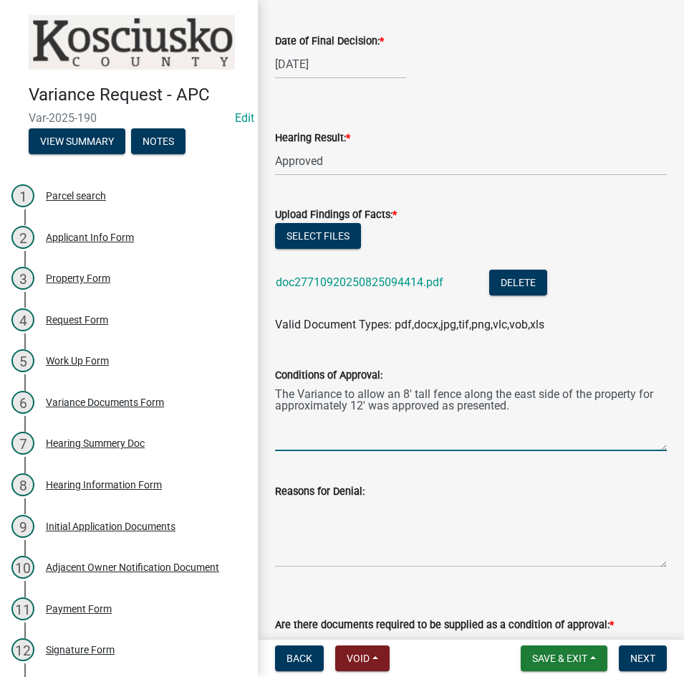
scroll to position [215, 0]
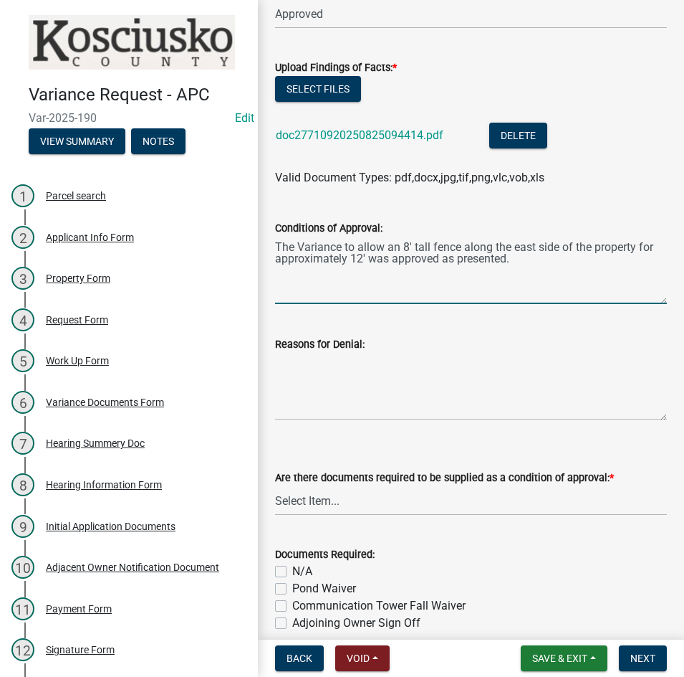
type textarea "The Variance to allow an 8' tall fence along the east side of the property for …"
click at [433, 515] on select "Select Item... Yes No N/A" at bounding box center [471, 500] width 392 height 29
click at [275, 486] on select "Select Item... Yes No N/A" at bounding box center [471, 500] width 392 height 29
select select "3ebdabd2-24d2-4634-81b5-20525b4a7a54"
click at [292, 572] on label "N/A" at bounding box center [302, 571] width 20 height 17
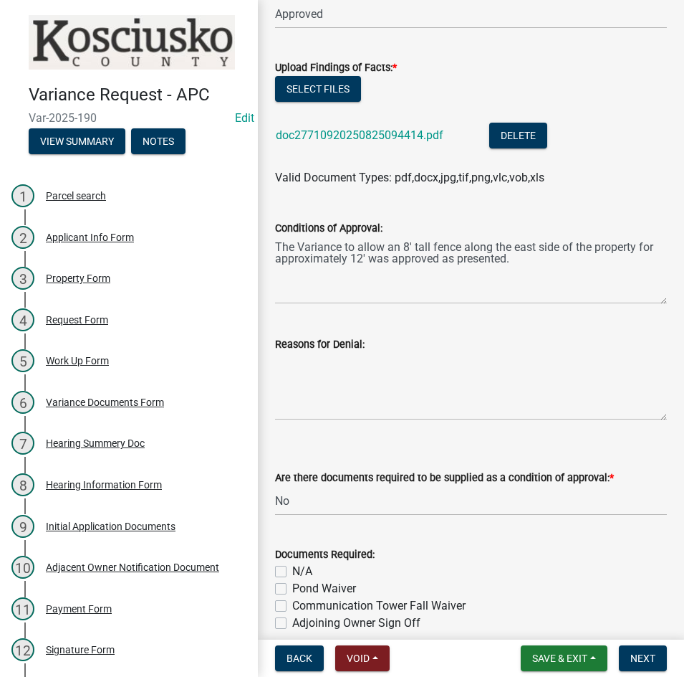
click at [292, 572] on input "N/A" at bounding box center [296, 567] width 9 height 9
checkbox input "true"
checkbox input "false"
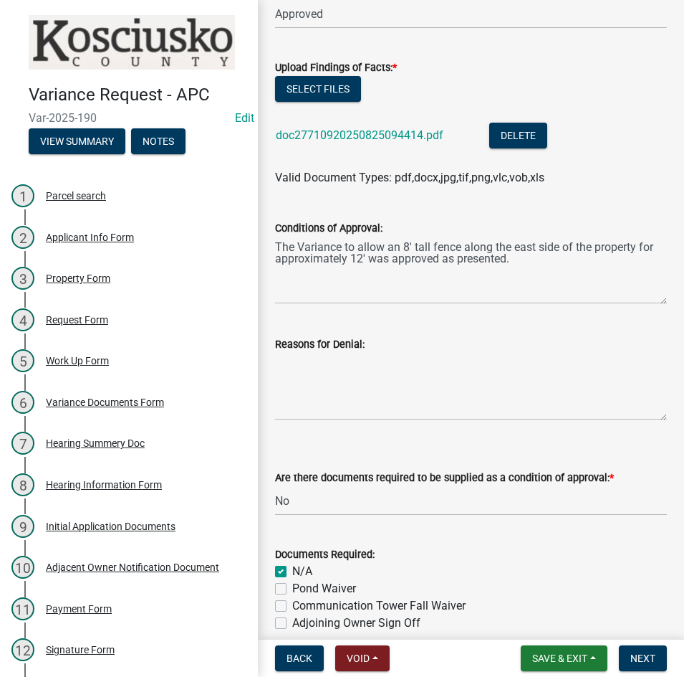
checkbox input "false"
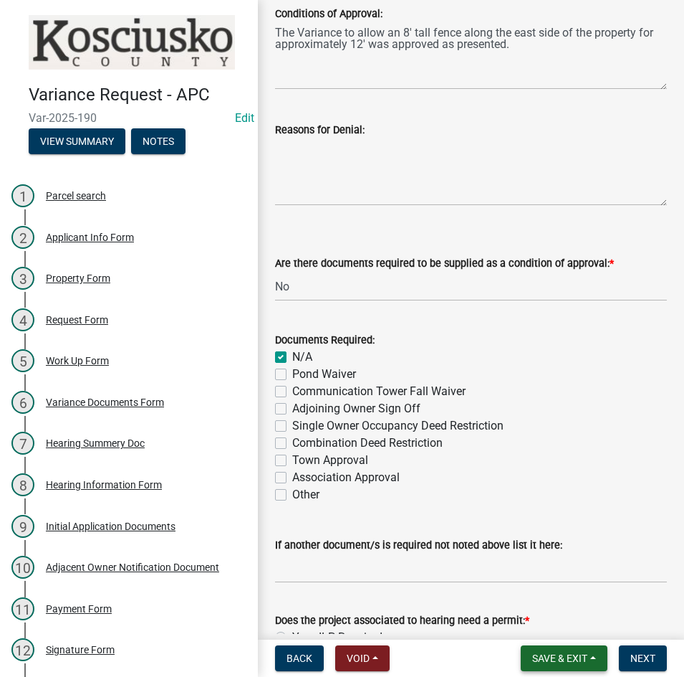
scroll to position [430, 0]
click at [548, 662] on span "Save & Exit" at bounding box center [560, 657] width 55 height 11
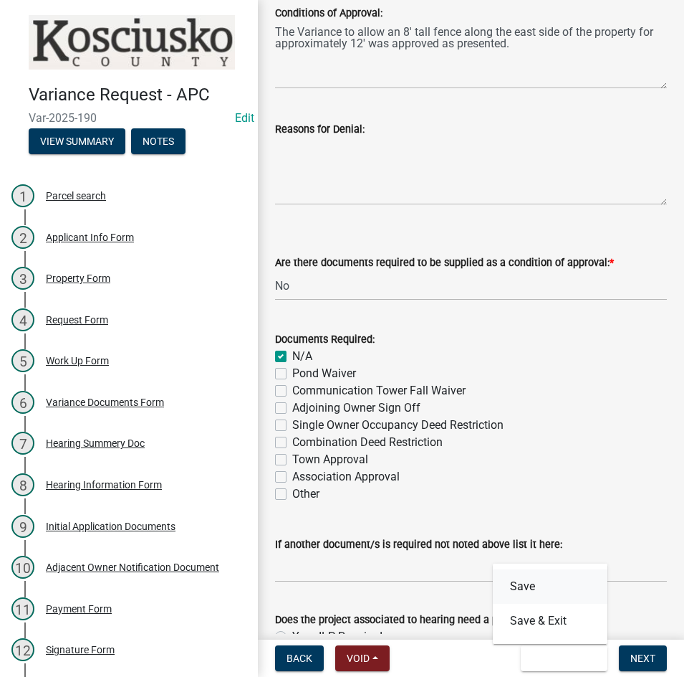
click at [524, 587] on button "Save" at bounding box center [550, 586] width 115 height 34
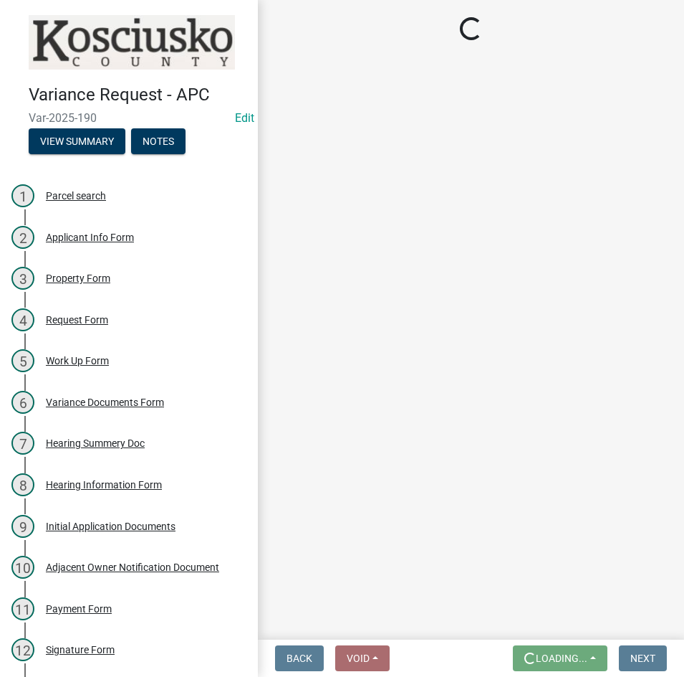
scroll to position [0, 0]
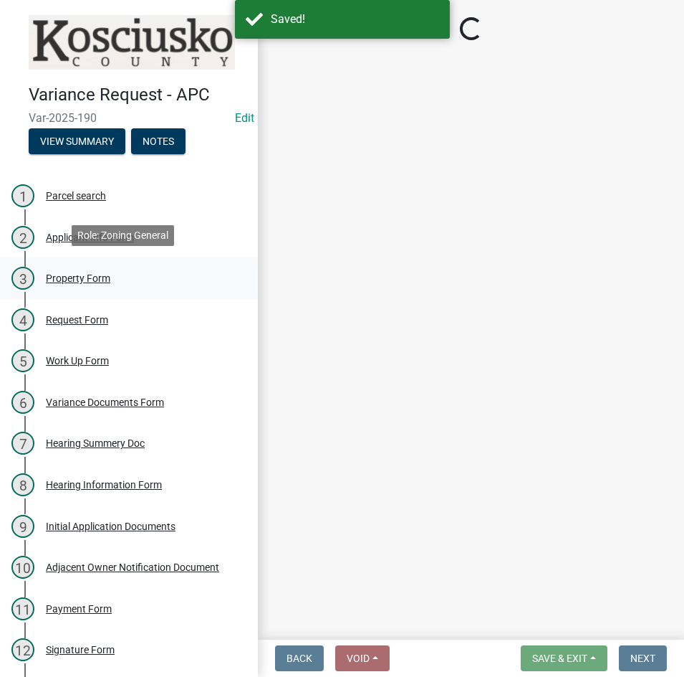
select select "808690c7-bf4f-4afa-b87c-7c10797e051c"
select select "3ebdabd2-24d2-4634-81b5-20525b4a7a54"
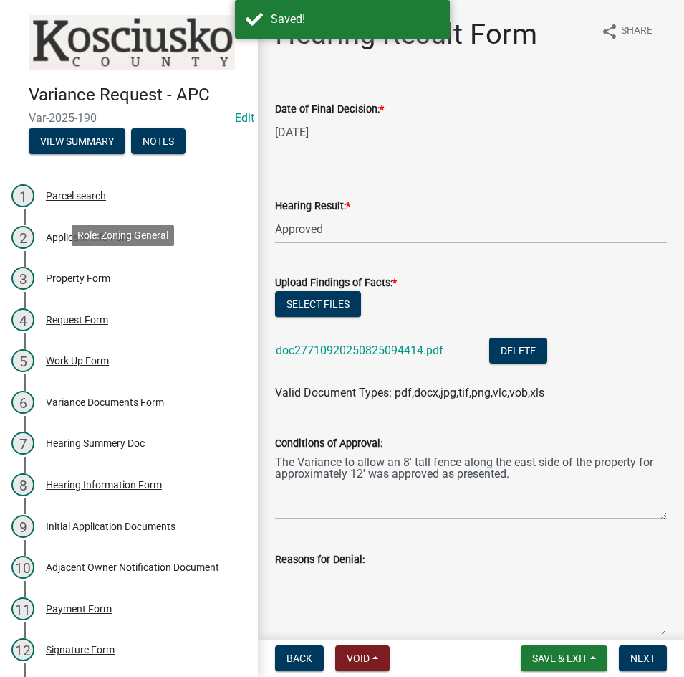
click at [89, 273] on div "Property Form" at bounding box center [78, 278] width 65 height 10
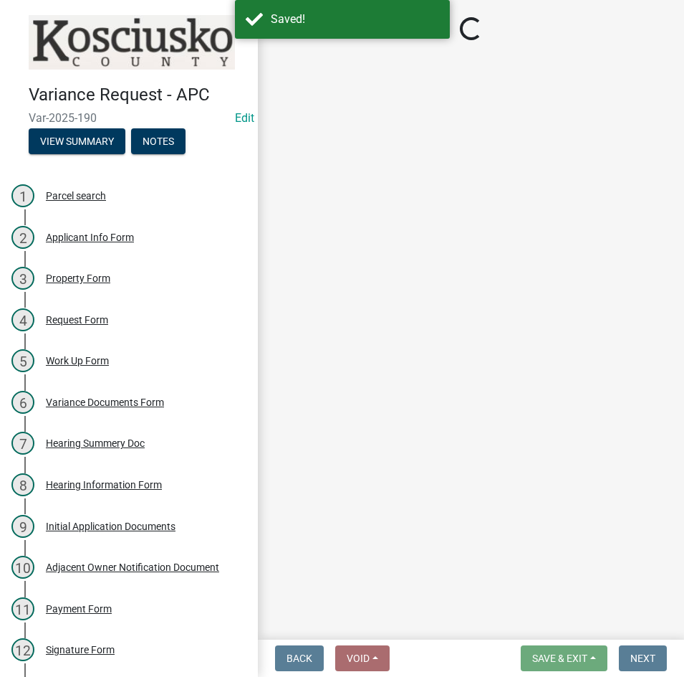
select select "1146270b-2111-4e23-bf7f-74ce85cf7041"
select select "a970d481-4b24-4397-adea-9fa616519827"
select select "8cbb09b3-732f-42e4-b98e-989b20dfd44f"
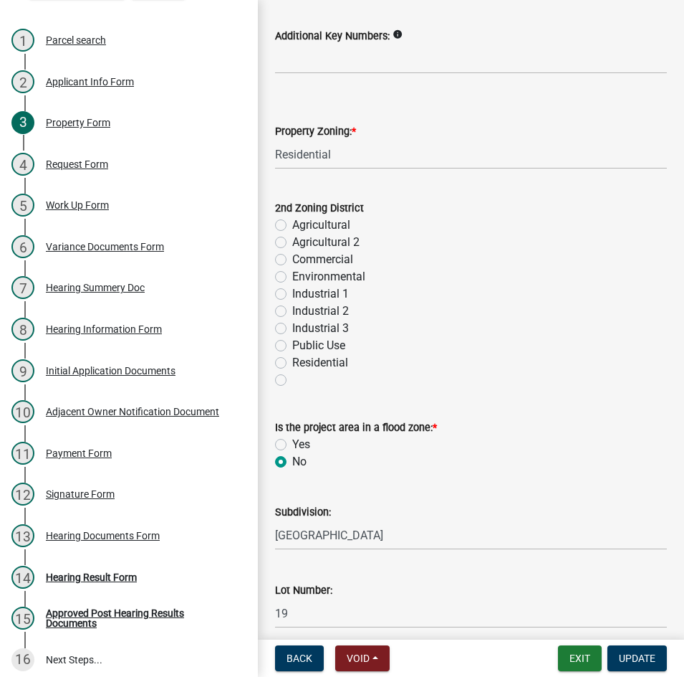
scroll to position [162, 0]
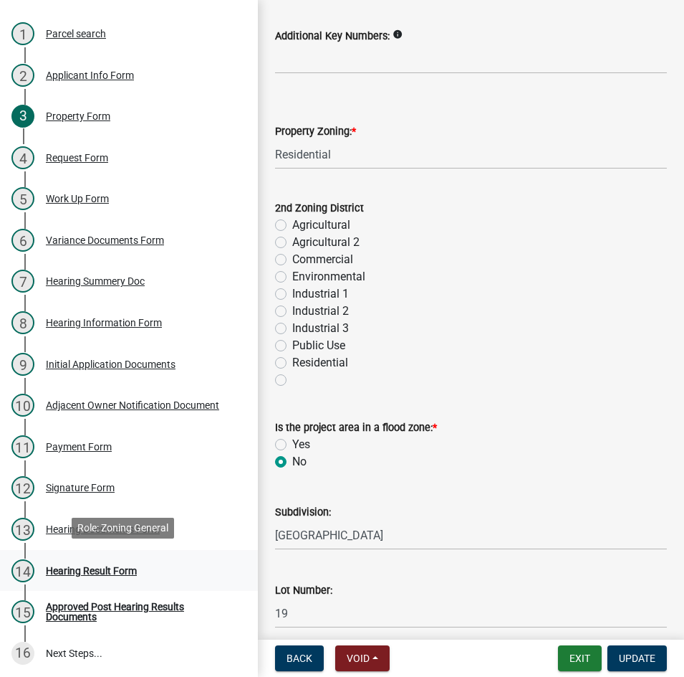
click at [94, 571] on div "Hearing Result Form" at bounding box center [91, 571] width 91 height 10
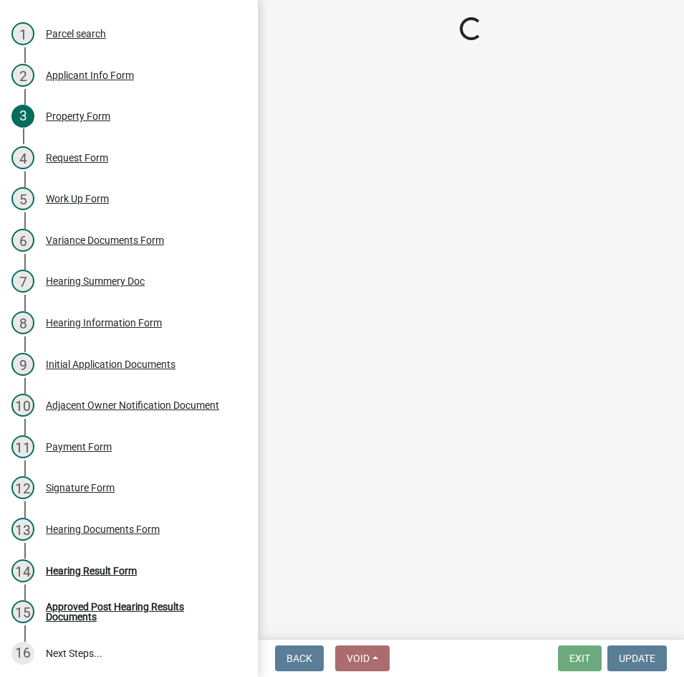
select select "808690c7-bf4f-4afa-b87c-7c10797e051c"
select select "3ebdabd2-24d2-4634-81b5-20525b4a7a54"
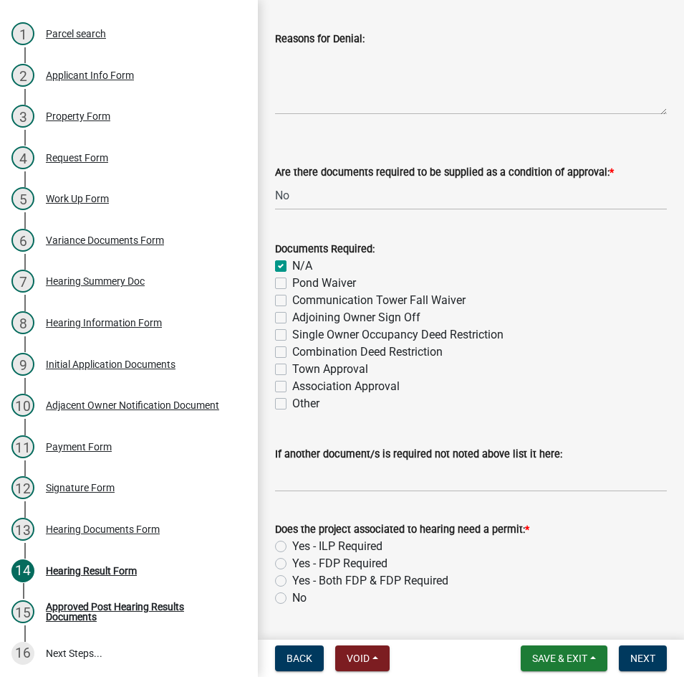
scroll to position [562, 0]
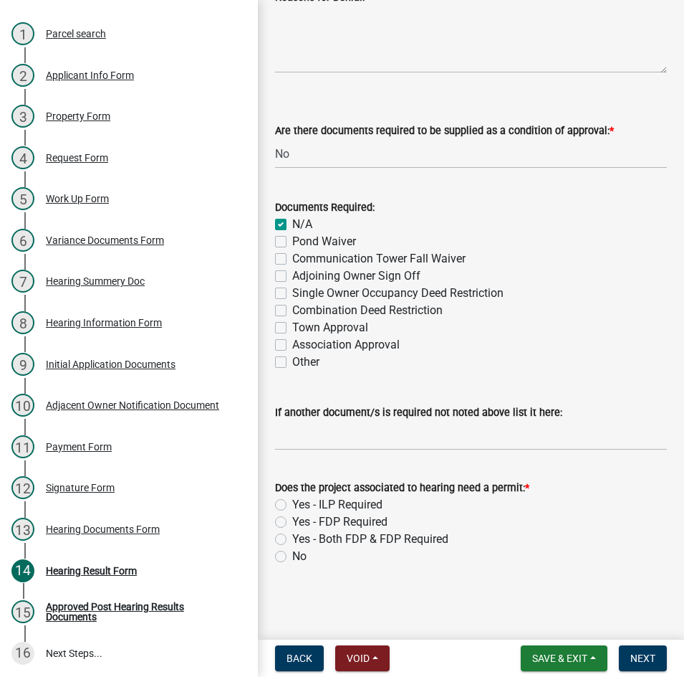
click at [292, 555] on label "No" at bounding box center [299, 556] width 14 height 17
click at [292, 555] on input "No" at bounding box center [296, 552] width 9 height 9
radio input "true"
click at [638, 647] on button "Next" at bounding box center [643, 658] width 48 height 26
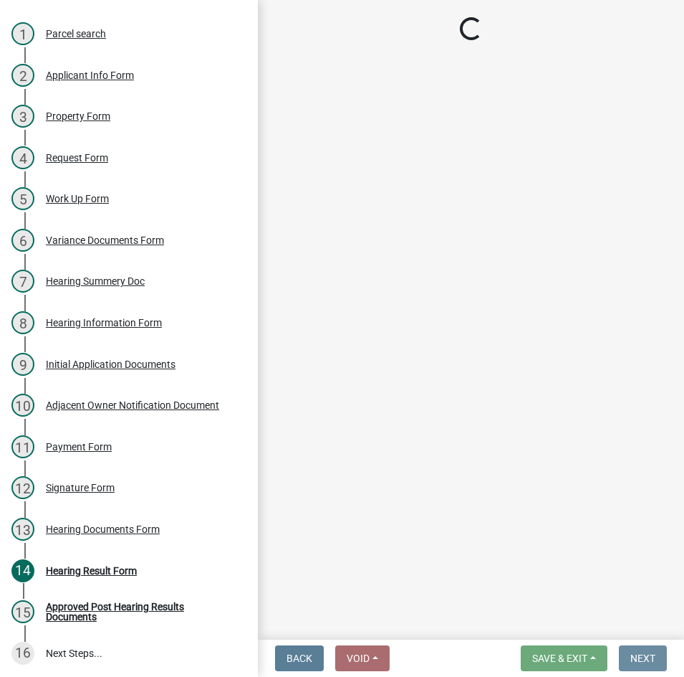
scroll to position [0, 0]
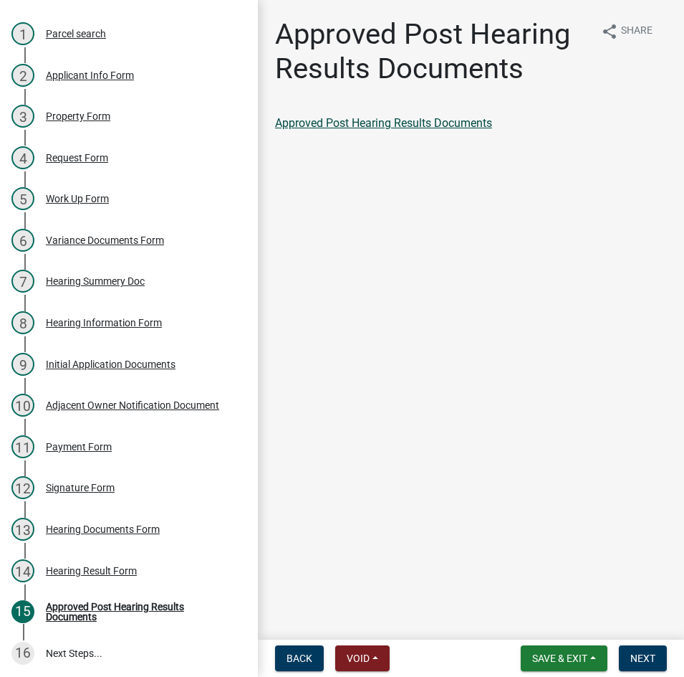
click at [389, 125] on link "Approved Post Hearing Results Documents" at bounding box center [383, 123] width 217 height 14
click at [641, 653] on span "Next" at bounding box center [643, 657] width 25 height 11
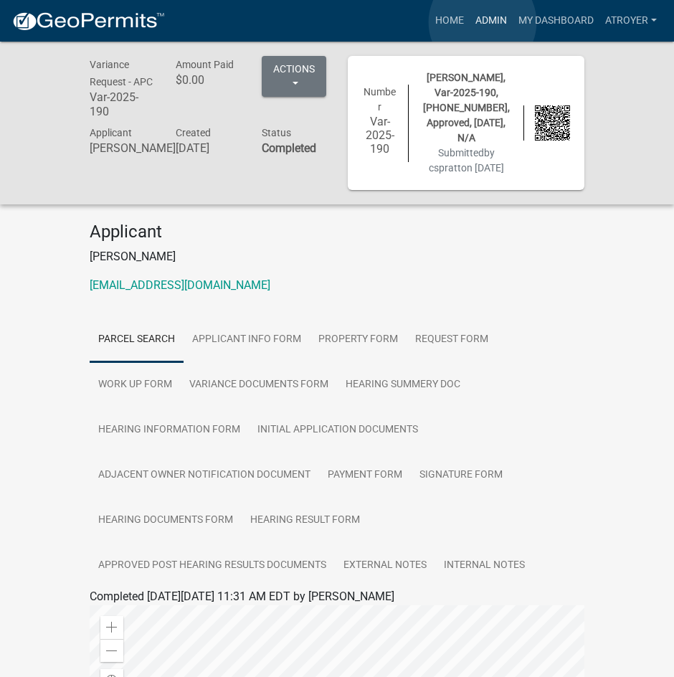
click at [483, 23] on link "Admin" at bounding box center [490, 20] width 43 height 27
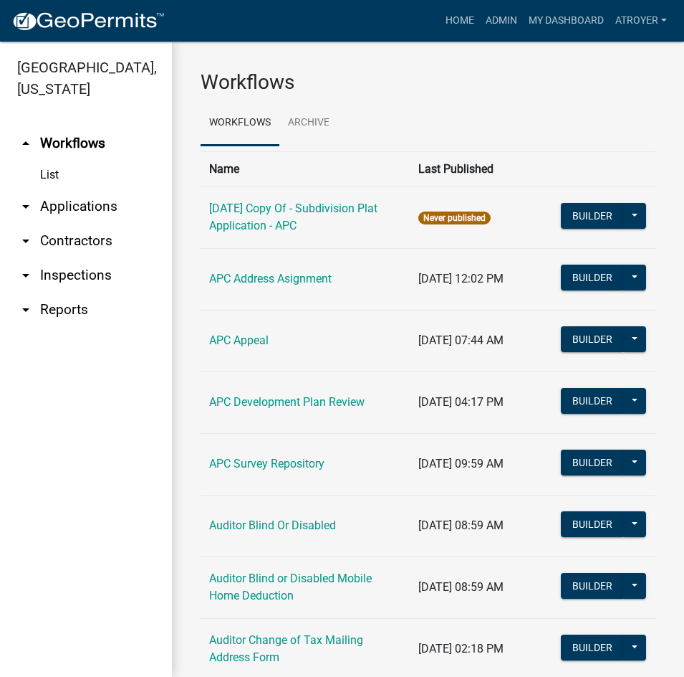
click at [92, 205] on link "arrow_drop_down Applications" at bounding box center [86, 206] width 172 height 34
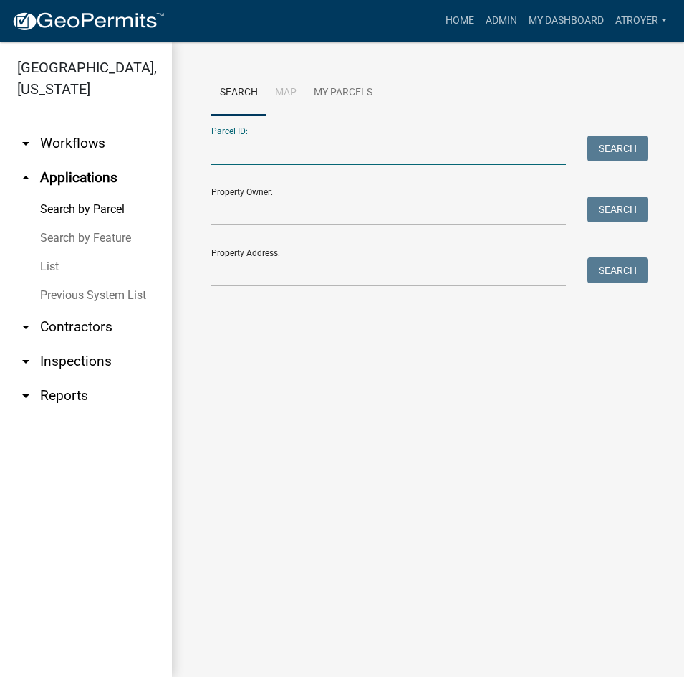
click at [368, 153] on input "Parcel ID:" at bounding box center [388, 149] width 355 height 29
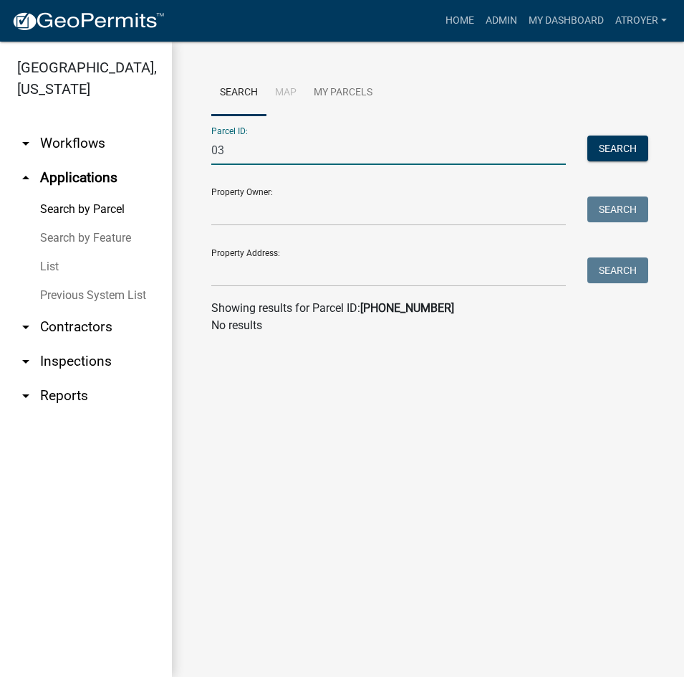
type input "0"
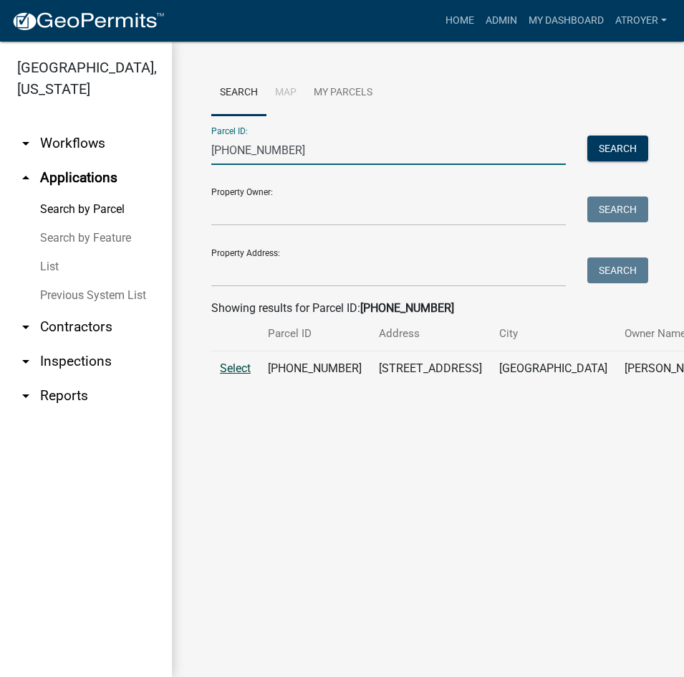
type input "[PHONE_NUMBER]"
click at [234, 375] on span "Select" at bounding box center [235, 368] width 31 height 14
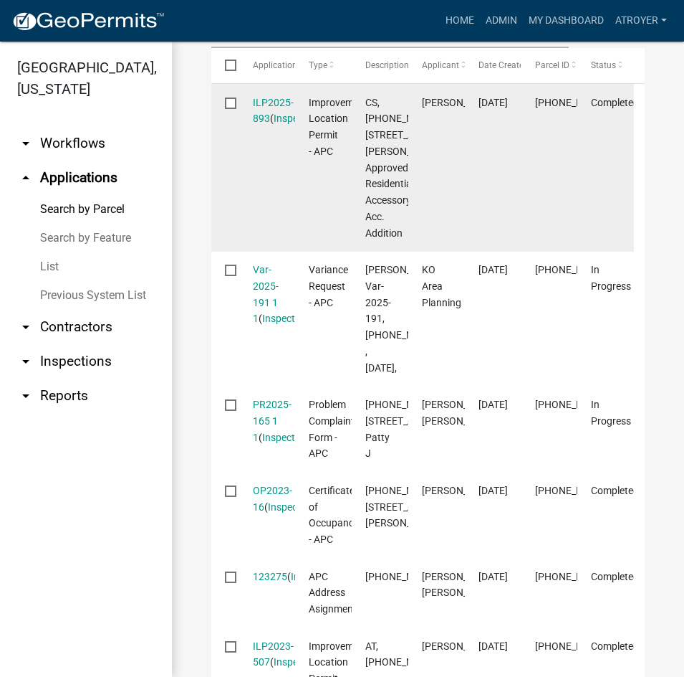
scroll to position [502, 0]
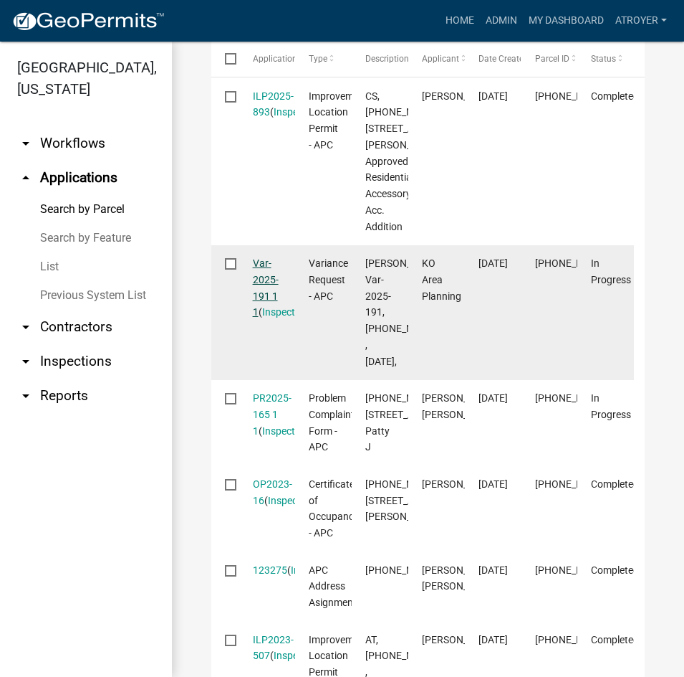
click at [257, 318] on link "Var-2025-191 1 1" at bounding box center [266, 287] width 26 height 60
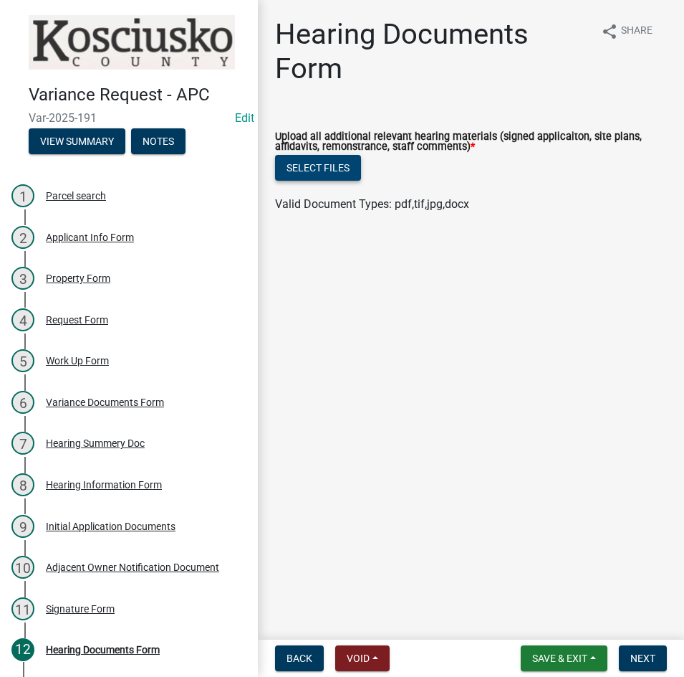
click at [314, 172] on button "Select files" at bounding box center [318, 168] width 86 height 26
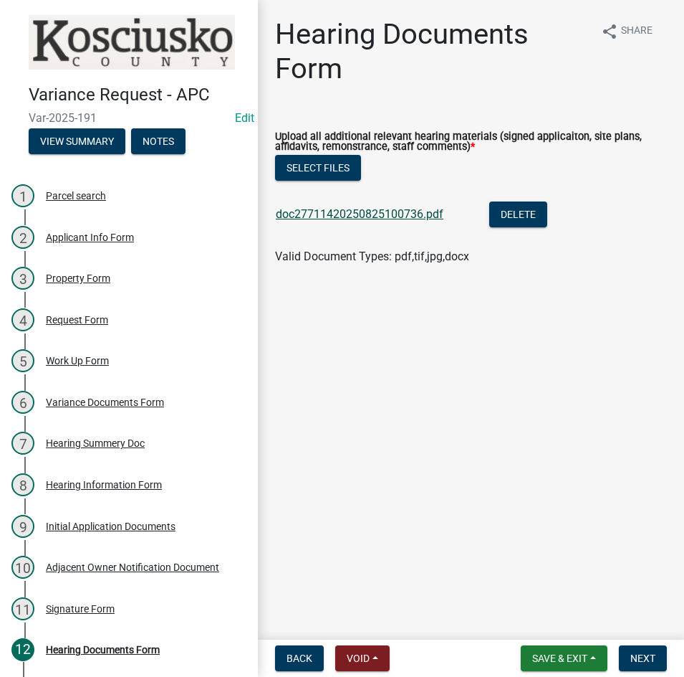
click at [344, 216] on link "doc27711420250825100736.pdf" at bounding box center [360, 214] width 168 height 14
click at [642, 653] on span "Next" at bounding box center [643, 657] width 25 height 11
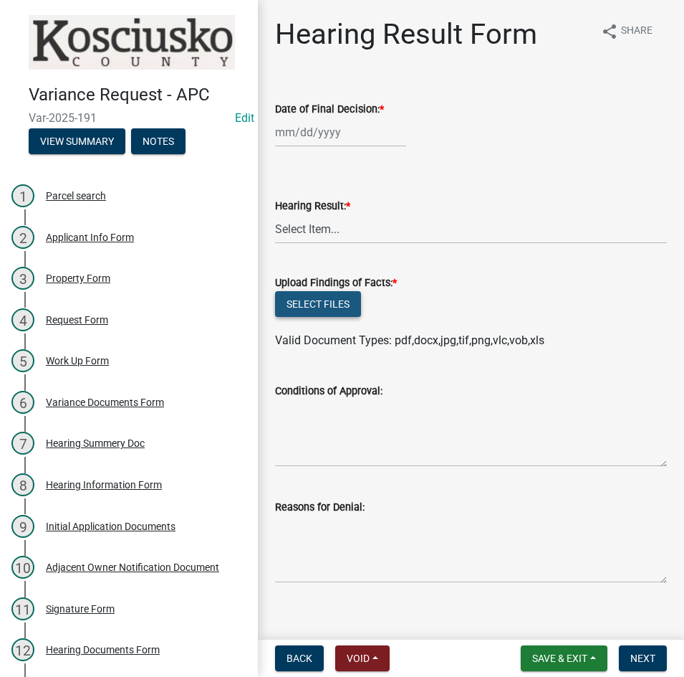
click at [322, 295] on button "Select files" at bounding box center [318, 304] width 86 height 26
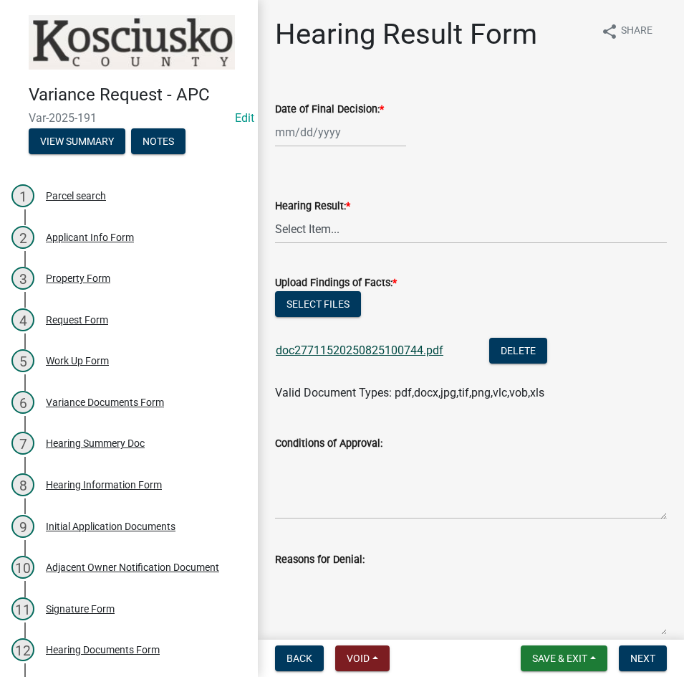
click at [325, 346] on link "doc27711520250825100744.pdf" at bounding box center [360, 350] width 168 height 14
click at [312, 297] on button "Select files" at bounding box center [318, 304] width 86 height 26
click at [378, 138] on div at bounding box center [340, 132] width 131 height 29
select select "8"
select select "2025"
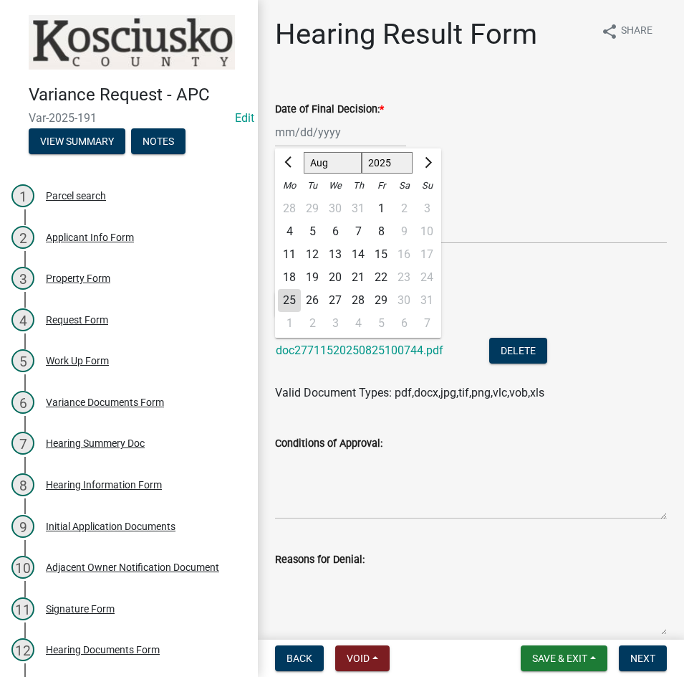
click at [315, 254] on div "12" at bounding box center [312, 254] width 23 height 23
type input "[DATE]"
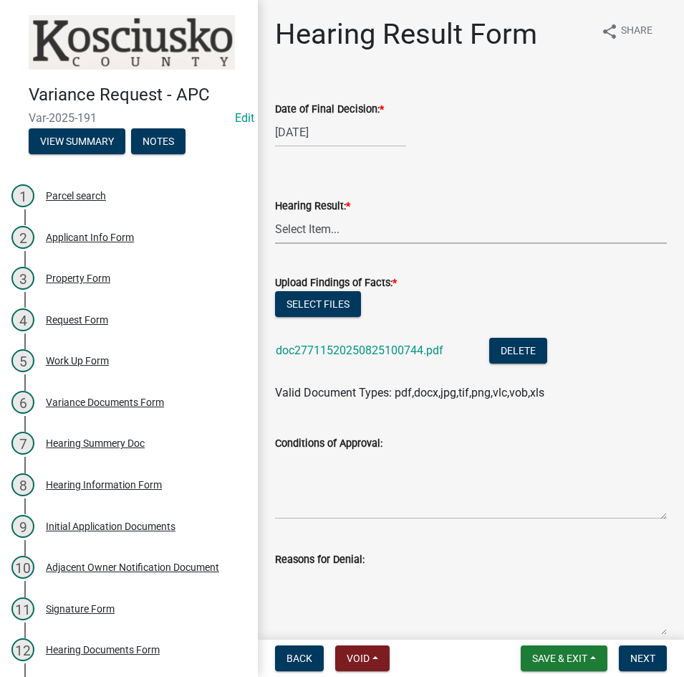
click at [325, 233] on select "Select Item... Approved Denied Withdrawn/Dropped" at bounding box center [471, 228] width 392 height 29
click at [275, 214] on select "Select Item... Approved Denied Withdrawn/Dropped" at bounding box center [471, 228] width 392 height 29
select select "808690c7-bf4f-4afa-b87c-7c10797e051c"
click at [307, 482] on textarea "Conditions of Approval:" at bounding box center [471, 485] width 392 height 67
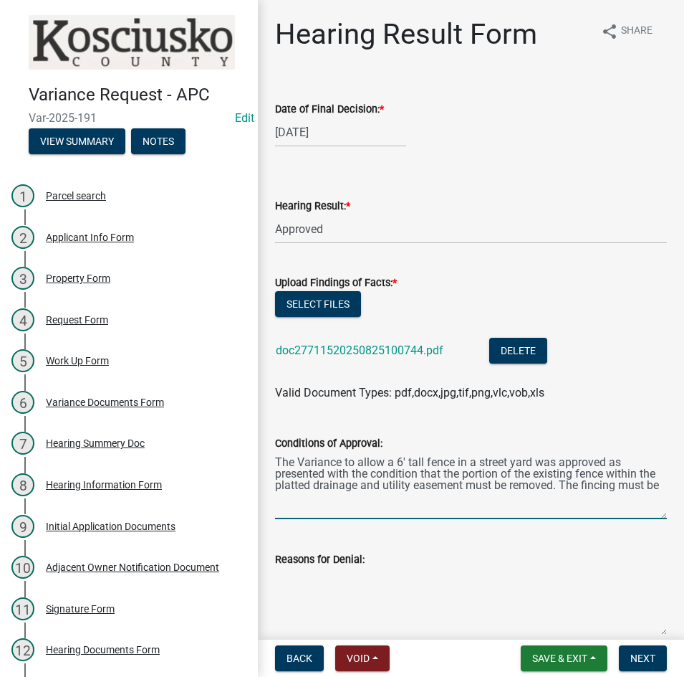
click at [606, 488] on textarea "The Variance to allow a 6' tall fence in a street yard was approved as presente…" at bounding box center [471, 485] width 392 height 67
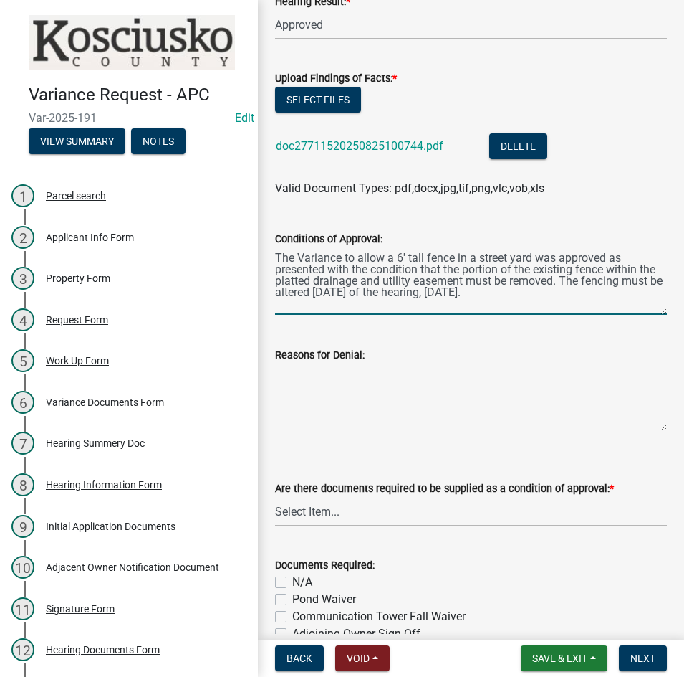
scroll to position [215, 0]
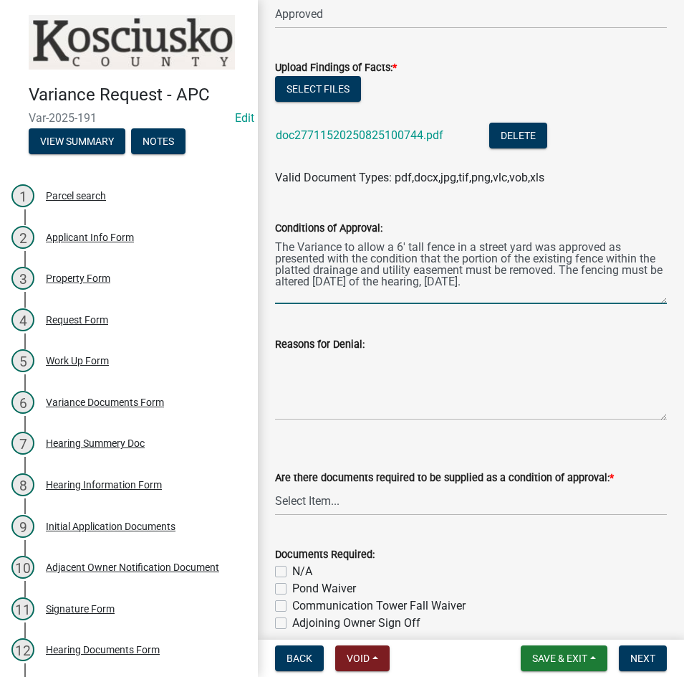
type textarea "The Variance to allow a 6' tall fence in a street yard was approved as presente…"
click at [391, 509] on select "Select Item... Yes No N/A" at bounding box center [471, 500] width 392 height 29
click at [275, 486] on select "Select Item... Yes No N/A" at bounding box center [471, 500] width 392 height 29
select select "3ebdabd2-24d2-4634-81b5-20525b4a7a54"
click at [292, 572] on label "N/A" at bounding box center [302, 571] width 20 height 17
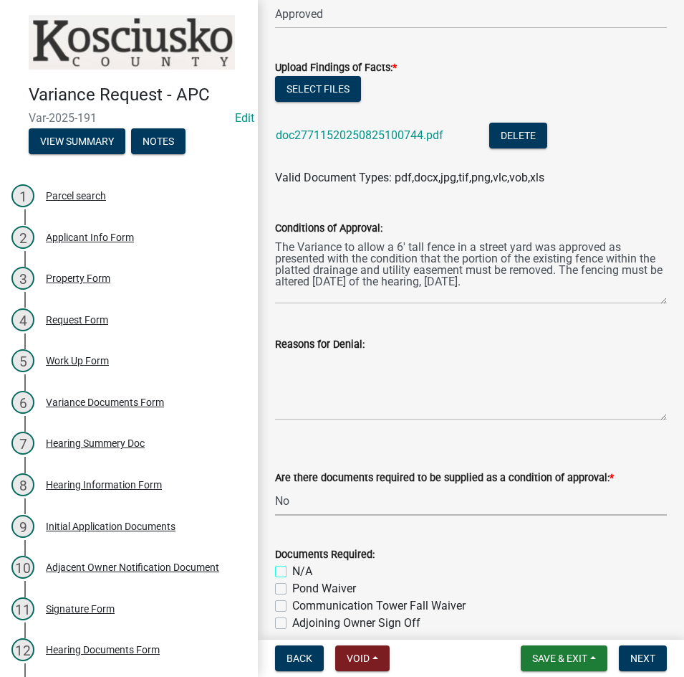
click at [292, 572] on input "N/A" at bounding box center [296, 567] width 9 height 9
checkbox input "true"
checkbox input "false"
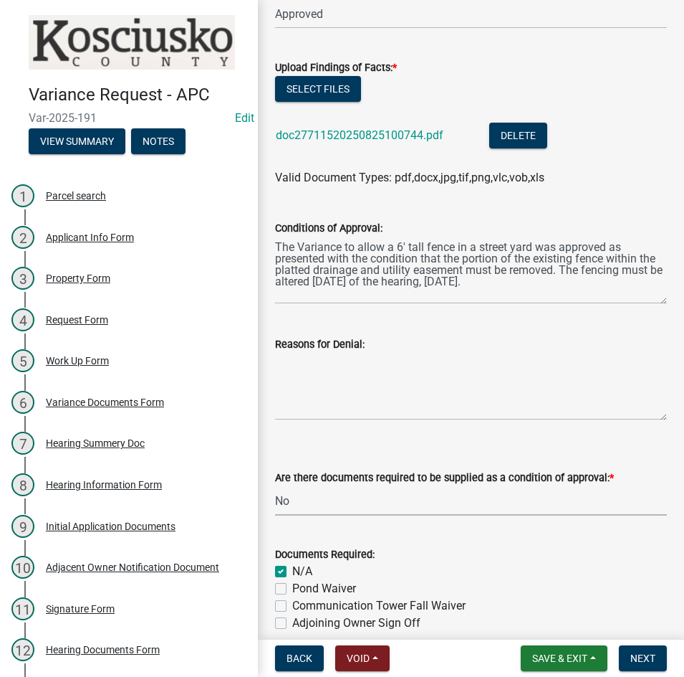
checkbox input "false"
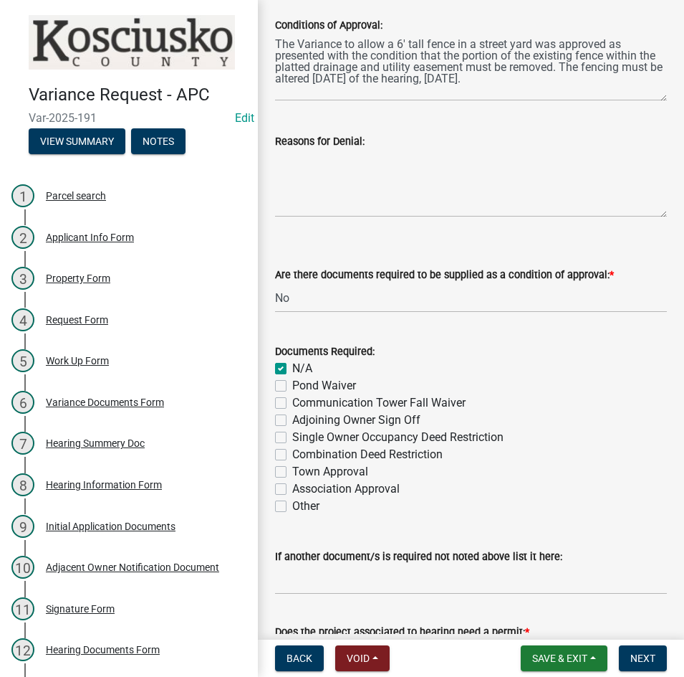
scroll to position [430, 0]
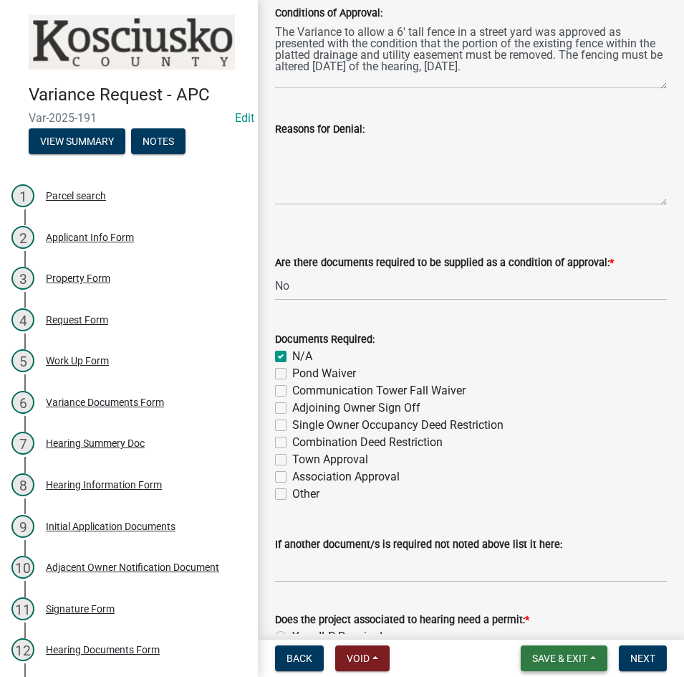
click at [535, 657] on span "Save & Exit" at bounding box center [560, 657] width 55 height 11
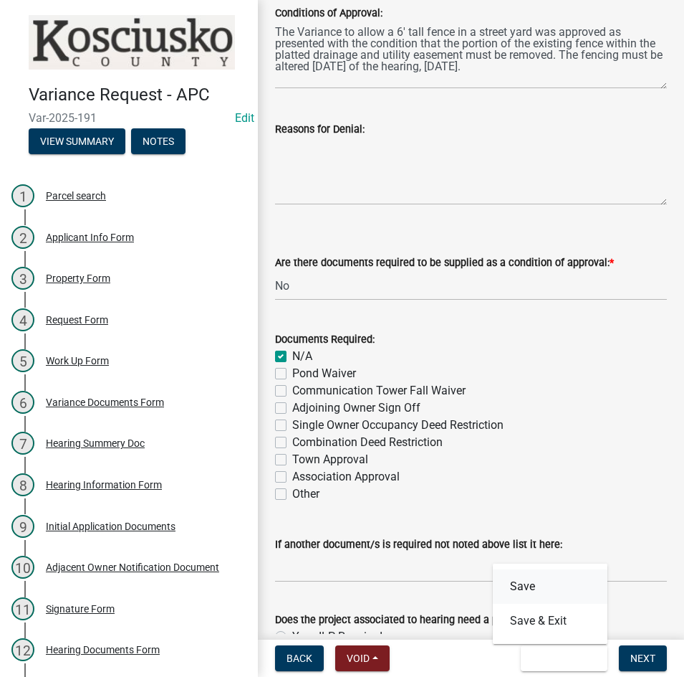
click at [516, 583] on button "Save" at bounding box center [550, 586] width 115 height 34
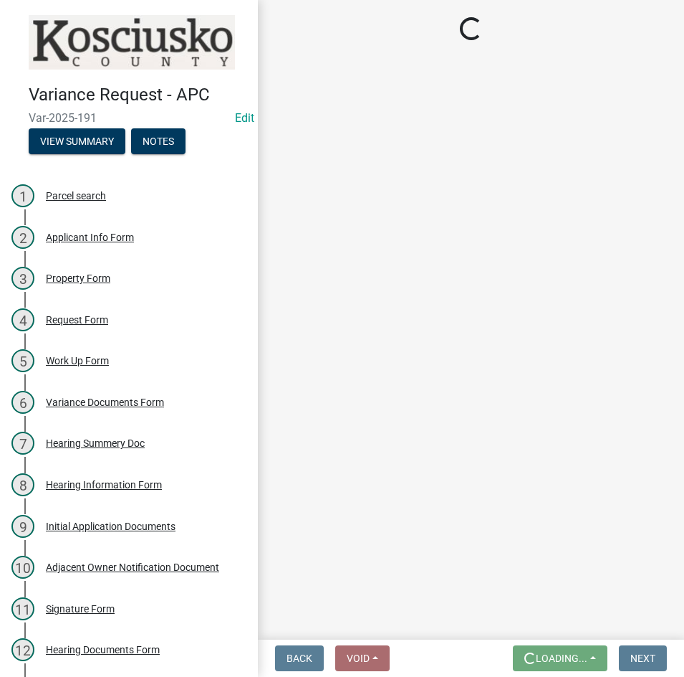
scroll to position [0, 0]
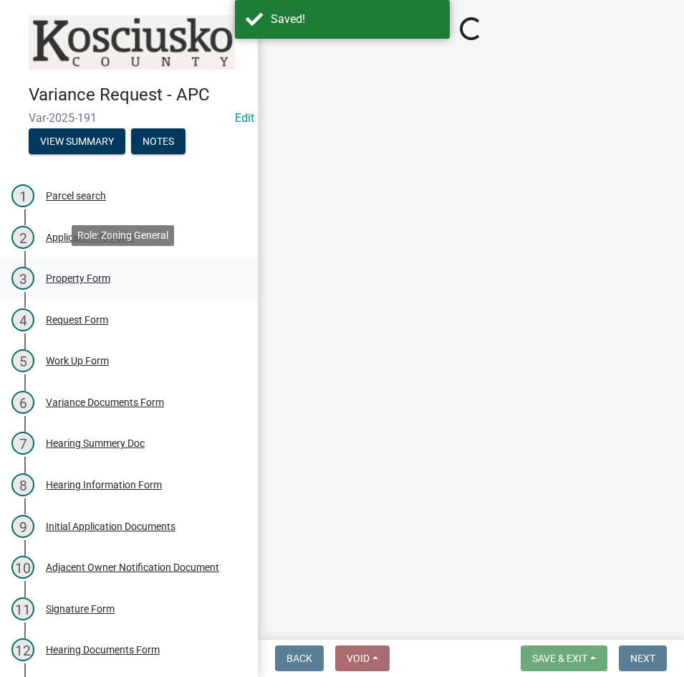
select select "808690c7-bf4f-4afa-b87c-7c10797e051c"
select select "3ebdabd2-24d2-4634-81b5-20525b4a7a54"
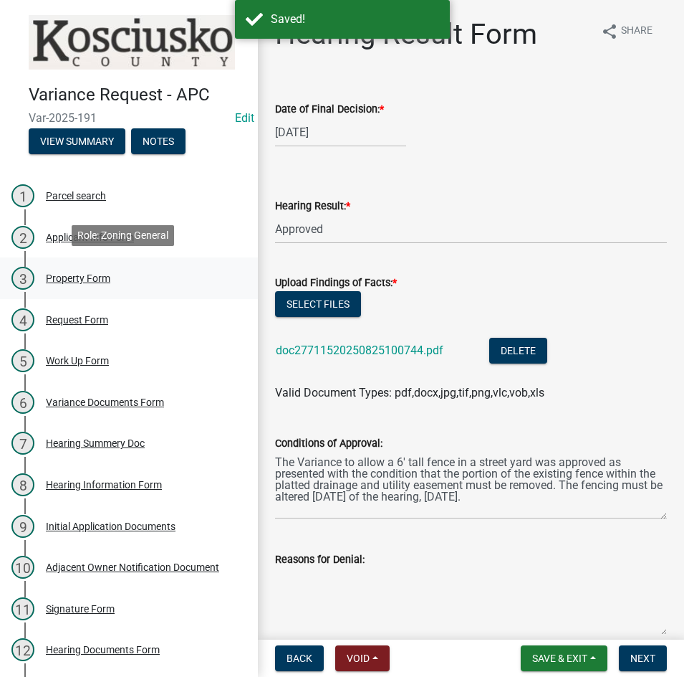
click at [90, 276] on div "Property Form" at bounding box center [78, 278] width 65 height 10
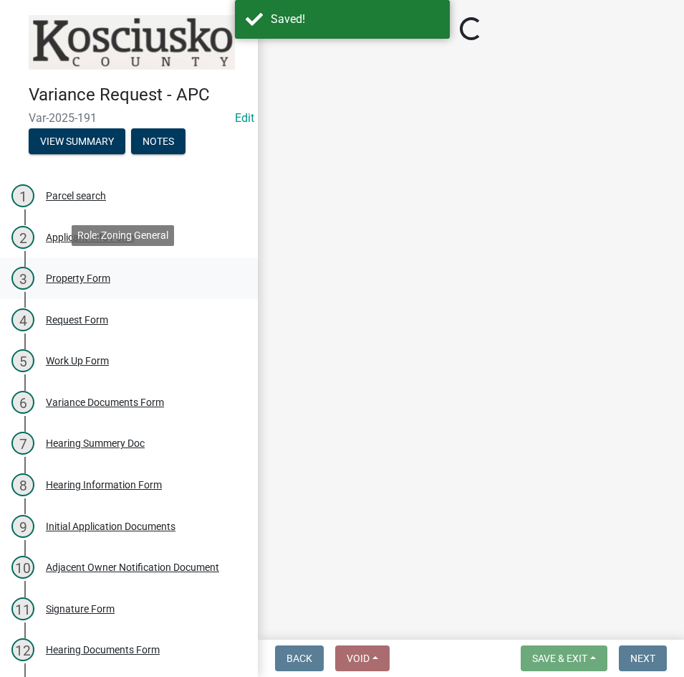
select select "1146270b-2111-4e23-bf7f-74ce85cf7041"
select select "dd23c302-fd8e-4dc5-81ce-e8ac1d060e01"
select select "cfa04aa3-54af-4fa3-ad31-ac65a78d0644"
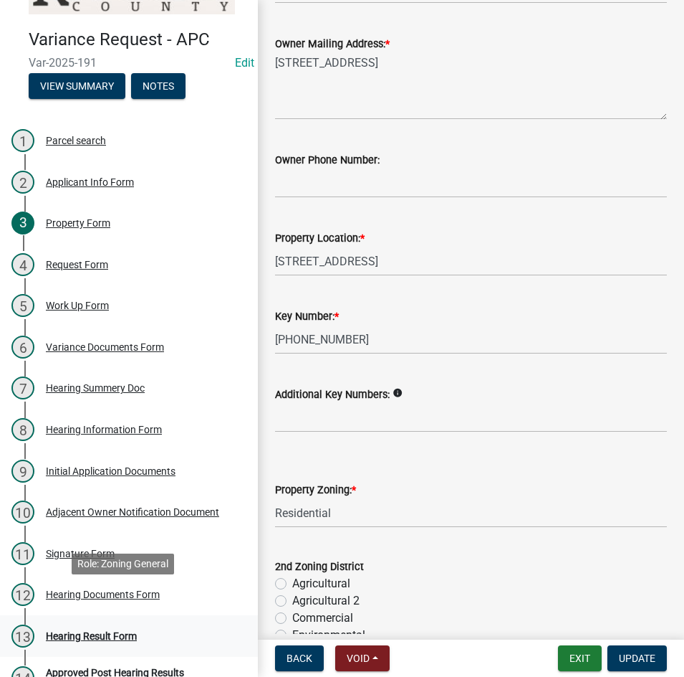
scroll to position [120, 0]
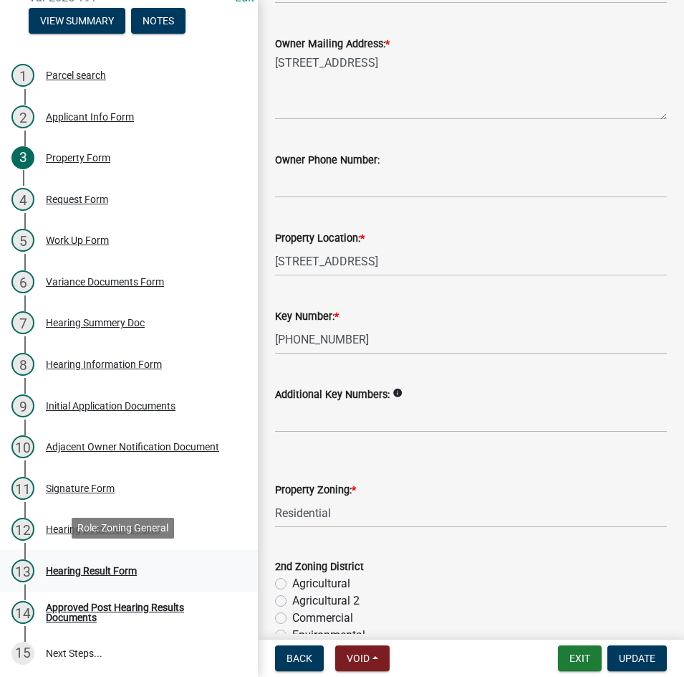
click at [109, 568] on div "Hearing Result Form" at bounding box center [91, 571] width 91 height 10
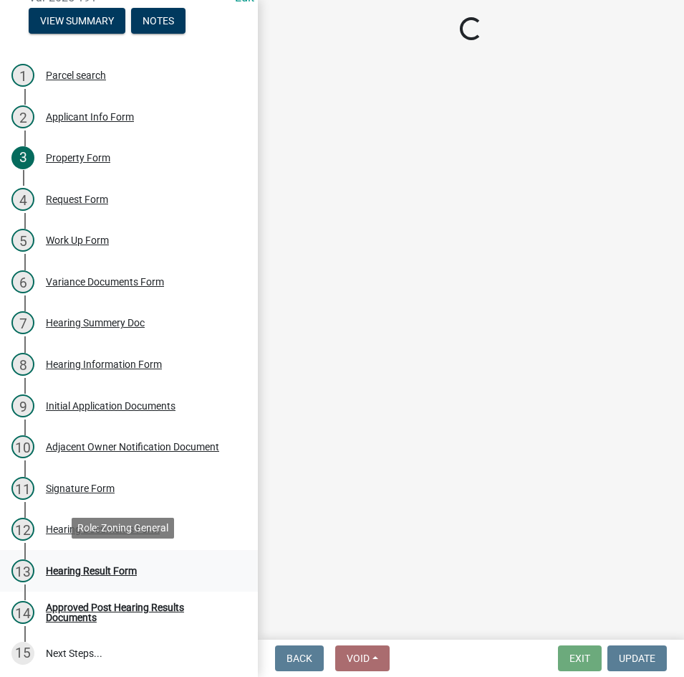
select select "808690c7-bf4f-4afa-b87c-7c10797e051c"
select select "3ebdabd2-24d2-4634-81b5-20525b4a7a54"
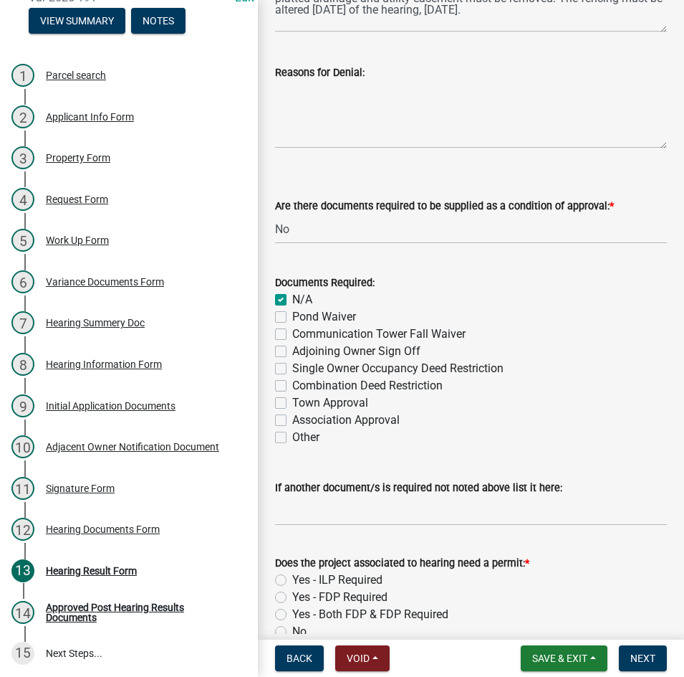
scroll to position [562, 0]
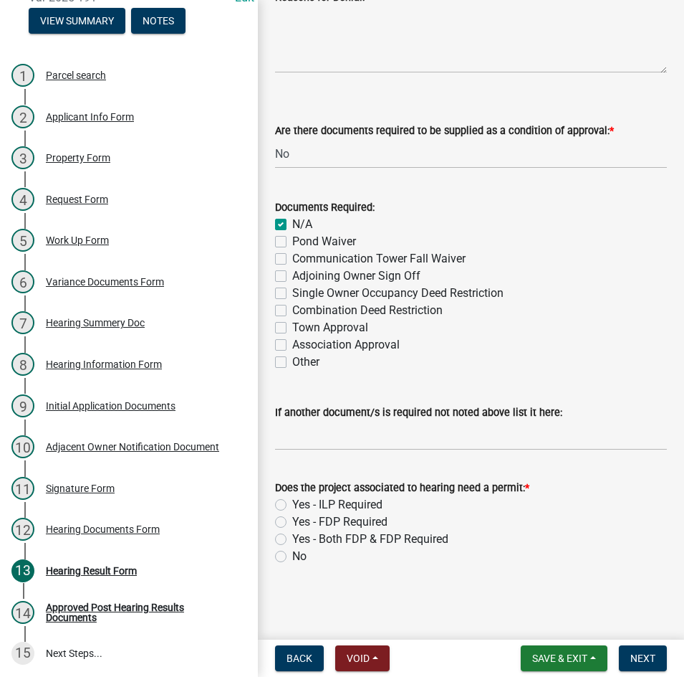
click at [292, 557] on label "No" at bounding box center [299, 556] width 14 height 17
click at [292, 557] on input "No" at bounding box center [296, 552] width 9 height 9
radio input "true"
click at [631, 660] on span "Next" at bounding box center [643, 657] width 25 height 11
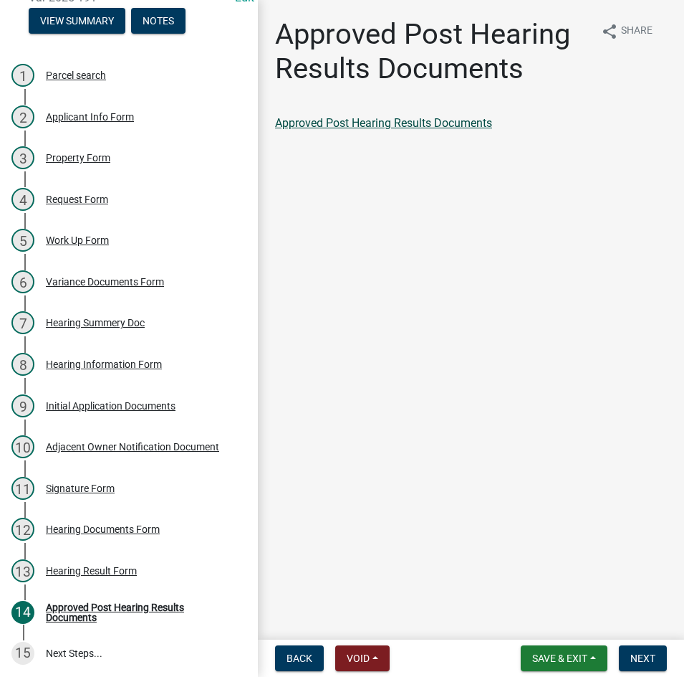
click at [379, 120] on link "Approved Post Hearing Results Documents" at bounding box center [383, 123] width 217 height 14
click at [649, 659] on span "Next" at bounding box center [643, 657] width 25 height 11
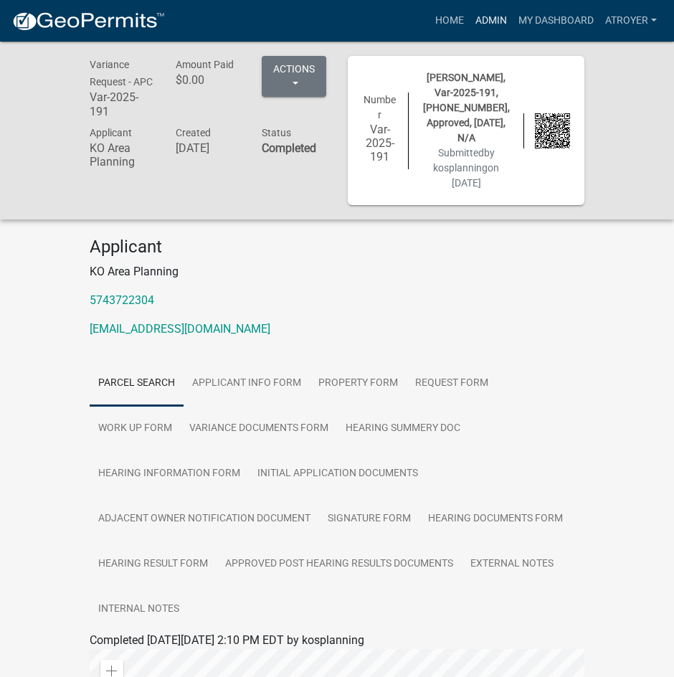
click at [485, 15] on link "Admin" at bounding box center [490, 20] width 43 height 27
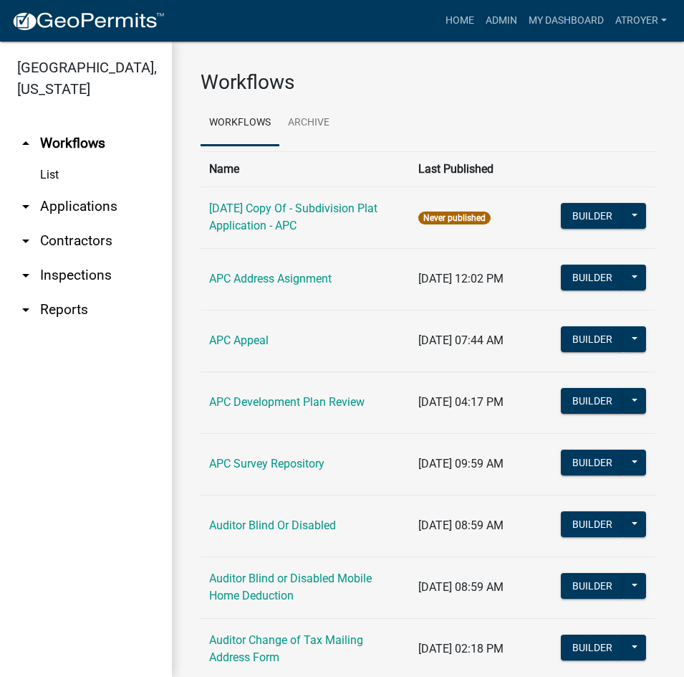
click at [90, 207] on link "arrow_drop_down Applications" at bounding box center [86, 206] width 172 height 34
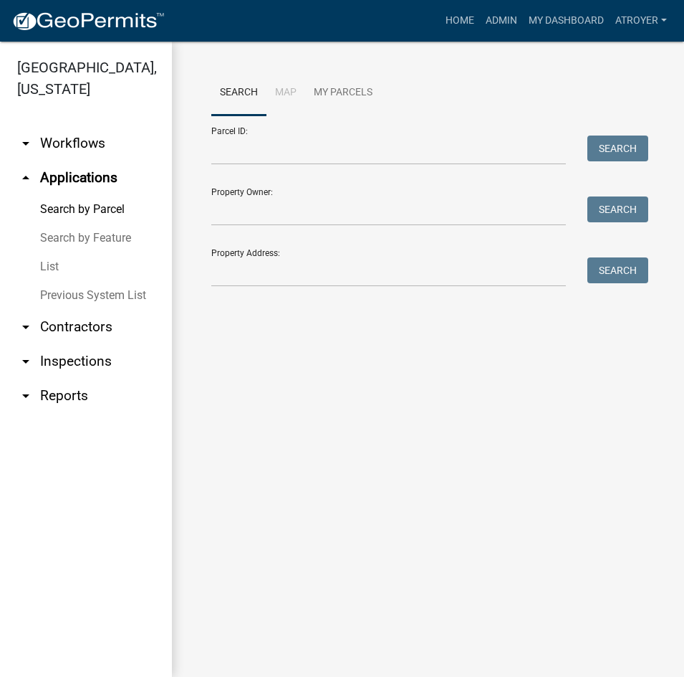
click at [0, 161] on link "arrow_drop_up Applications" at bounding box center [86, 178] width 172 height 34
click at [247, 149] on input "Parcel ID:" at bounding box center [388, 149] width 355 height 29
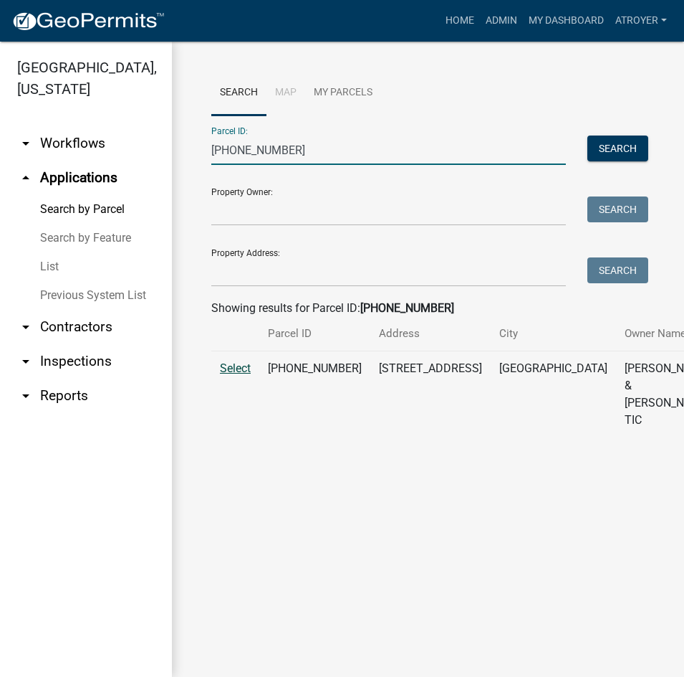
type input "[PHONE_NUMBER]"
click at [232, 375] on span "Select" at bounding box center [235, 368] width 31 height 14
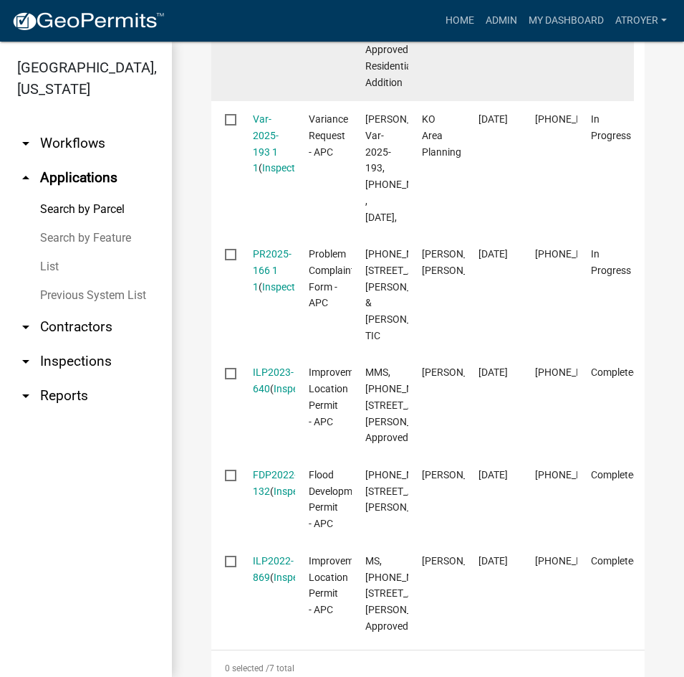
scroll to position [860, 0]
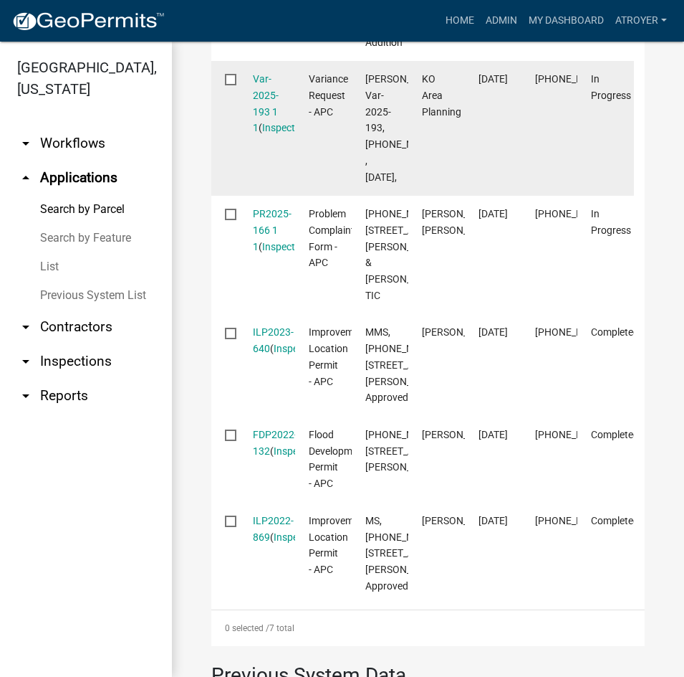
click at [259, 136] on div "Var-2025-193 1 1 ( Inspections )" at bounding box center [267, 103] width 29 height 65
click at [262, 133] on link "Var-2025-193 1 1" at bounding box center [266, 103] width 26 height 60
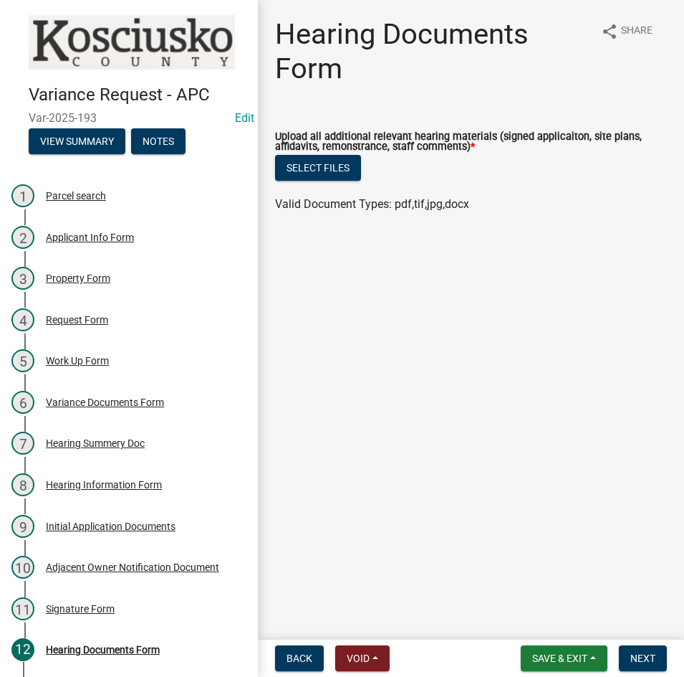
drag, startPoint x: 43, startPoint y: -4, endPoint x: 132, endPoint y: 76, distance: 119.8
click at [115, 13] on header "Variance Request - APC Var-2025-193 Edit View Summary Notes" at bounding box center [129, 84] width 258 height 169
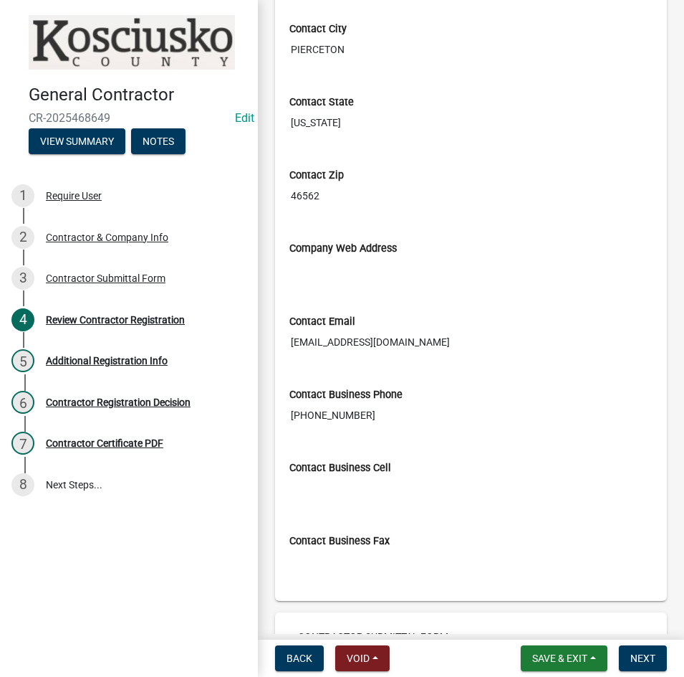
scroll to position [1406, 0]
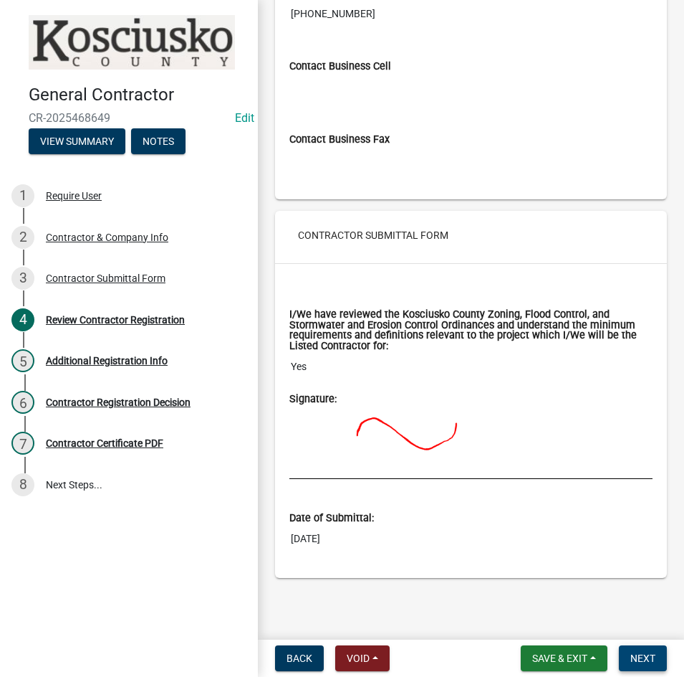
click at [644, 661] on span "Next" at bounding box center [643, 657] width 25 height 11
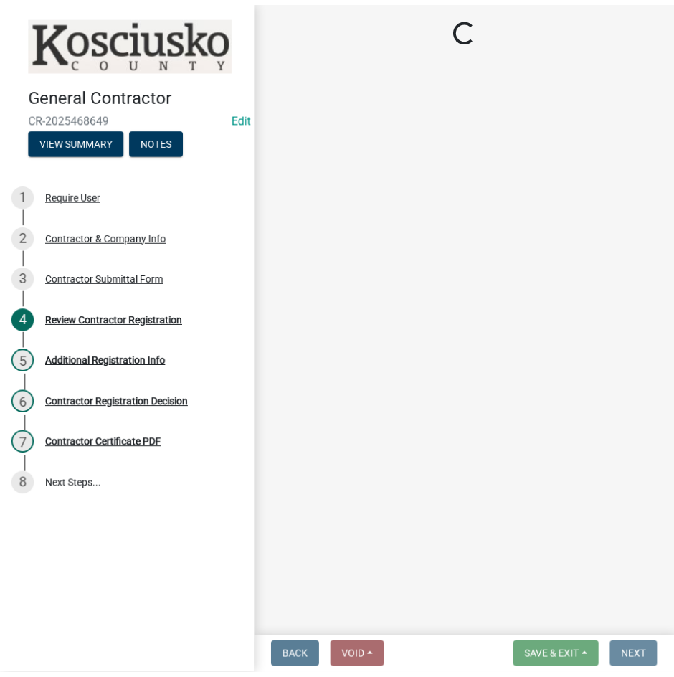
scroll to position [0, 0]
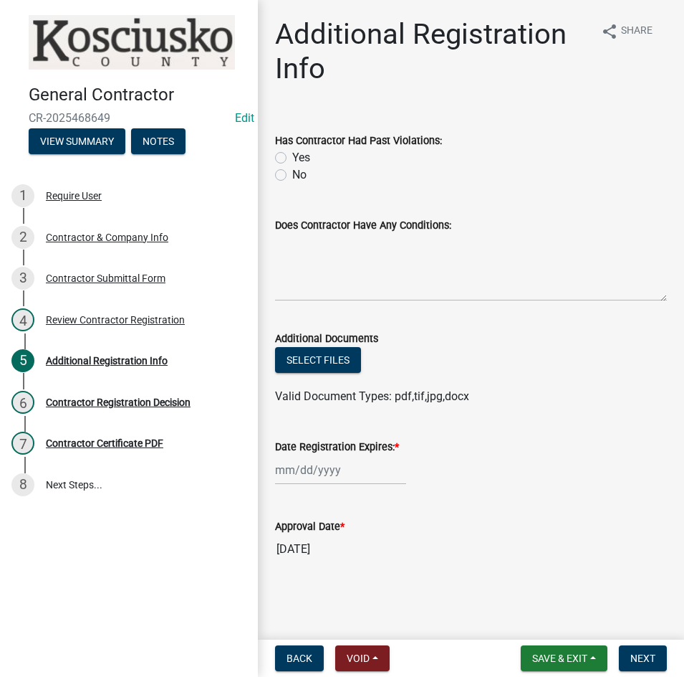
click at [292, 173] on label "No" at bounding box center [299, 174] width 14 height 17
click at [292, 173] on input "No" at bounding box center [296, 170] width 9 height 9
radio input "true"
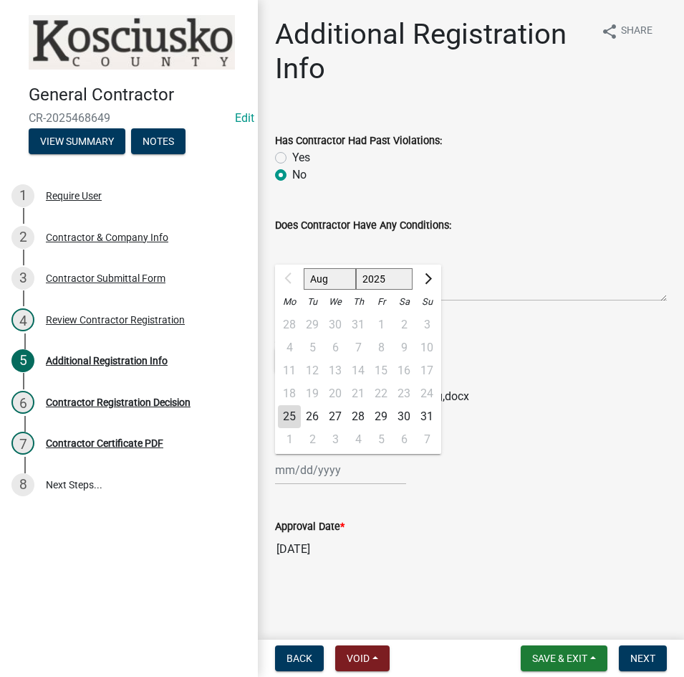
click at [341, 472] on input "Date Registration Expires: *" at bounding box center [340, 469] width 131 height 29
click at [379, 278] on select "2025 2026 2027 2028 2029 2030 2031 2032 2033 2034 2035 2036 2037 2038 2039 2040…" at bounding box center [384, 279] width 57 height 22
select select "2026"
click at [356, 268] on select "2025 2026 2027 2028 2029 2030 2031 2032 2033 2034 2035 2036 2037 2038 2039 2040…" at bounding box center [384, 279] width 57 height 22
click at [314, 410] on div "25" at bounding box center [312, 416] width 23 height 23
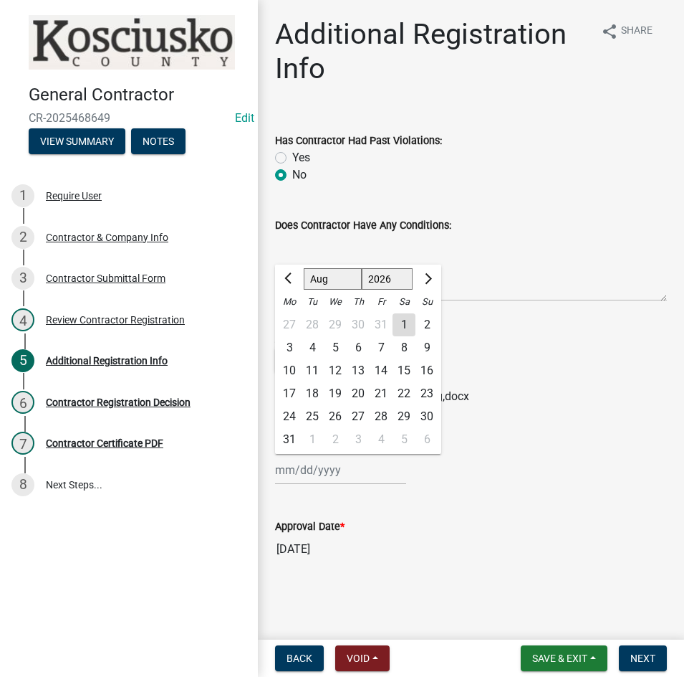
type input "08/25/2026"
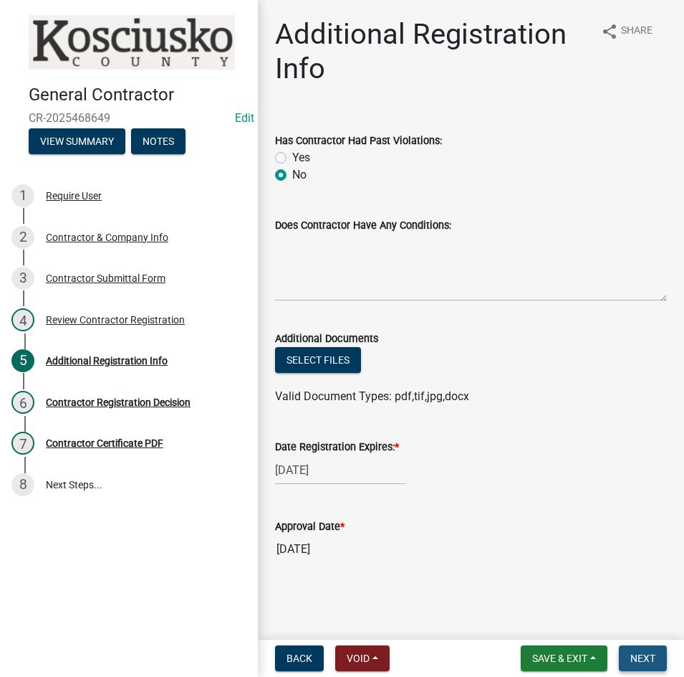
click at [625, 654] on button "Next" at bounding box center [643, 658] width 48 height 26
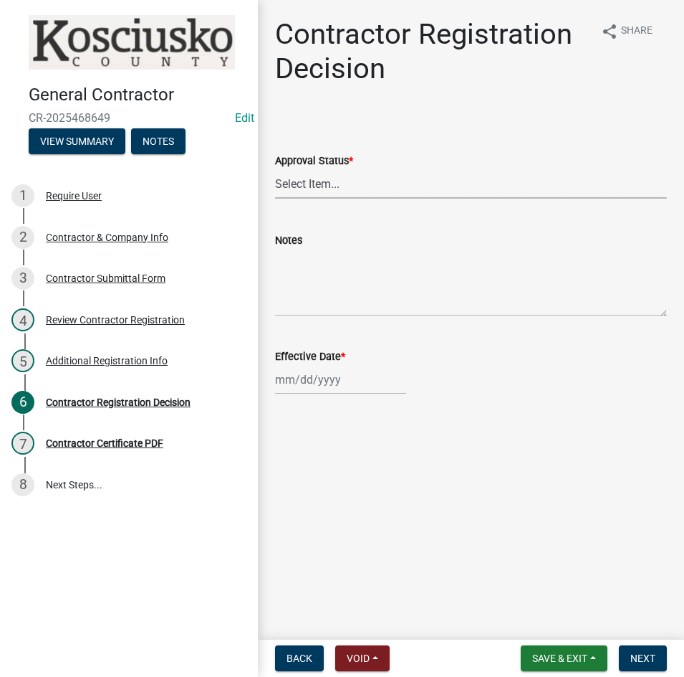
click at [363, 192] on select "Select Item... Approved Denied" at bounding box center [471, 183] width 392 height 29
click at [275, 169] on select "Select Item... Approved Denied" at bounding box center [471, 183] width 392 height 29
select select "8e4351d7-4ebf-4714-a7c9-c8187f00e083"
click at [368, 386] on div at bounding box center [340, 379] width 131 height 29
select select "8"
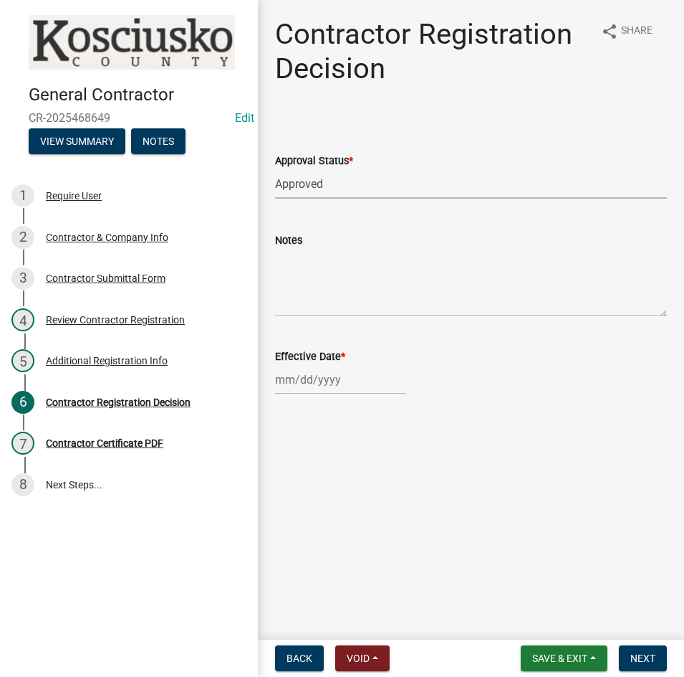
select select "2025"
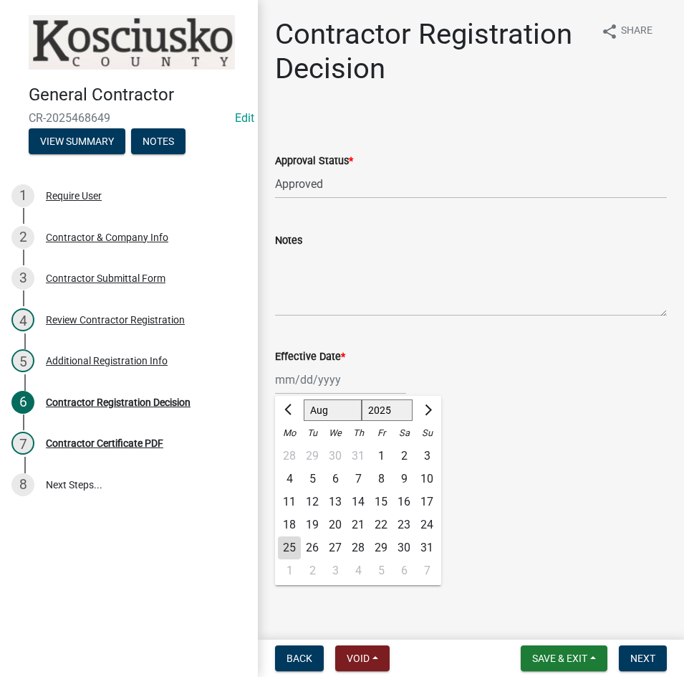
click at [292, 543] on div "25" at bounding box center [289, 547] width 23 height 23
type input "08/25/2025"
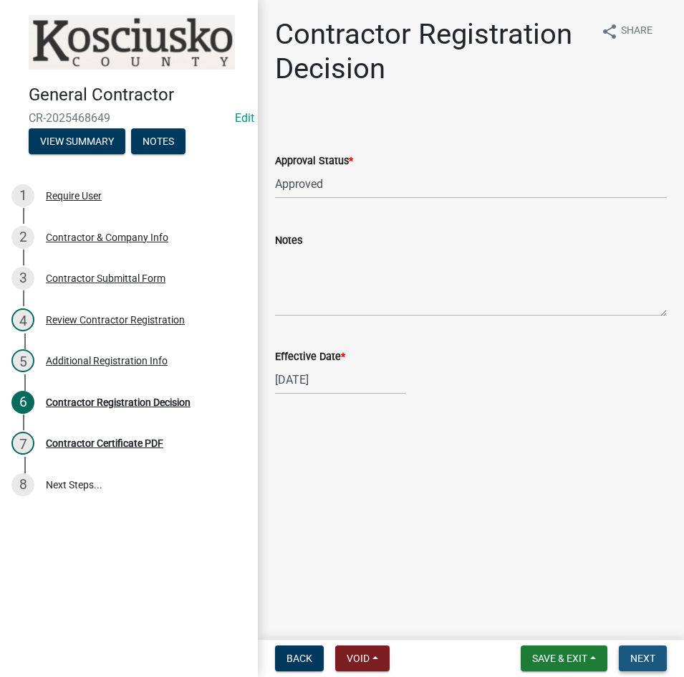
click at [636, 657] on span "Next" at bounding box center [643, 657] width 25 height 11
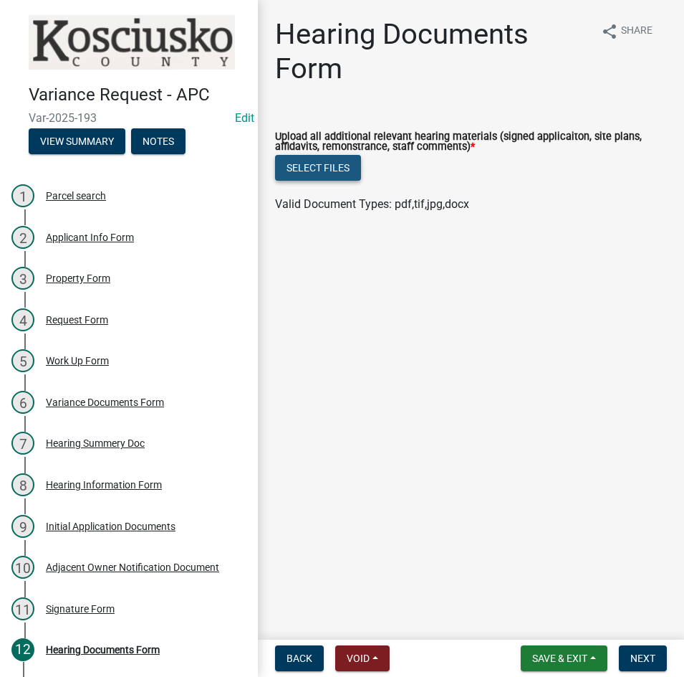
click at [322, 173] on button "Select files" at bounding box center [318, 168] width 86 height 26
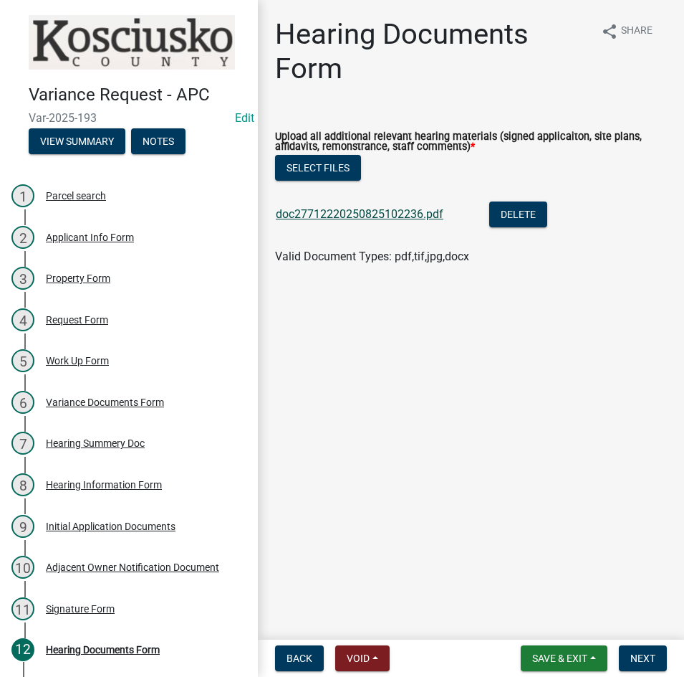
click at [380, 214] on link "doc27712220250825102236.pdf" at bounding box center [360, 214] width 168 height 14
click at [644, 657] on span "Next" at bounding box center [643, 657] width 25 height 11
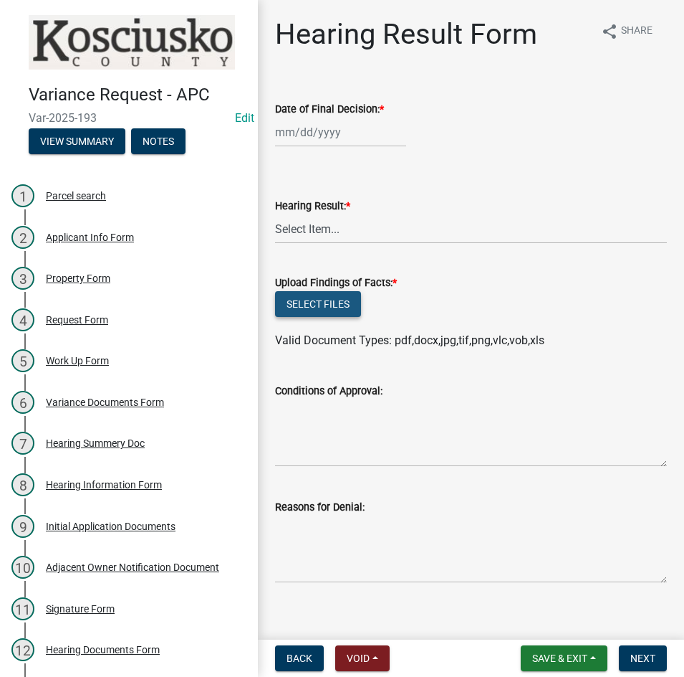
click at [312, 305] on button "Select files" at bounding box center [318, 304] width 86 height 26
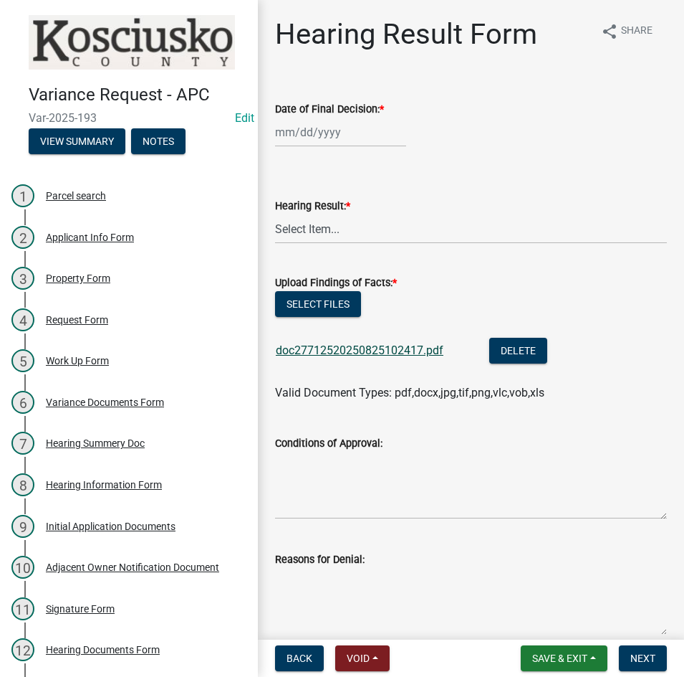
click at [378, 353] on link "doc27712520250825102417.pdf" at bounding box center [360, 350] width 168 height 14
click at [295, 297] on button "Select files" at bounding box center [318, 304] width 86 height 26
click at [352, 145] on div at bounding box center [340, 132] width 131 height 29
select select "8"
select select "2025"
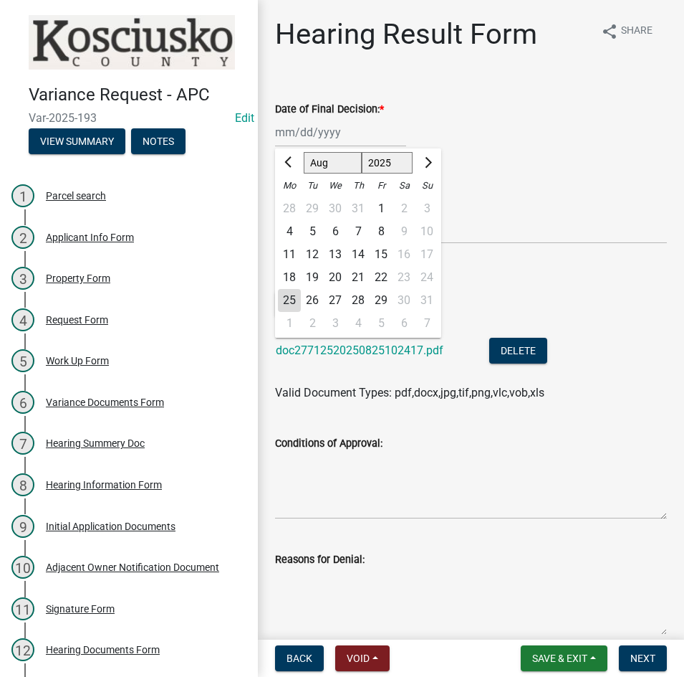
click at [318, 253] on div "12" at bounding box center [312, 254] width 23 height 23
type input "[DATE]"
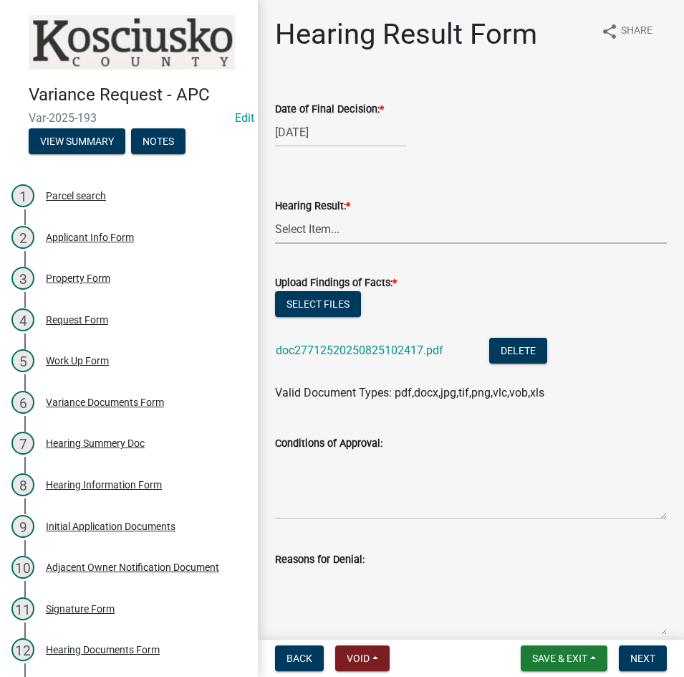
click at [351, 224] on select "Select Item... Approved Denied Withdrawn/Dropped" at bounding box center [471, 228] width 392 height 29
click at [275, 214] on select "Select Item... Approved Denied Withdrawn/Dropped" at bounding box center [471, 228] width 392 height 29
select select "808690c7-bf4f-4afa-b87c-7c10797e051c"
click at [318, 463] on textarea "Conditions of Approval:" at bounding box center [471, 485] width 392 height 67
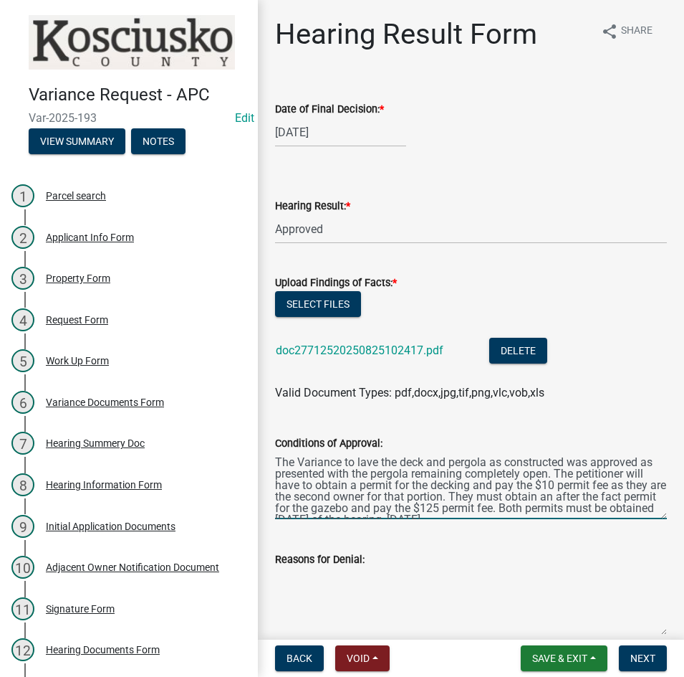
click at [361, 458] on textarea "The Variance to lave the deck and pergola as constructed was approved as presen…" at bounding box center [471, 485] width 392 height 67
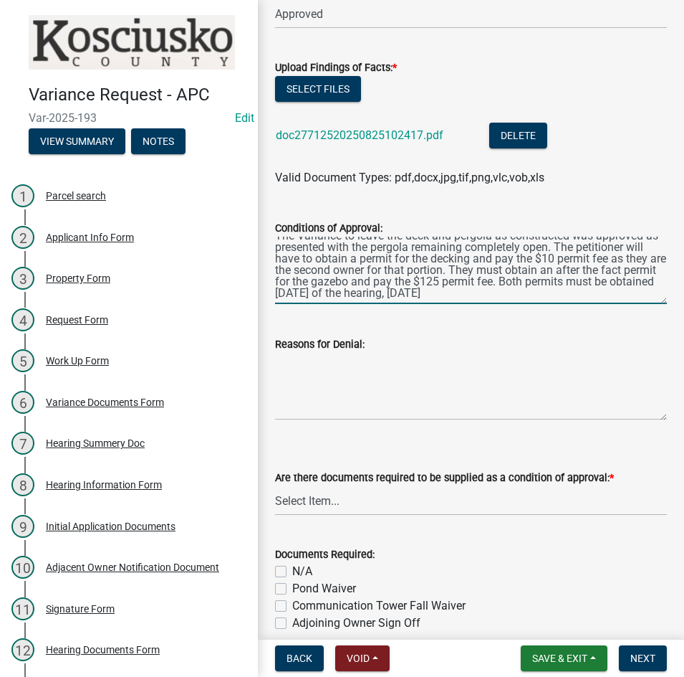
scroll to position [287, 0]
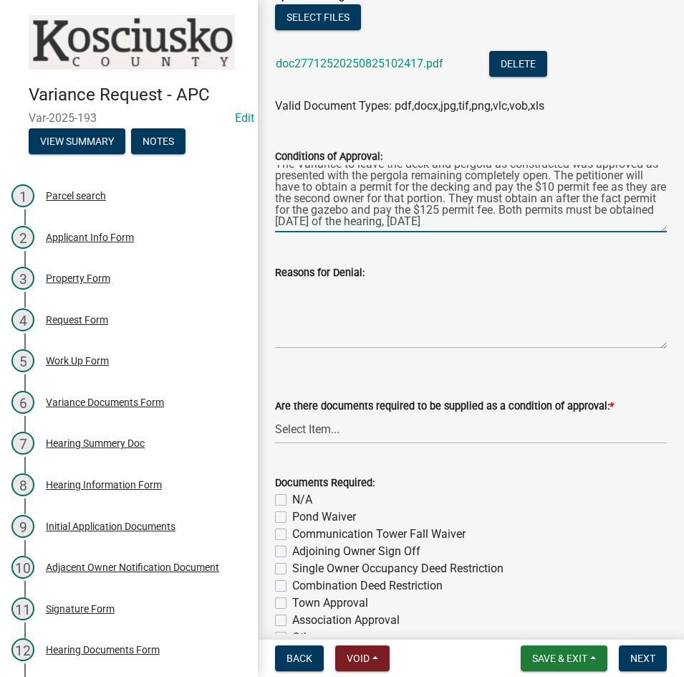
type textarea "The Variance to leave the deck and pergola as constructed was approved as prese…"
click at [371, 431] on select "Select Item... Yes No N/A" at bounding box center [471, 428] width 392 height 29
click at [275, 414] on select "Select Item... Yes No N/A" at bounding box center [471, 428] width 392 height 29
select select "3ebdabd2-24d2-4634-81b5-20525b4a7a54"
drag, startPoint x: 277, startPoint y: 497, endPoint x: 281, endPoint y: 503, distance: 7.8
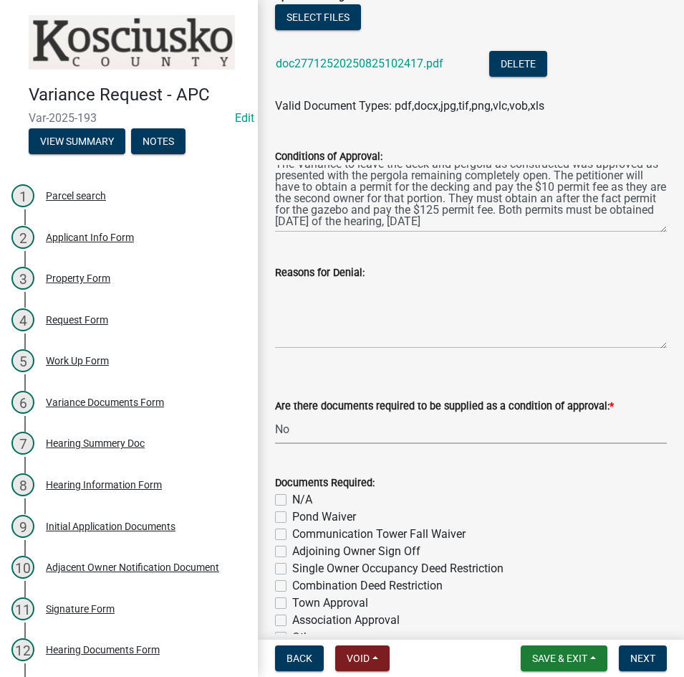
click at [292, 502] on label "N/A" at bounding box center [302, 499] width 20 height 17
click at [292, 500] on input "N/A" at bounding box center [296, 495] width 9 height 9
checkbox input "true"
checkbox input "false"
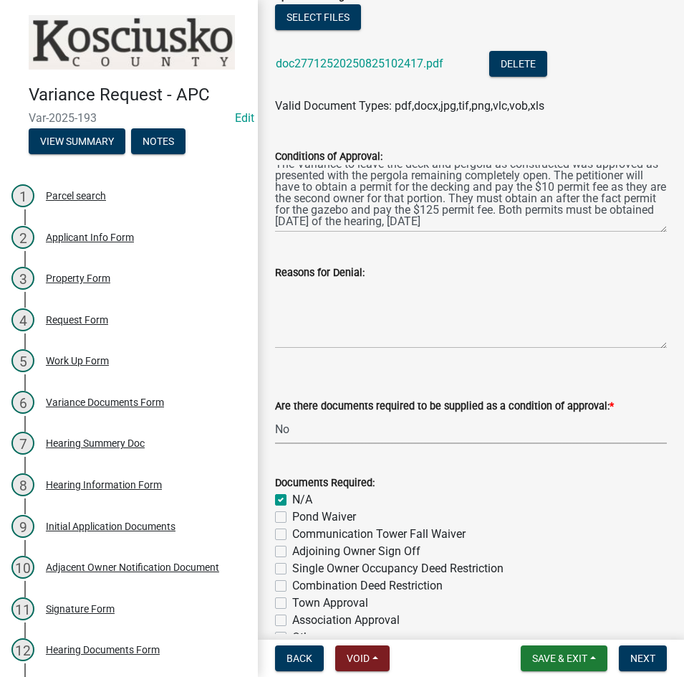
checkbox input "false"
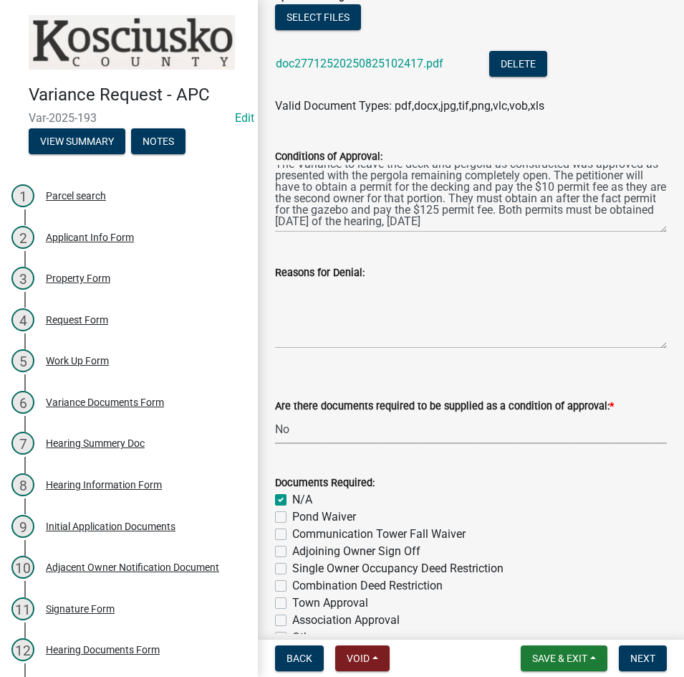
checkbox input "false"
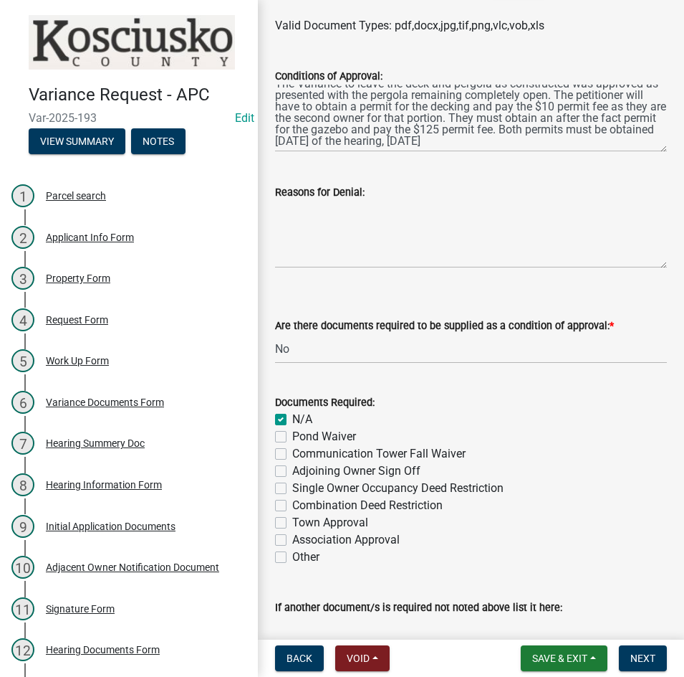
scroll to position [562, 0]
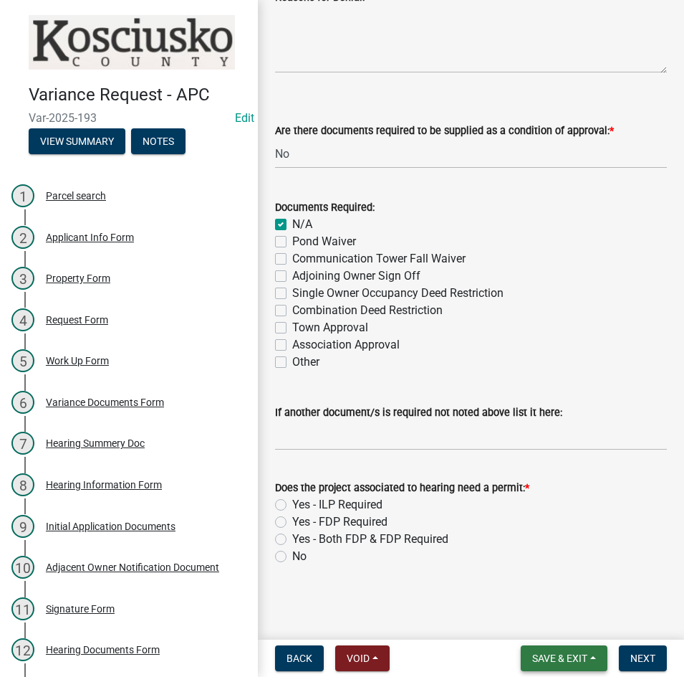
click at [553, 664] on span "Save & Exit" at bounding box center [560, 657] width 55 height 11
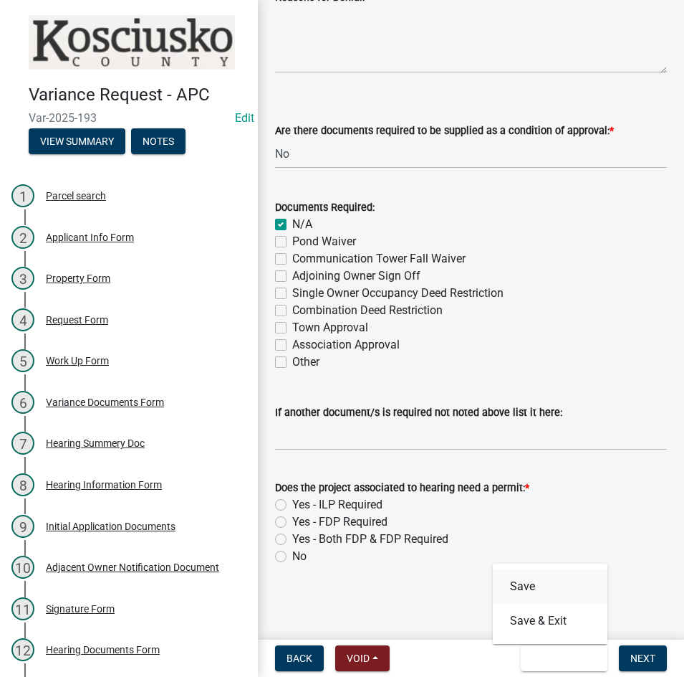
click at [513, 581] on button "Save" at bounding box center [550, 586] width 115 height 34
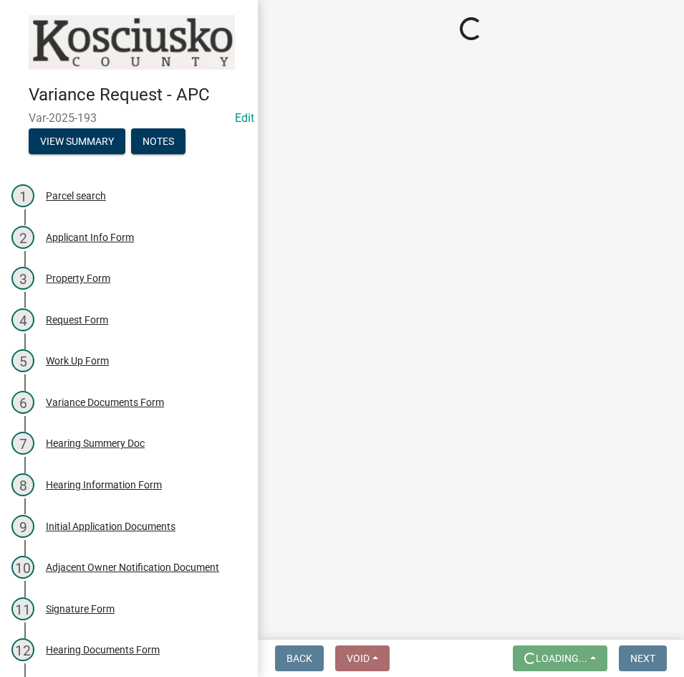
scroll to position [0, 0]
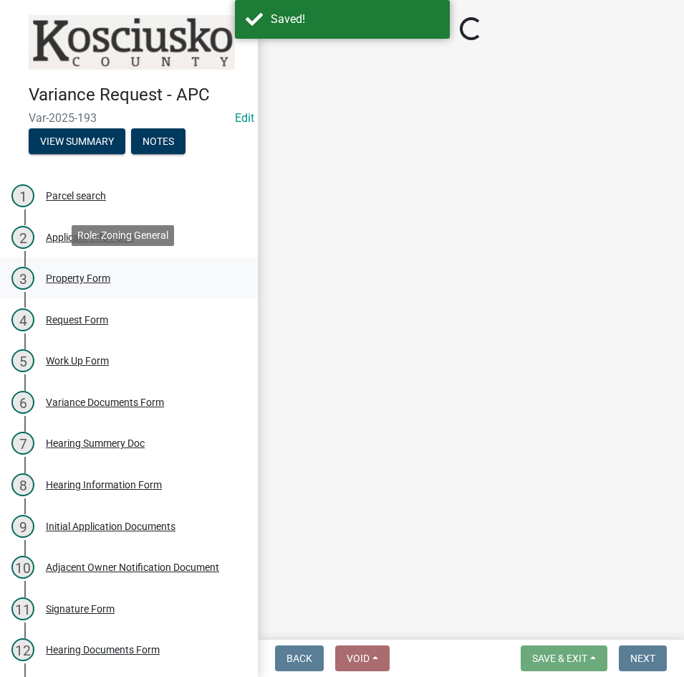
select select "808690c7-bf4f-4afa-b87c-7c10797e051c"
select select "3ebdabd2-24d2-4634-81b5-20525b4a7a54"
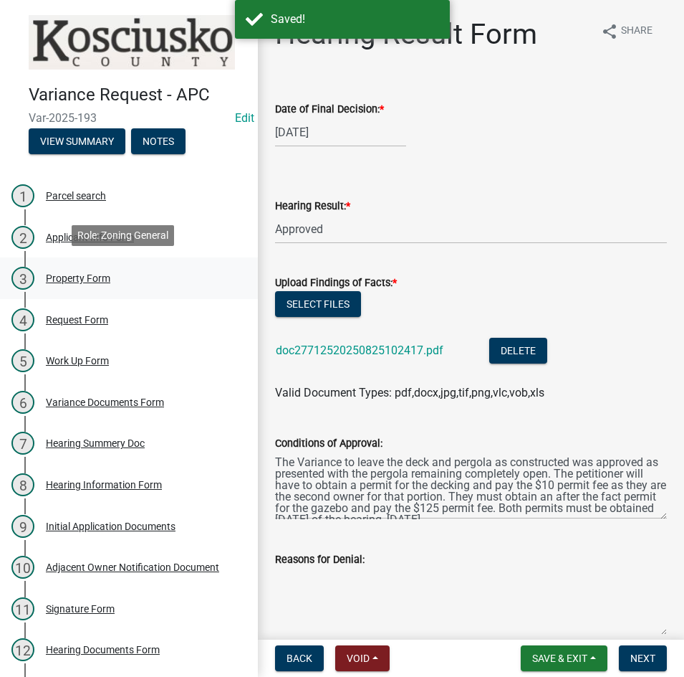
click at [65, 276] on div "Property Form" at bounding box center [78, 278] width 65 height 10
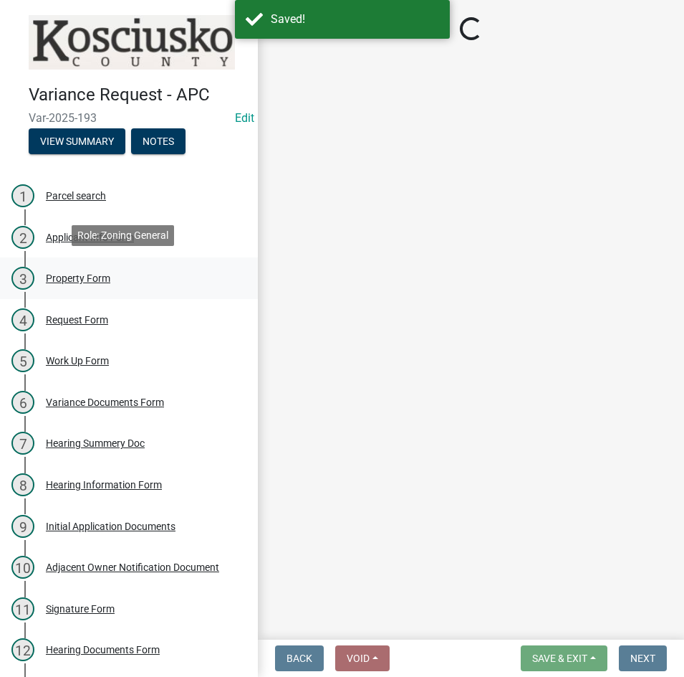
select select "1146270b-2111-4e23-bf7f-74ce85cf7041"
select select "a970d481-4b24-4397-adea-9fa616519827"
select select "dc292762-4aa9-4f01-9739-d703e8f89b47"
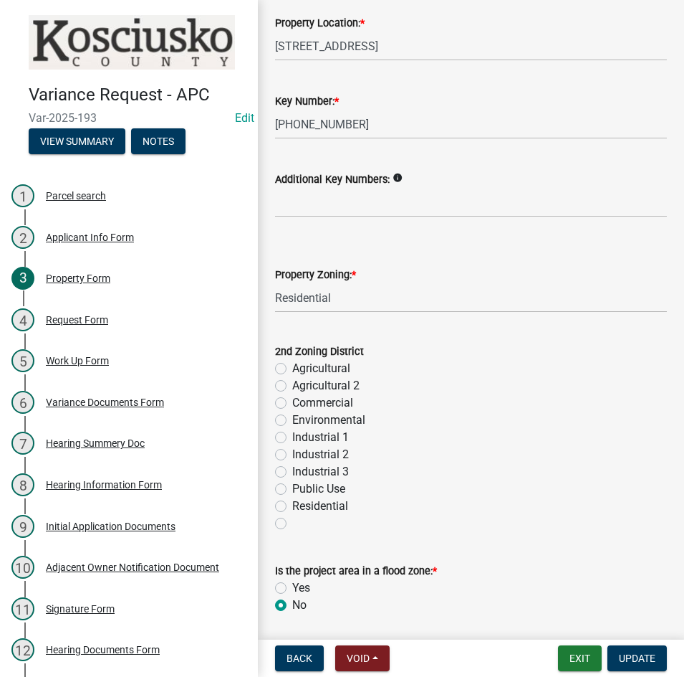
scroll to position [120, 0]
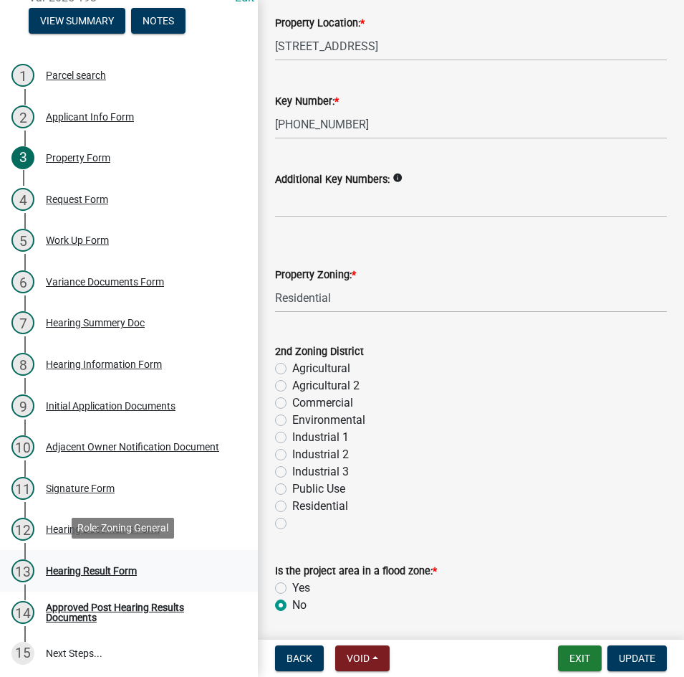
click at [98, 570] on div "Hearing Result Form" at bounding box center [91, 571] width 91 height 10
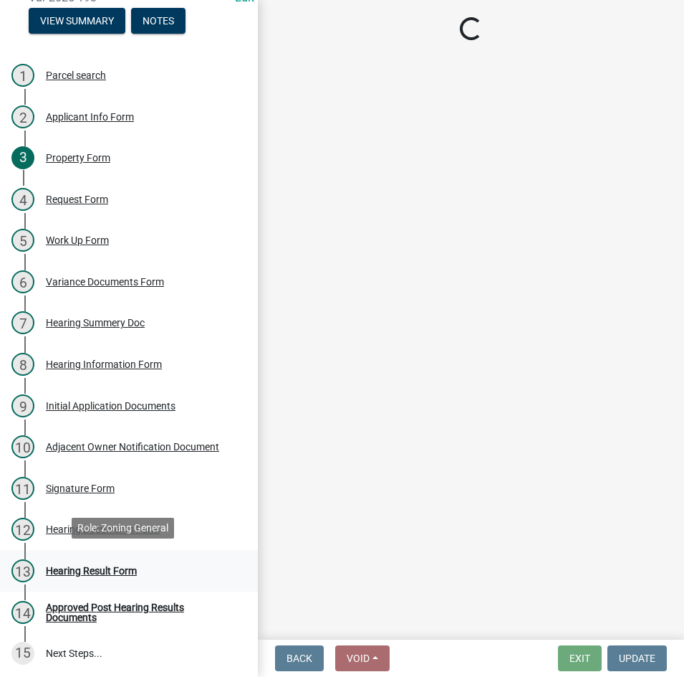
select select "808690c7-bf4f-4afa-b87c-7c10797e051c"
select select "3ebdabd2-24d2-4634-81b5-20525b4a7a54"
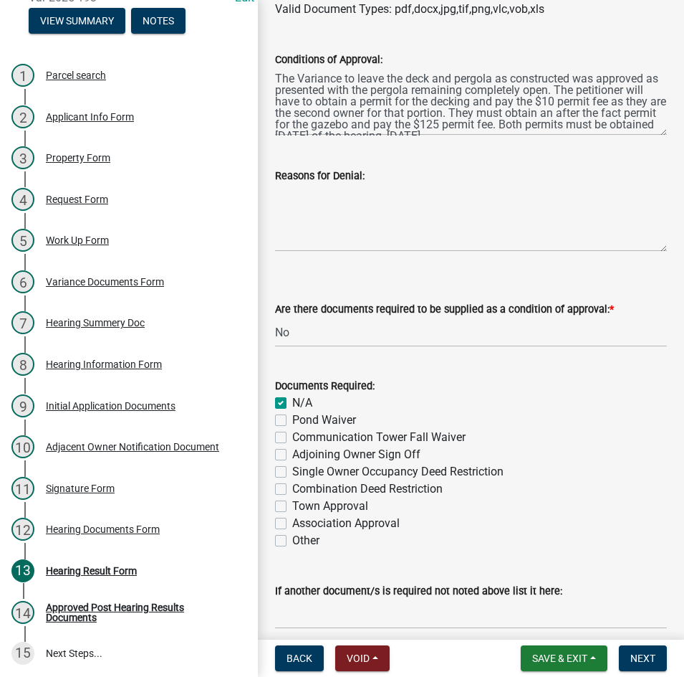
scroll to position [562, 0]
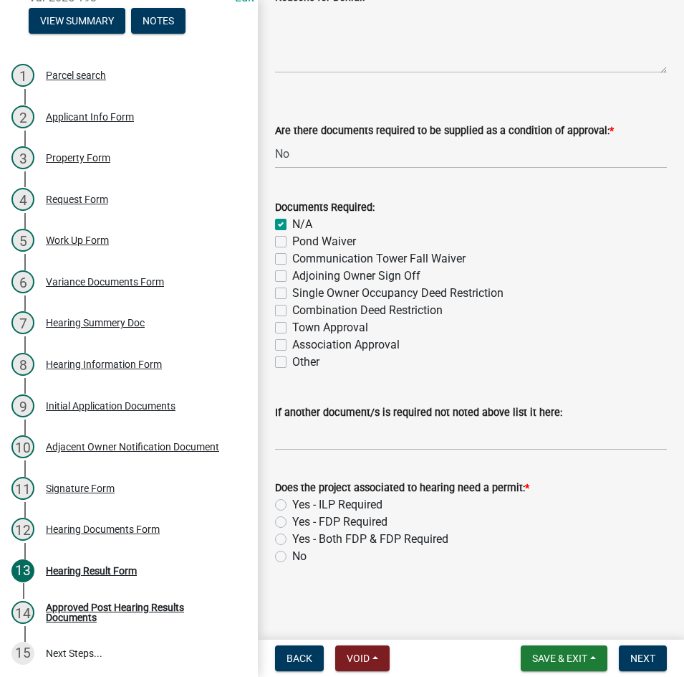
click at [292, 505] on label "Yes - ILP Required" at bounding box center [337, 504] width 90 height 17
click at [292, 505] on input "Yes - ILP Required" at bounding box center [296, 500] width 9 height 9
radio input "true"
click at [631, 658] on span "Next" at bounding box center [643, 657] width 25 height 11
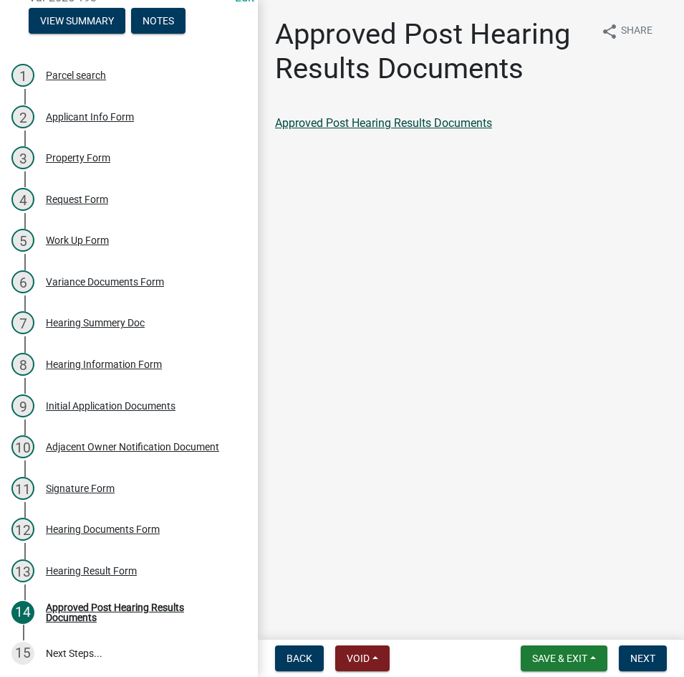
click at [414, 121] on link "Approved Post Hearing Results Documents" at bounding box center [383, 123] width 217 height 14
click at [644, 661] on span "Next" at bounding box center [643, 657] width 25 height 11
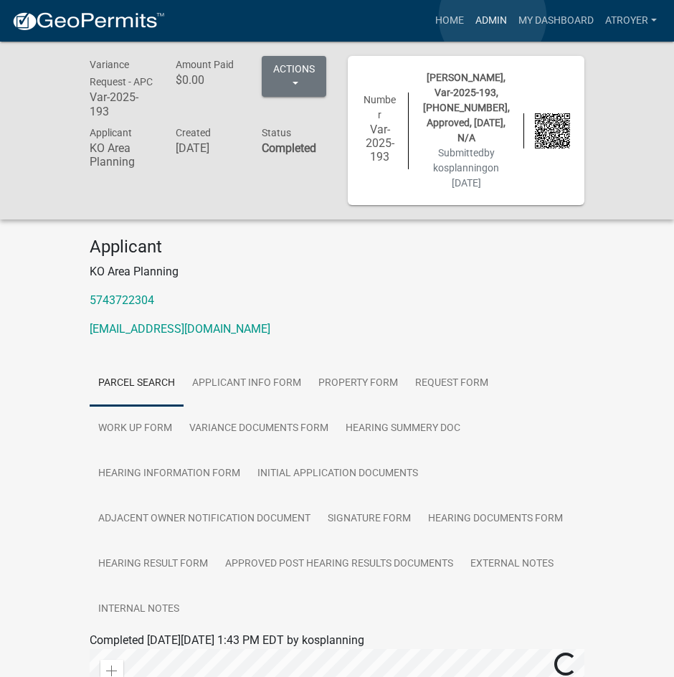
click at [493, 18] on link "Admin" at bounding box center [490, 20] width 43 height 27
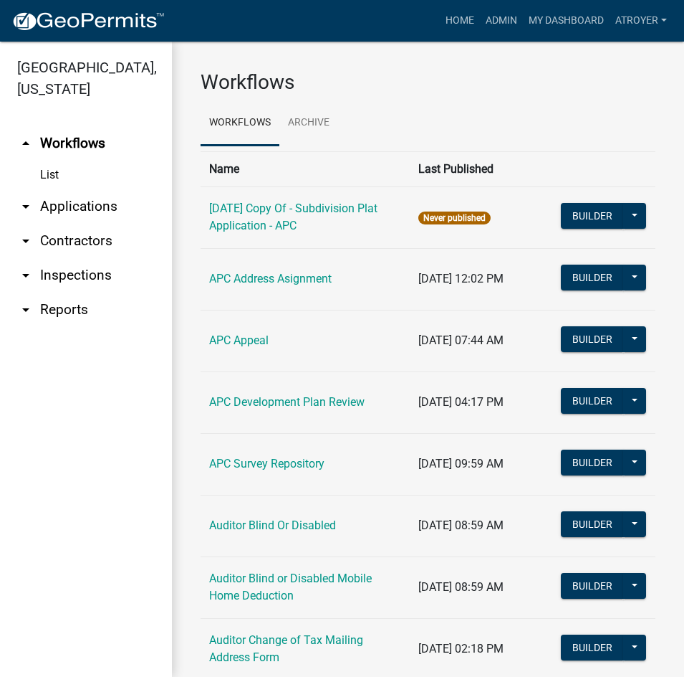
drag, startPoint x: 81, startPoint y: 207, endPoint x: 190, endPoint y: 202, distance: 109.1
click at [82, 206] on link "arrow_drop_down Applications" at bounding box center [86, 206] width 172 height 34
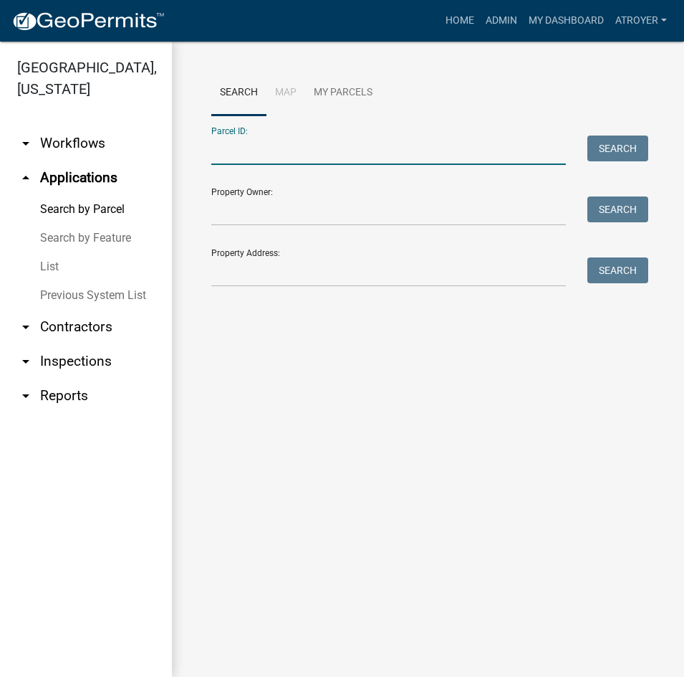
click at [302, 146] on input "Parcel ID:" at bounding box center [388, 149] width 355 height 29
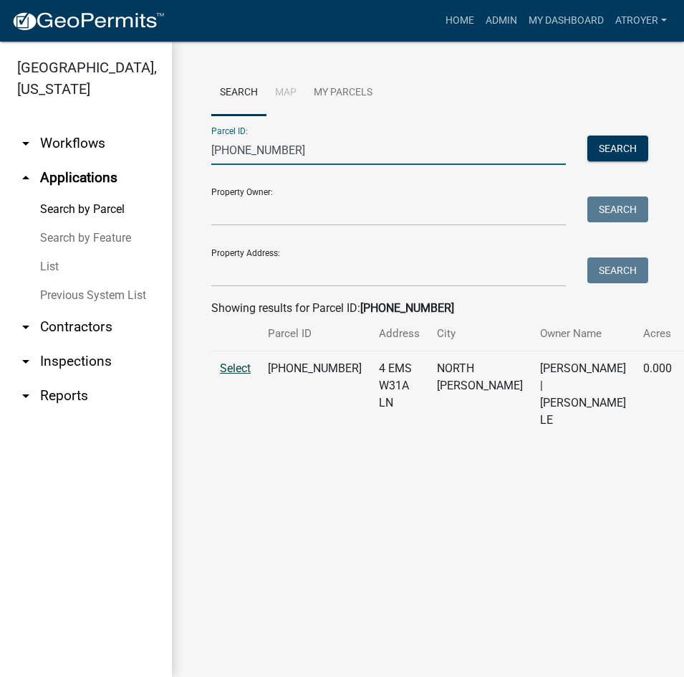
type input "005-054-066"
click at [234, 375] on span "Select" at bounding box center [235, 368] width 31 height 14
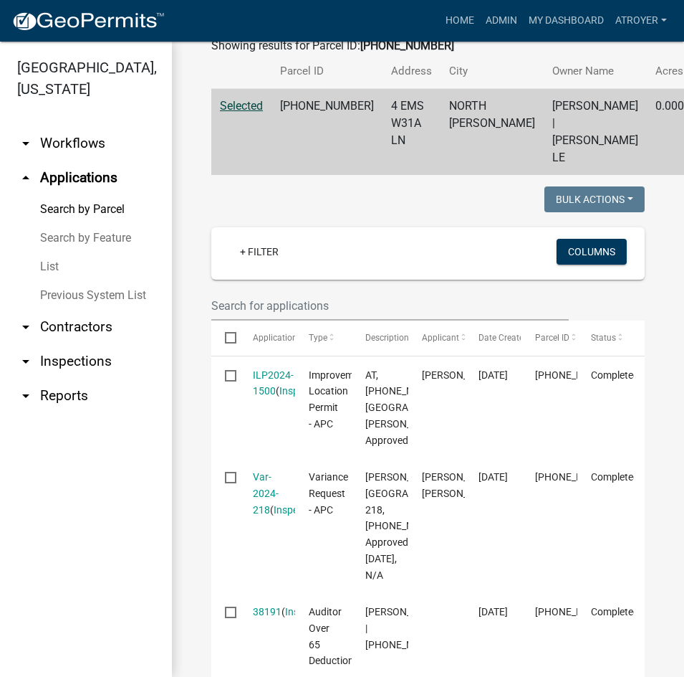
scroll to position [287, 0]
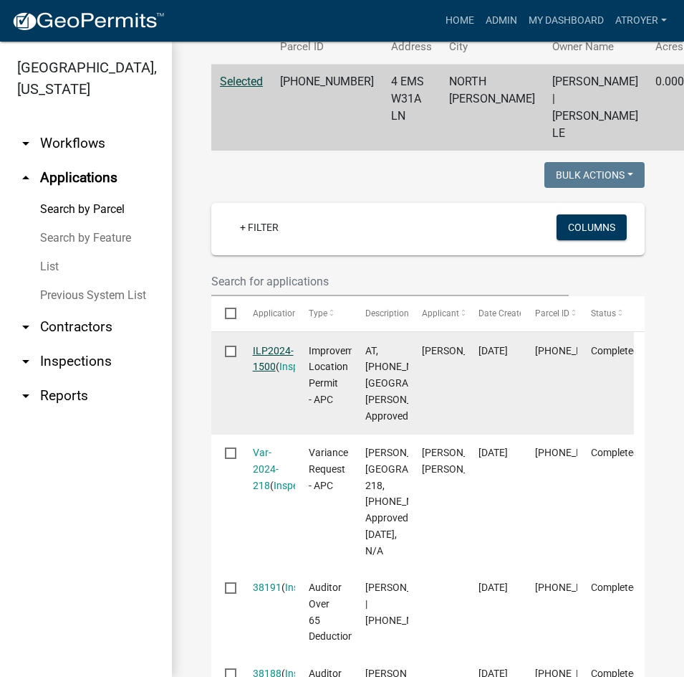
click at [273, 373] on link "ILP2024-1500" at bounding box center [273, 359] width 41 height 28
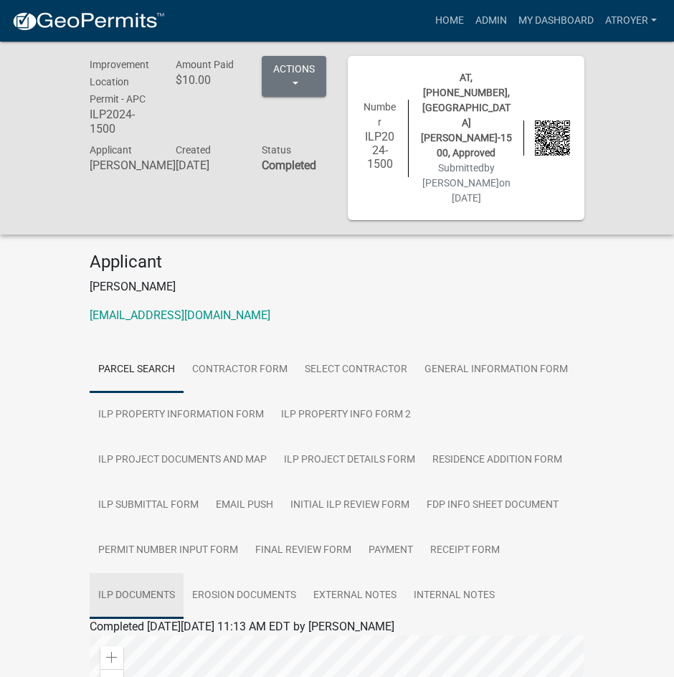
click at [134, 573] on link "ILP Documents" at bounding box center [137, 596] width 94 height 46
click at [142, 636] on link "ILP Documents" at bounding box center [128, 643] width 77 height 14
click at [500, 17] on link "Admin" at bounding box center [490, 20] width 43 height 27
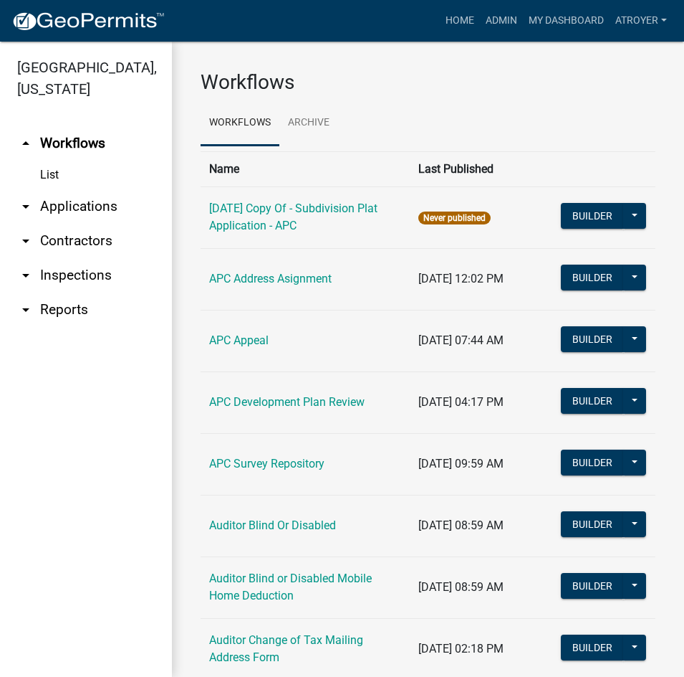
drag, startPoint x: 81, startPoint y: 206, endPoint x: 94, endPoint y: 205, distance: 12.9
click at [82, 205] on link "arrow_drop_down Applications" at bounding box center [86, 206] width 172 height 34
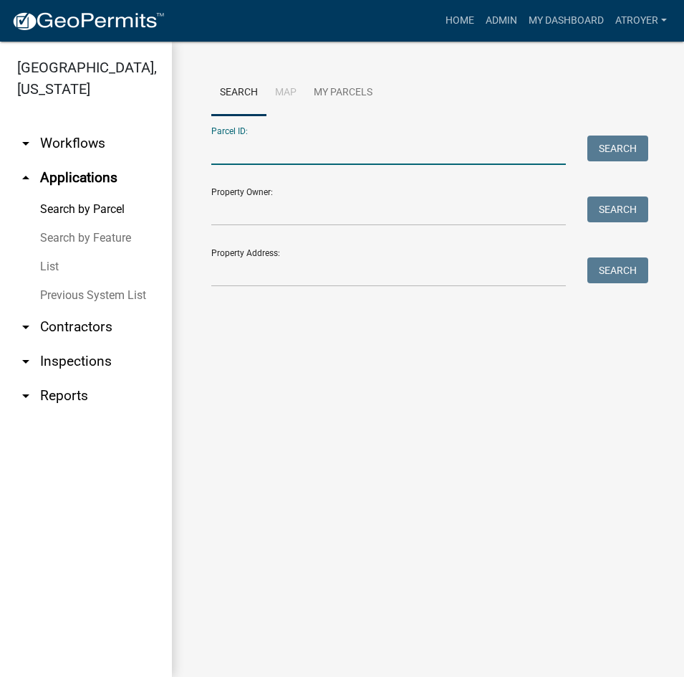
click at [311, 151] on input "Parcel ID:" at bounding box center [388, 149] width 355 height 29
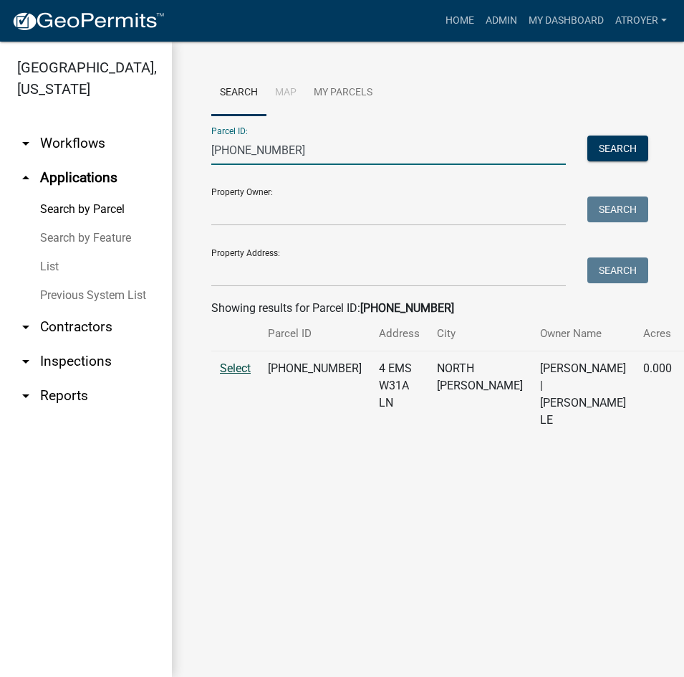
type input "005-054-066"
click at [233, 375] on span "Select" at bounding box center [235, 368] width 31 height 14
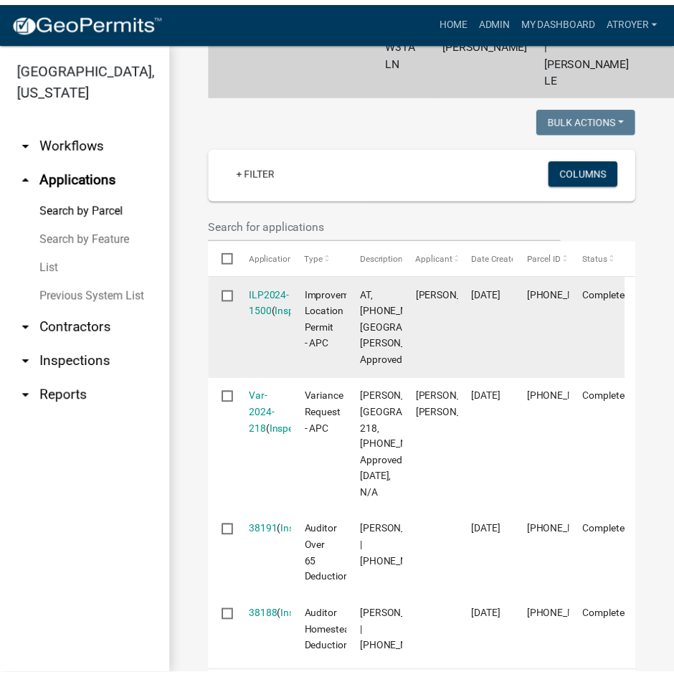
scroll to position [502, 0]
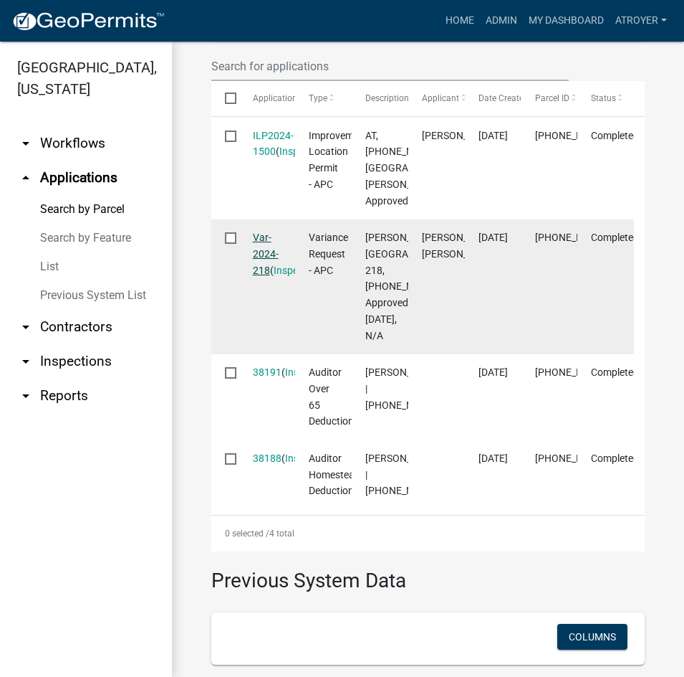
click at [263, 276] on link "Var-2024-218" at bounding box center [266, 254] width 26 height 44
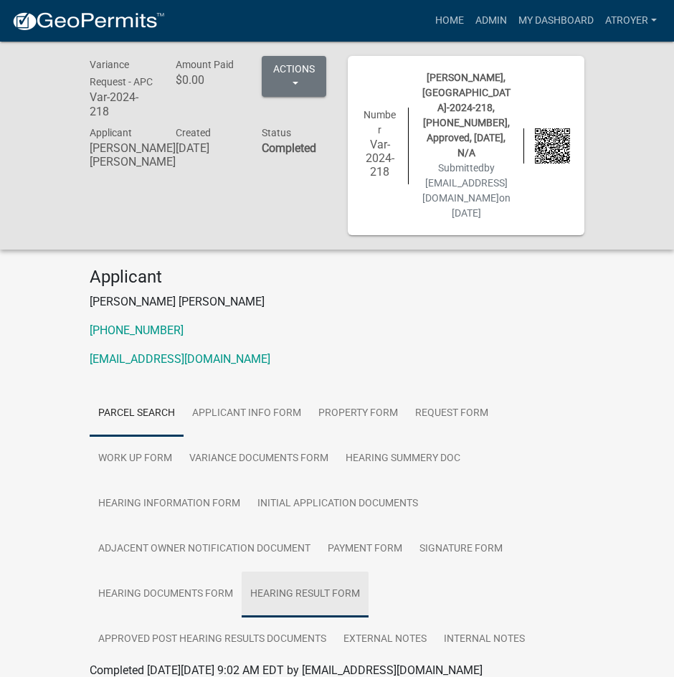
click at [282, 571] on link "Hearing Result Form" at bounding box center [305, 594] width 127 height 46
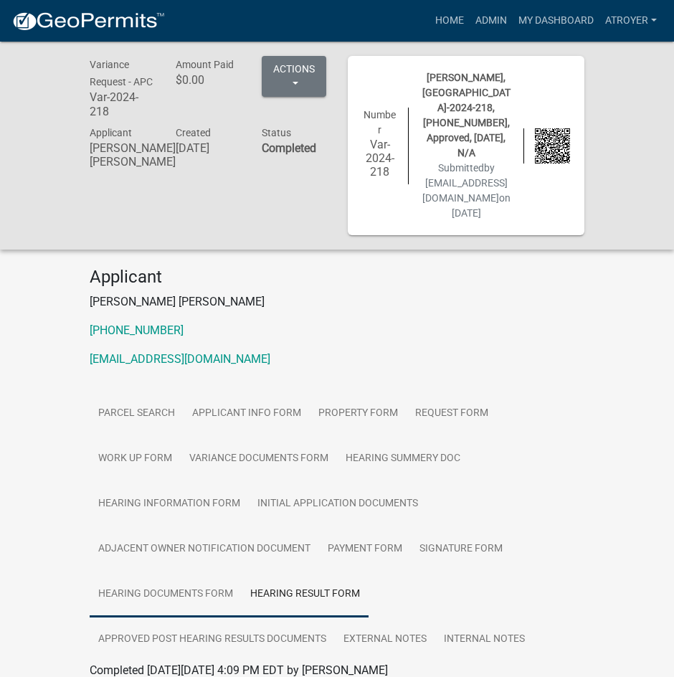
click at [181, 571] on link "Hearing Documents Form" at bounding box center [166, 594] width 152 height 46
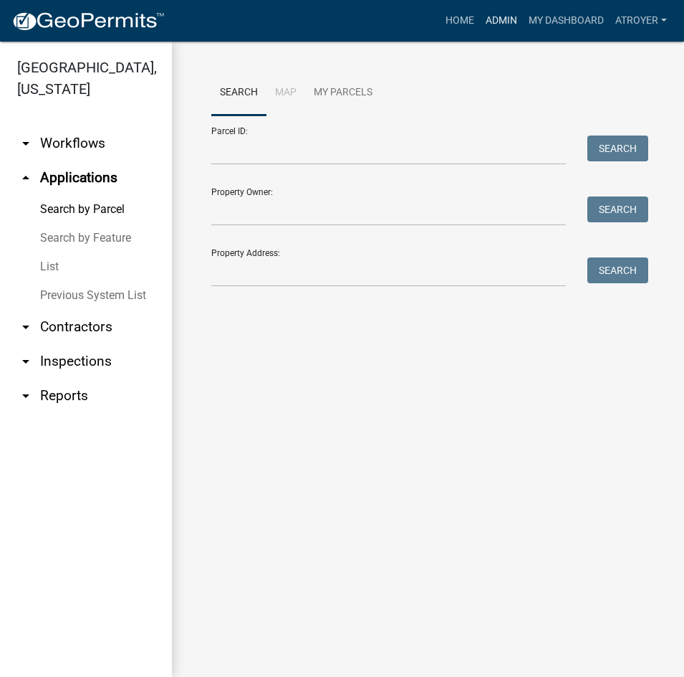
click at [504, 15] on link "Admin" at bounding box center [501, 20] width 43 height 27
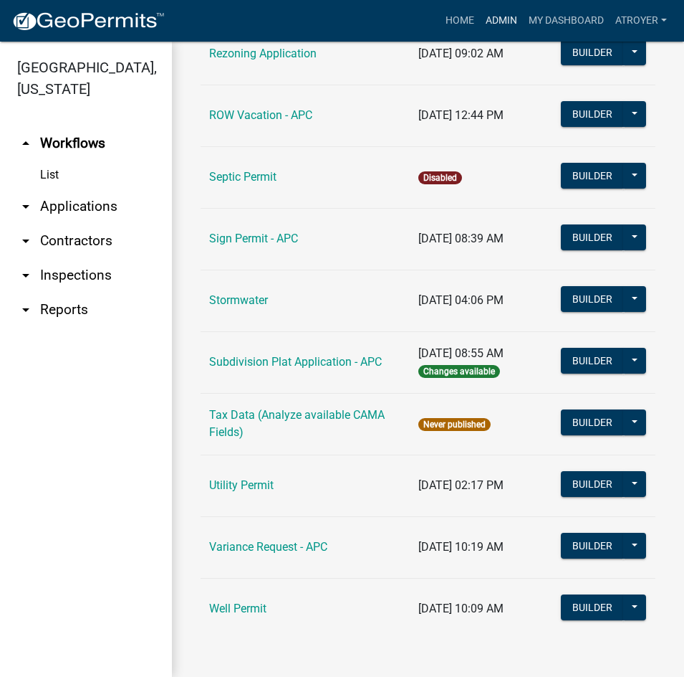
scroll to position [2385, 0]
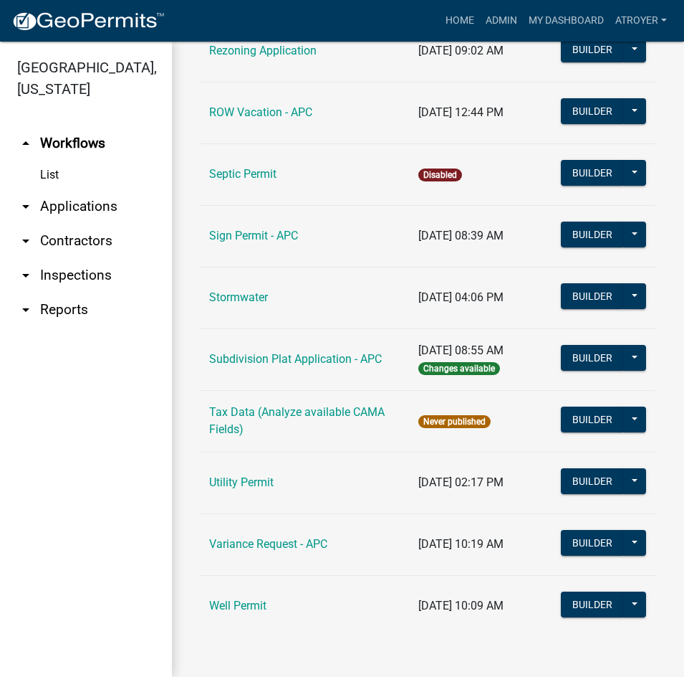
click at [267, 555] on td "Variance Request - APC" at bounding box center [305, 544] width 209 height 62
click at [282, 543] on link "Variance Request - APC" at bounding box center [268, 544] width 118 height 14
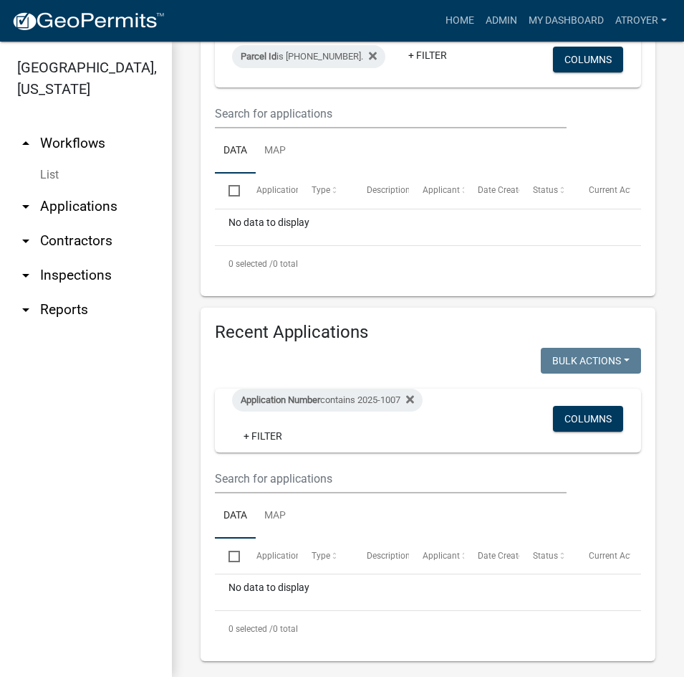
scroll to position [329, 0]
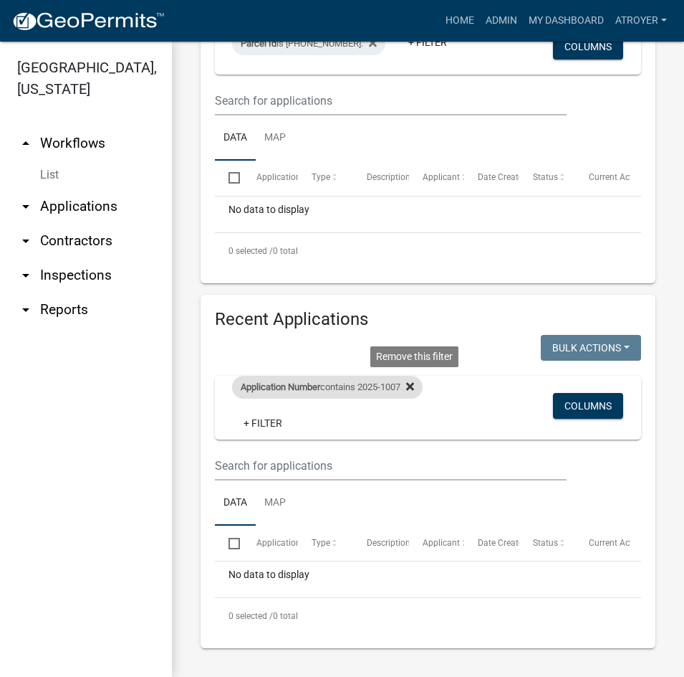
click at [414, 383] on icon at bounding box center [410, 387] width 8 height 8
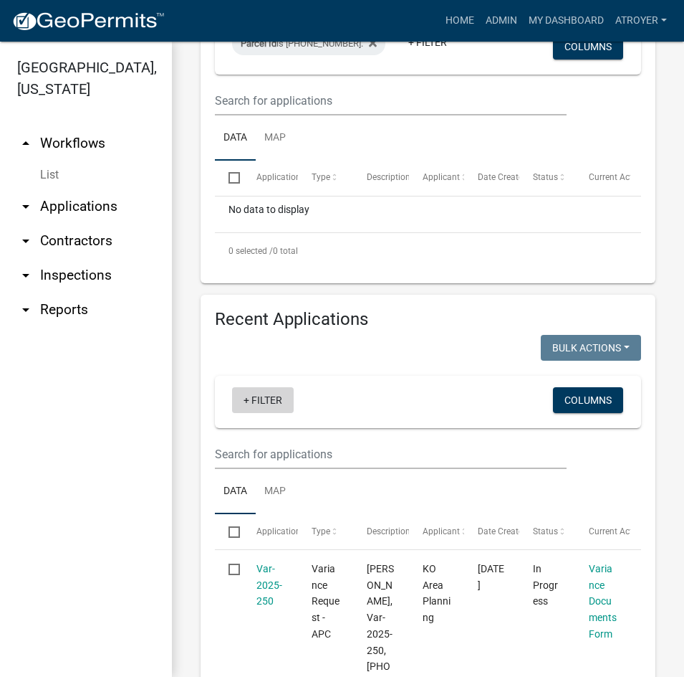
click at [271, 396] on link "+ Filter" at bounding box center [263, 400] width 62 height 26
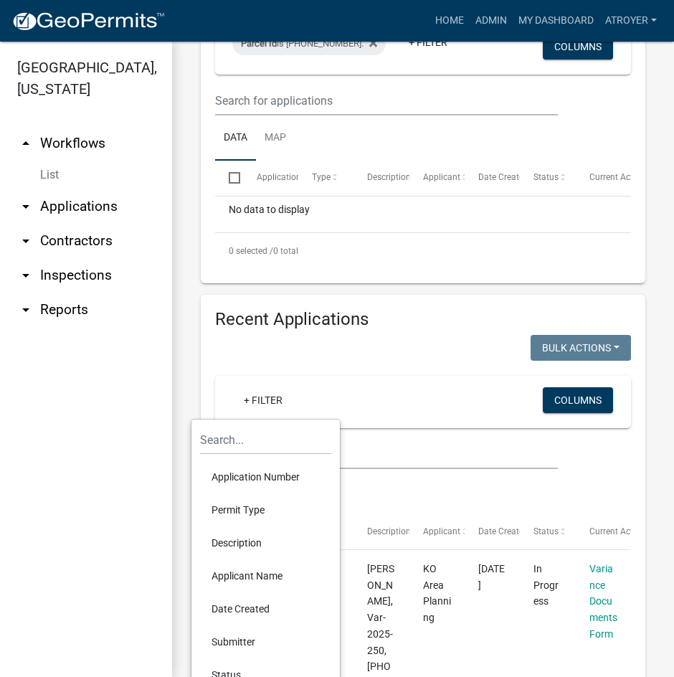
click at [256, 472] on li "Application Number" at bounding box center [265, 476] width 131 height 33
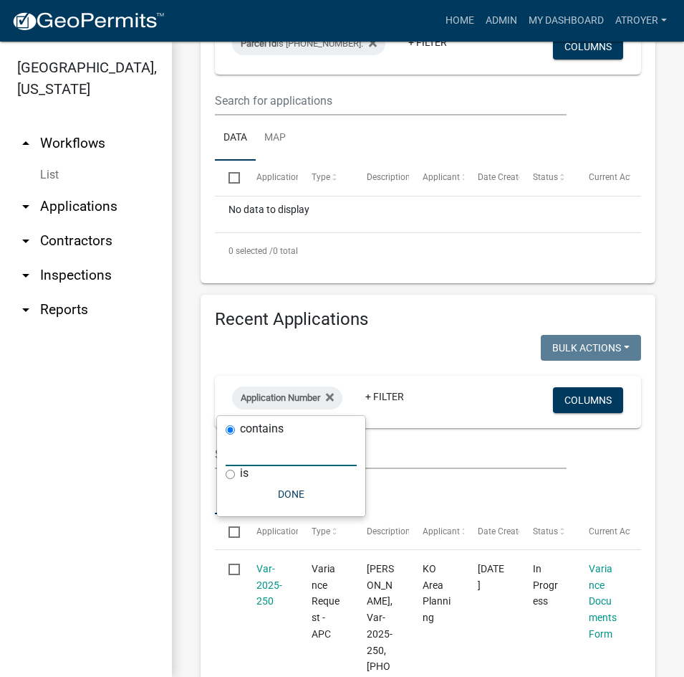
click at [267, 458] on input "text" at bounding box center [291, 451] width 131 height 29
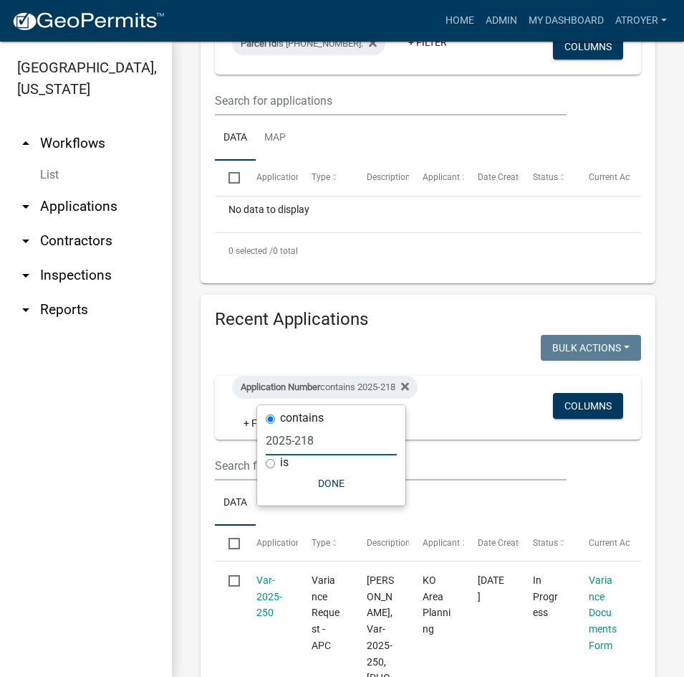
type input "2025-218"
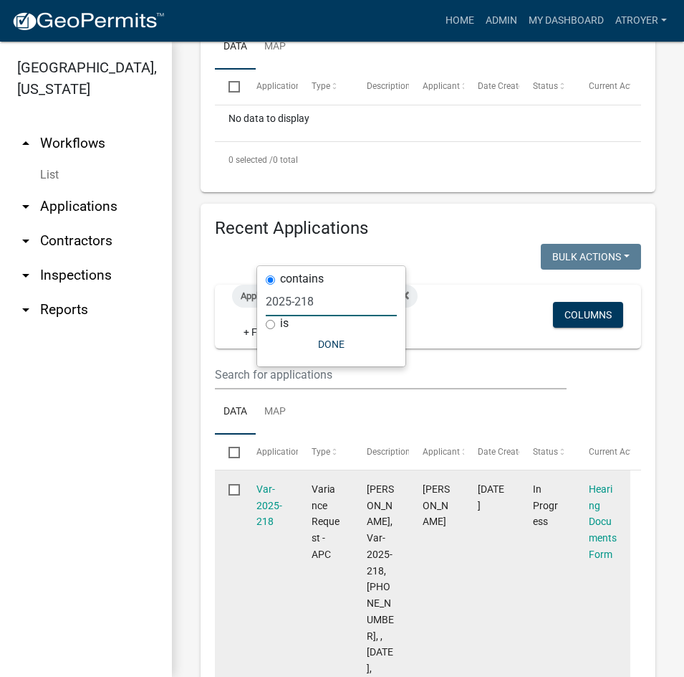
scroll to position [472, 0]
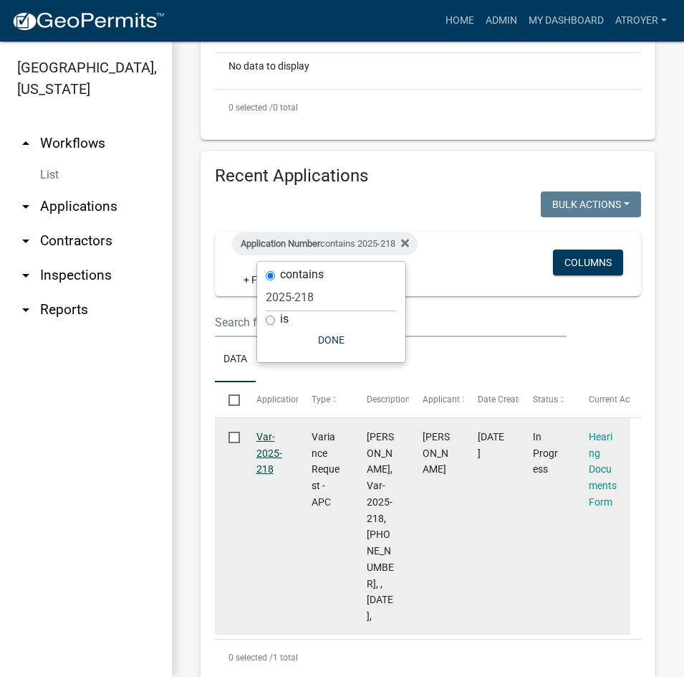
click at [262, 439] on link "Var-2025-218" at bounding box center [270, 453] width 26 height 44
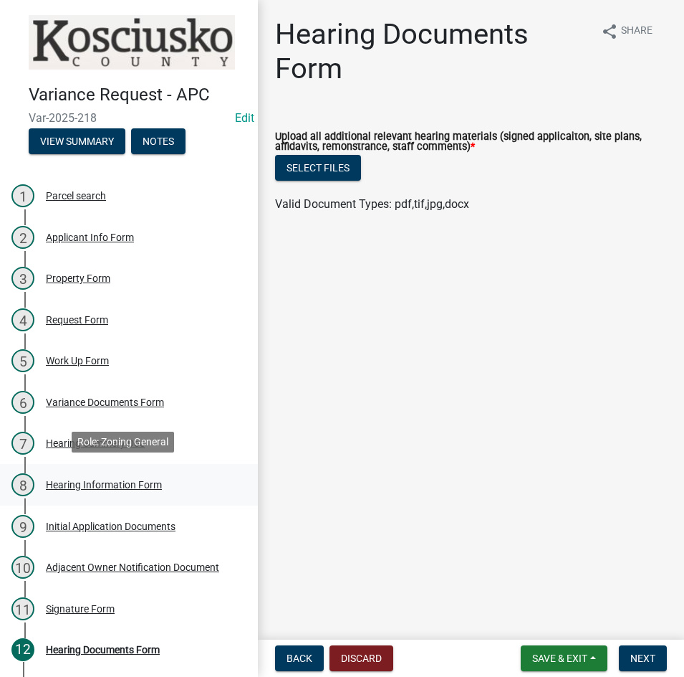
click at [104, 480] on div "Hearing Information Form" at bounding box center [104, 485] width 116 height 10
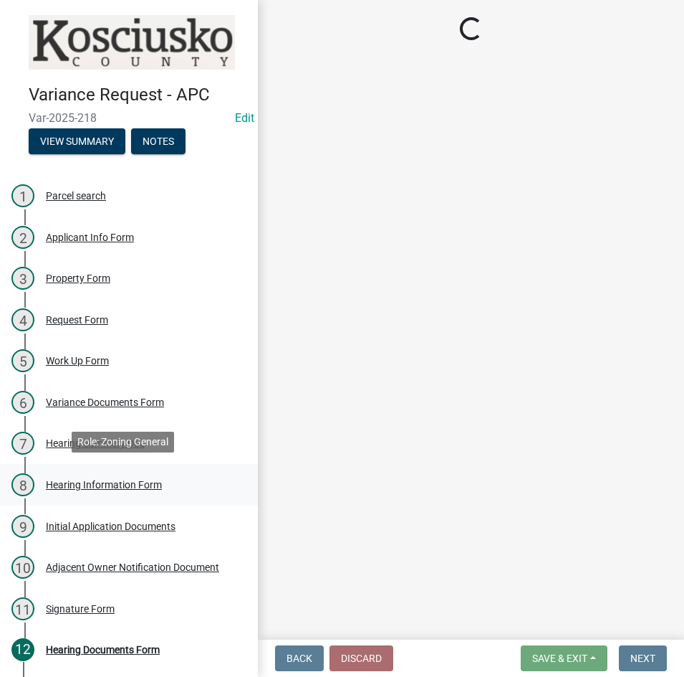
select select "61de0463-cc0d-410b-b5ab-11a135edeb29"
select select "9dcac0a2-b0c4-4f3b-8637-840d2209bdca"
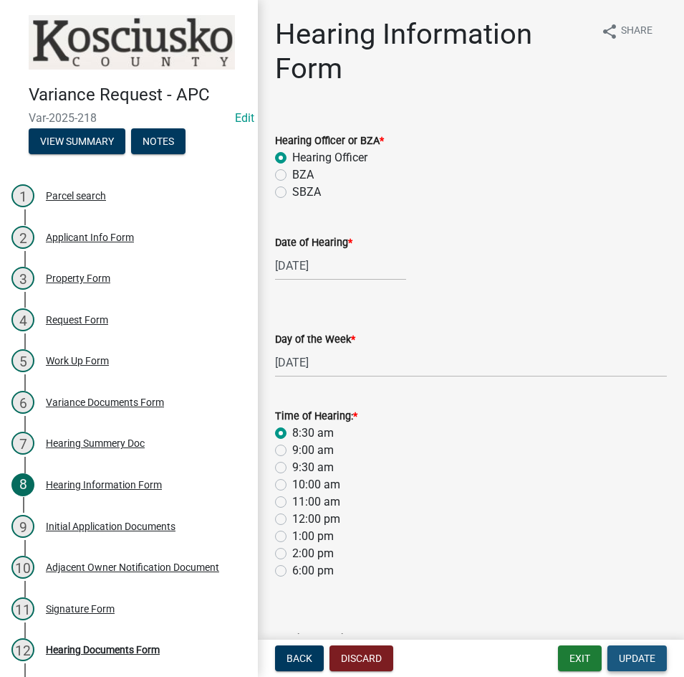
click at [624, 657] on span "Update" at bounding box center [637, 657] width 37 height 11
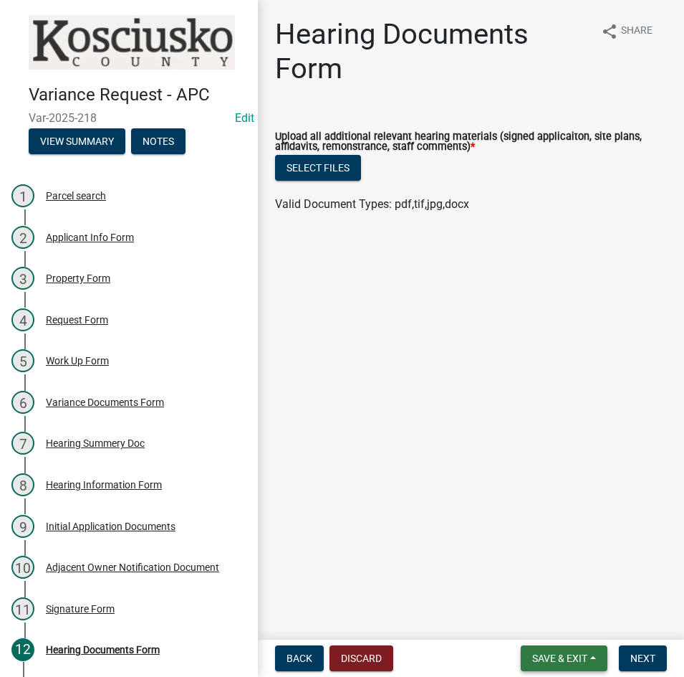
click at [559, 660] on span "Save & Exit" at bounding box center [560, 657] width 55 height 11
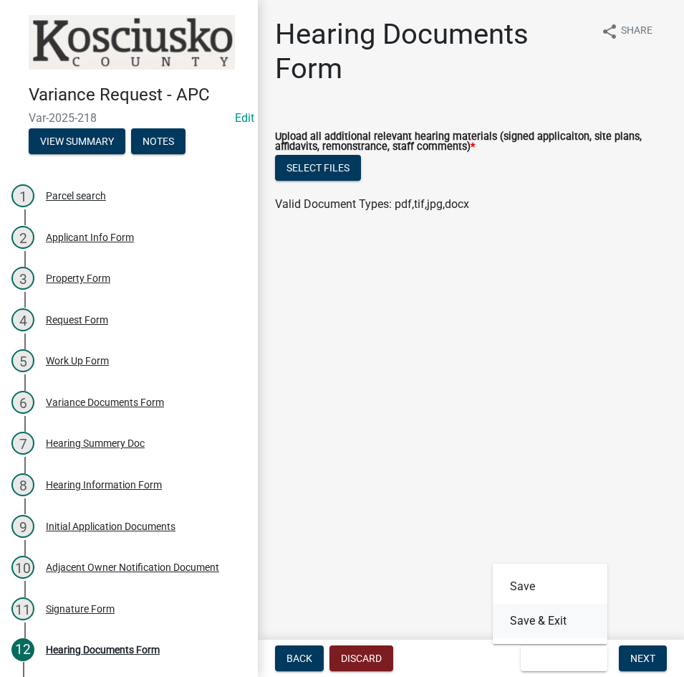
click at [530, 616] on button "Save & Exit" at bounding box center [550, 621] width 115 height 34
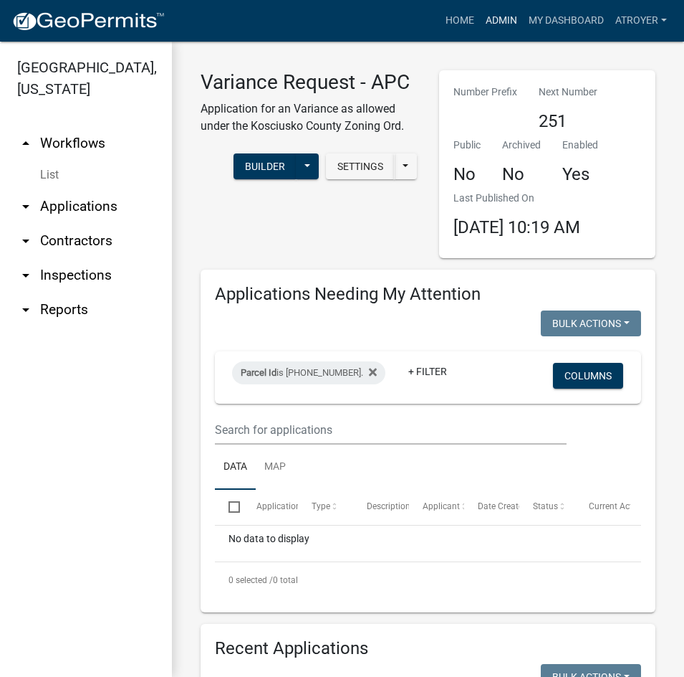
click at [494, 15] on link "Admin" at bounding box center [501, 20] width 43 height 27
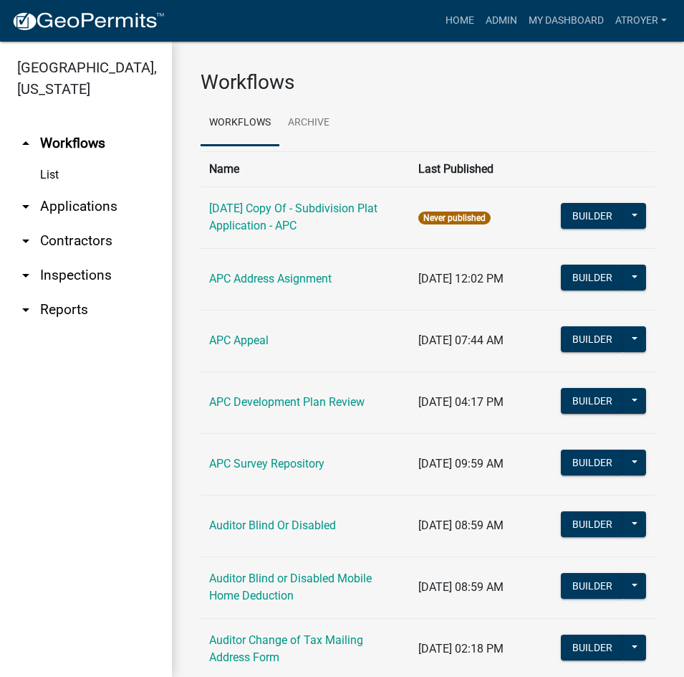
click at [93, 204] on link "arrow_drop_down Applications" at bounding box center [86, 206] width 172 height 34
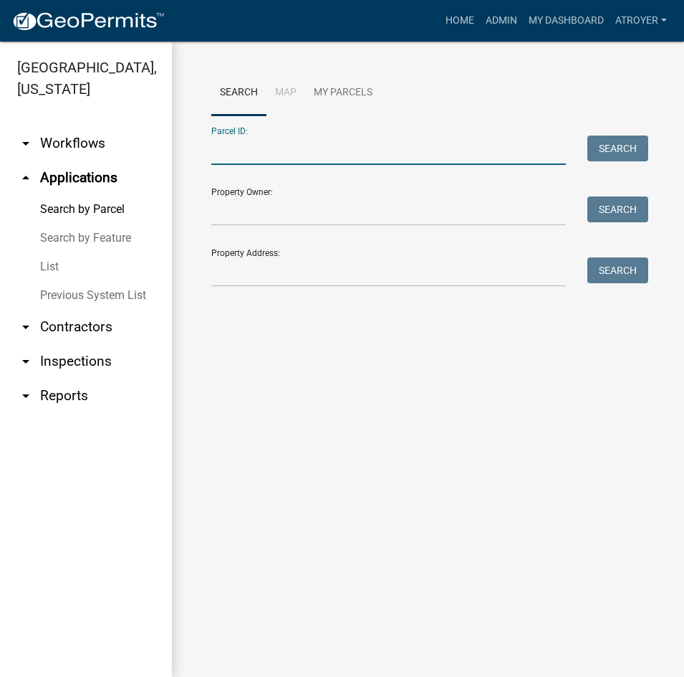
click at [308, 151] on input "Parcel ID:" at bounding box center [388, 149] width 355 height 29
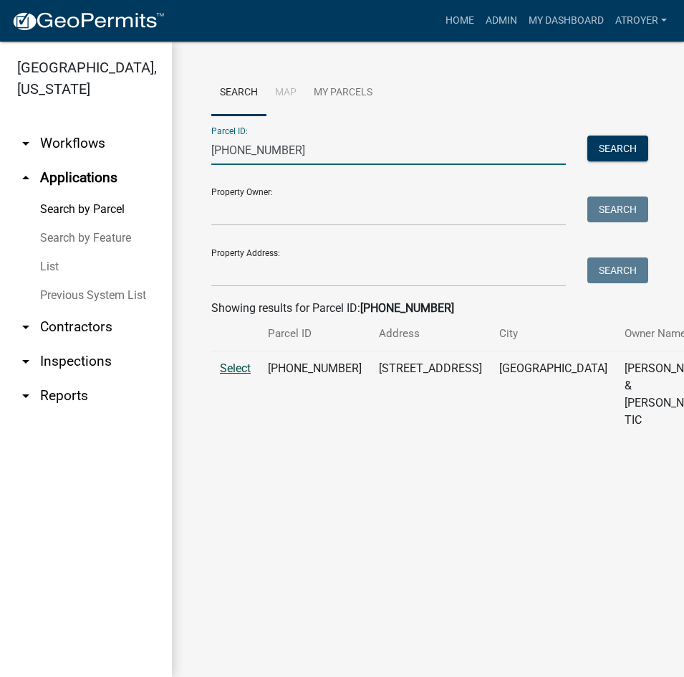
type input "[PHONE_NUMBER]"
click at [234, 375] on span "Select" at bounding box center [235, 368] width 31 height 14
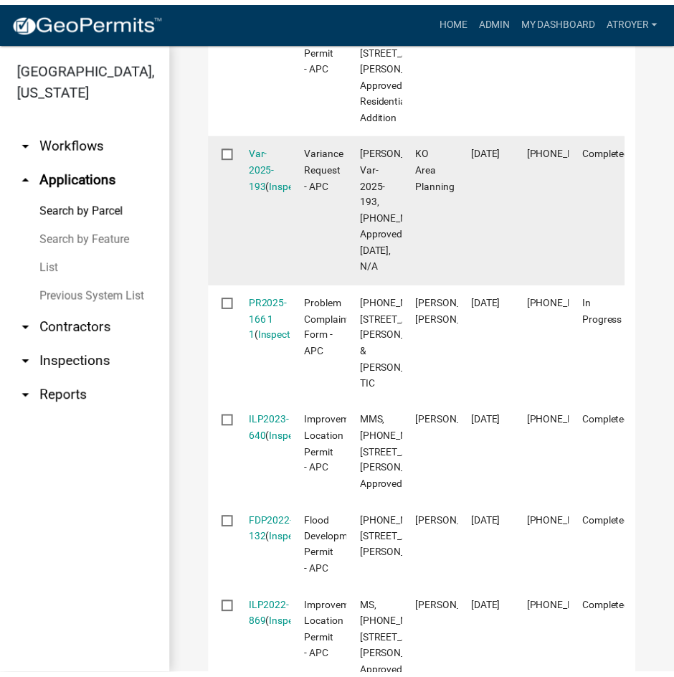
scroll to position [788, 0]
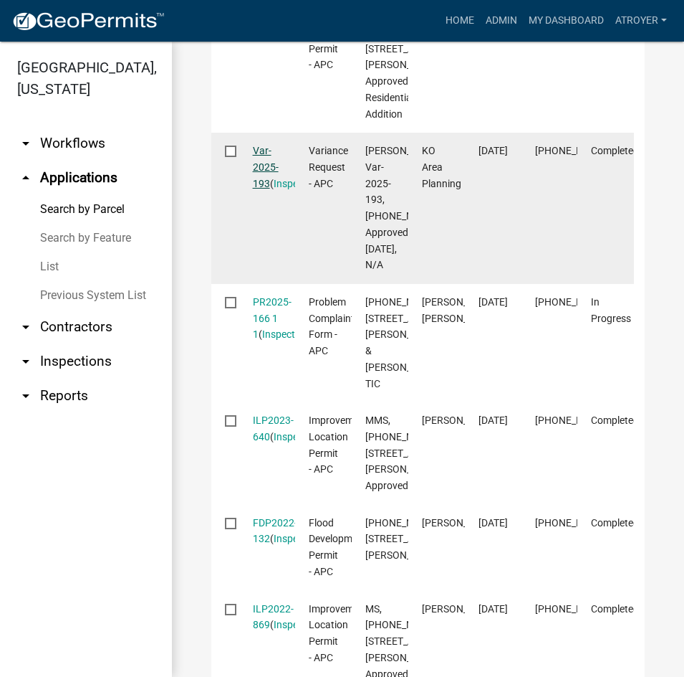
click at [264, 189] on link "Var-2025-193" at bounding box center [266, 167] width 26 height 44
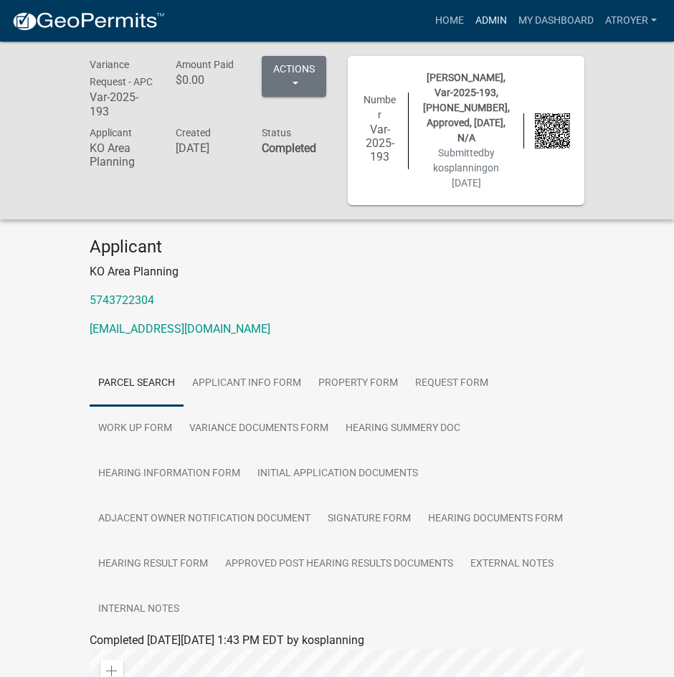
click at [486, 14] on link "Admin" at bounding box center [490, 20] width 43 height 27
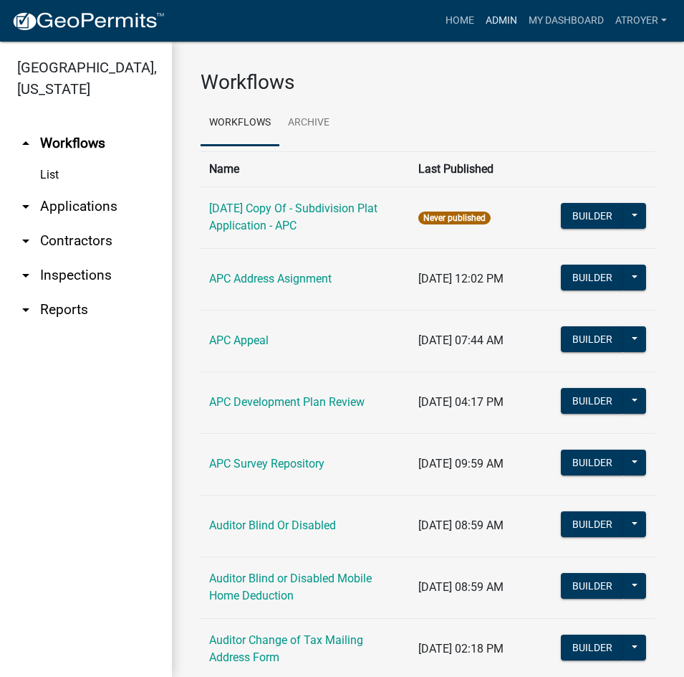
drag, startPoint x: 494, startPoint y: 20, endPoint x: 490, endPoint y: 27, distance: 8.0
click at [494, 20] on link "Admin" at bounding box center [501, 20] width 43 height 27
